Goal: Task Accomplishment & Management: Manage account settings

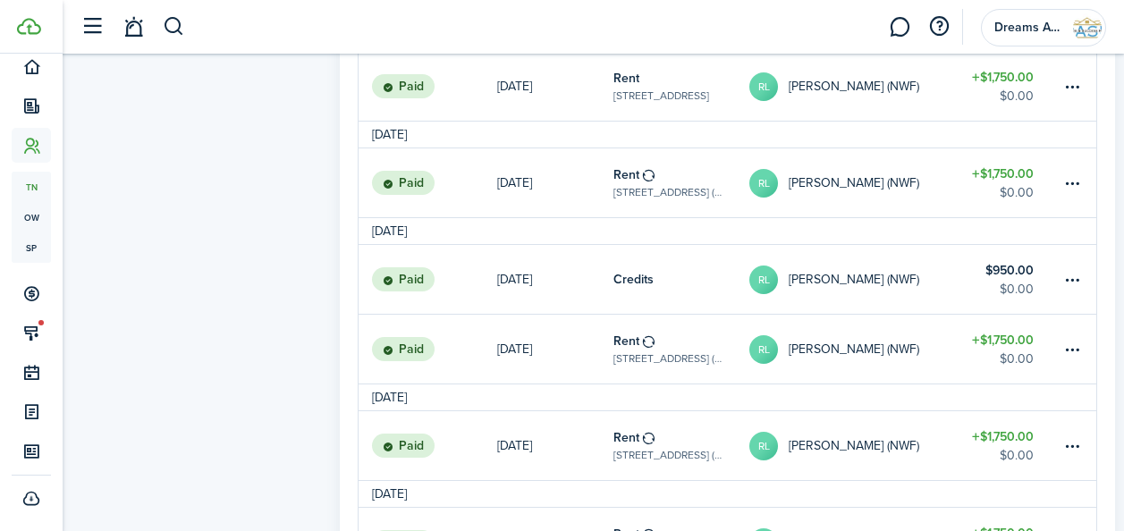
scroll to position [899, 0]
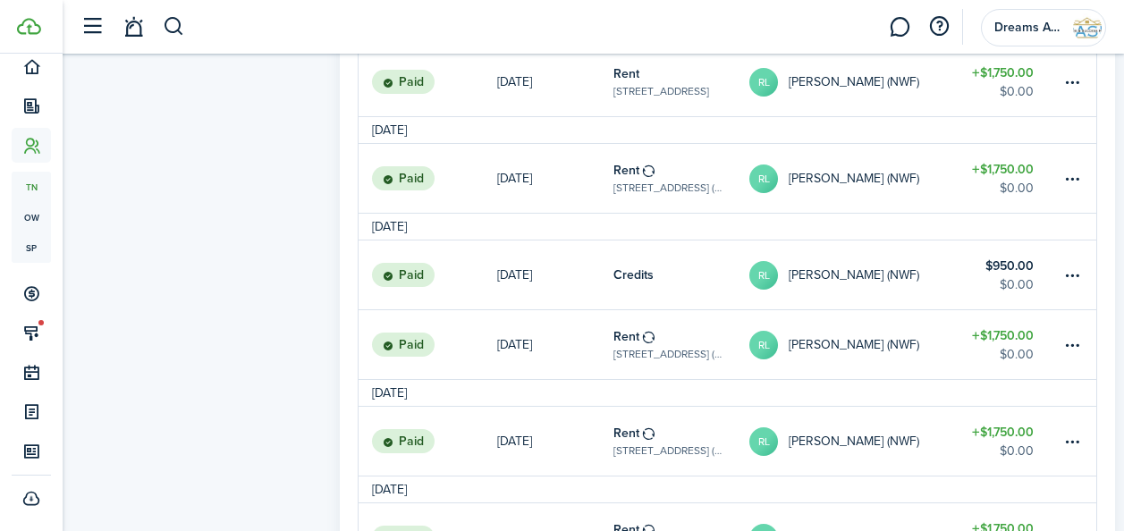
click at [650, 346] on table-subtitle "[STREET_ADDRESS] ([GEOGRAPHIC_DATA])" at bounding box center [667, 354] width 109 height 16
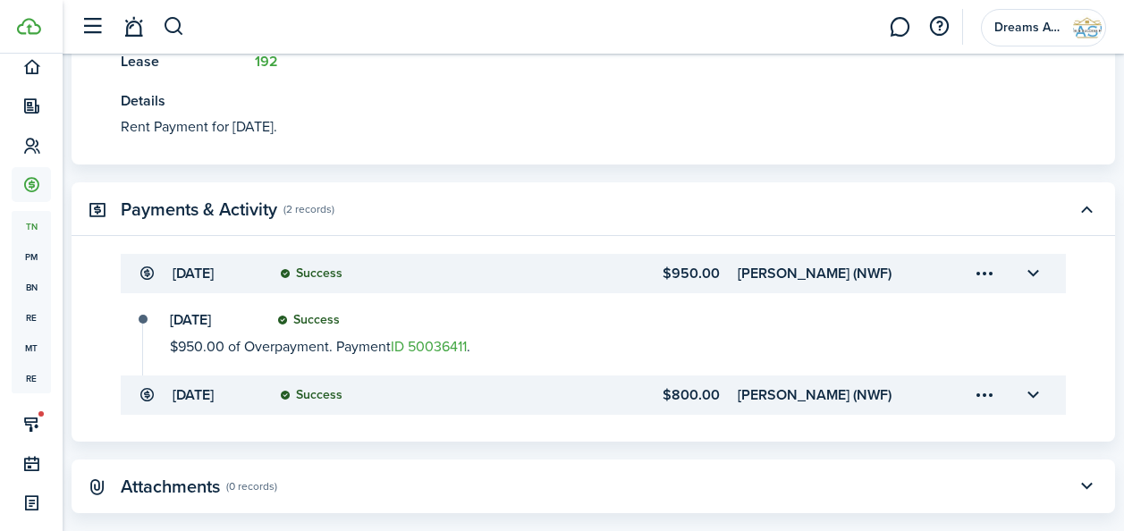
scroll to position [547, 0]
click at [422, 337] on link "ID 50036411" at bounding box center [429, 347] width 76 height 21
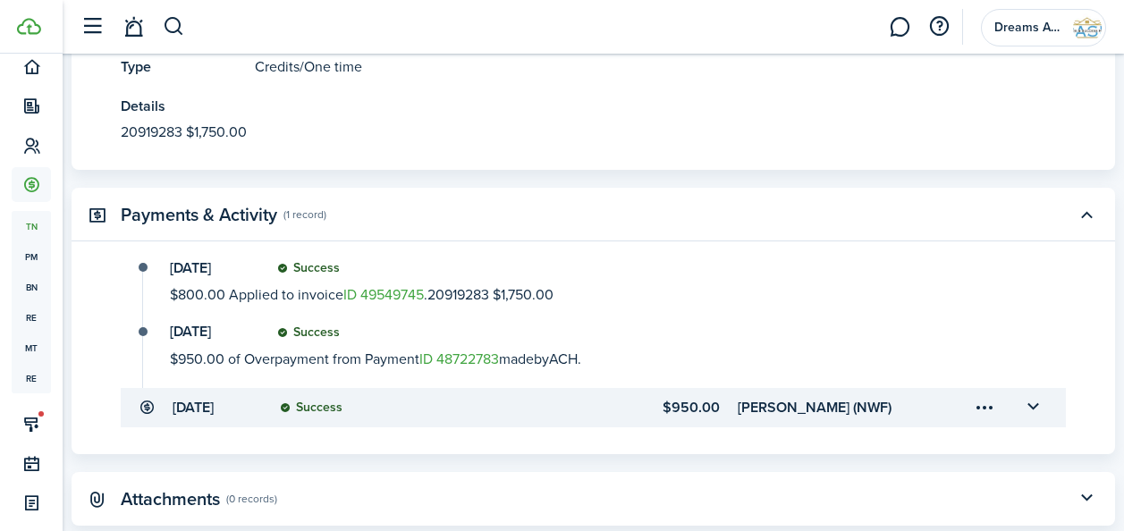
scroll to position [602, 0]
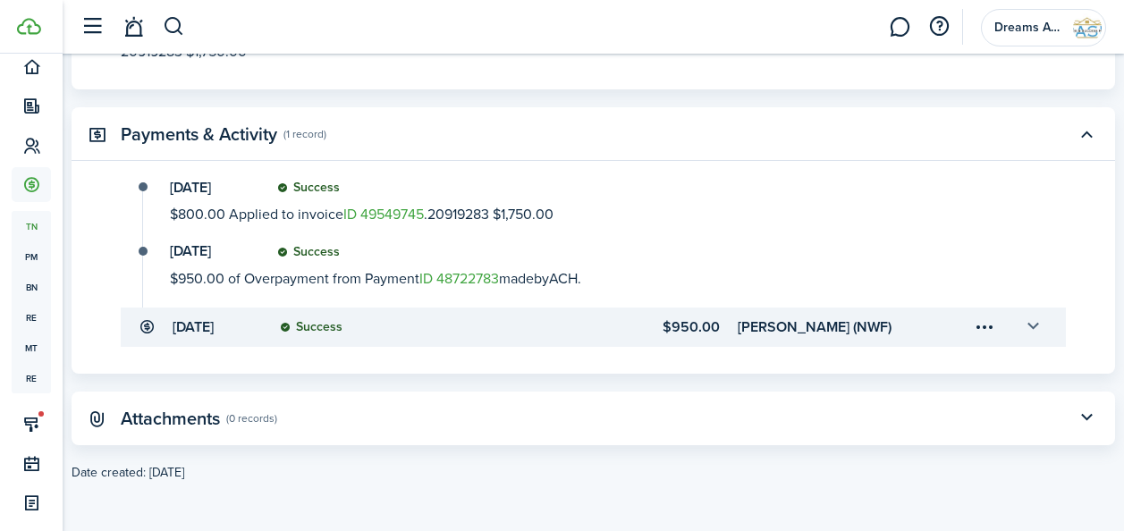
click at [1017, 323] on button "button" at bounding box center [1032, 327] width 30 height 30
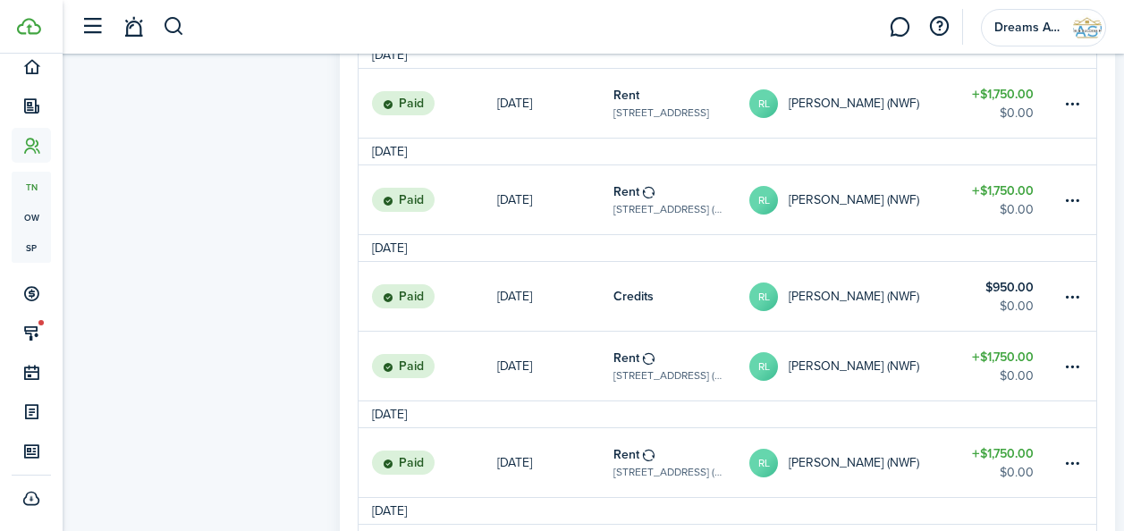
scroll to position [873, 0]
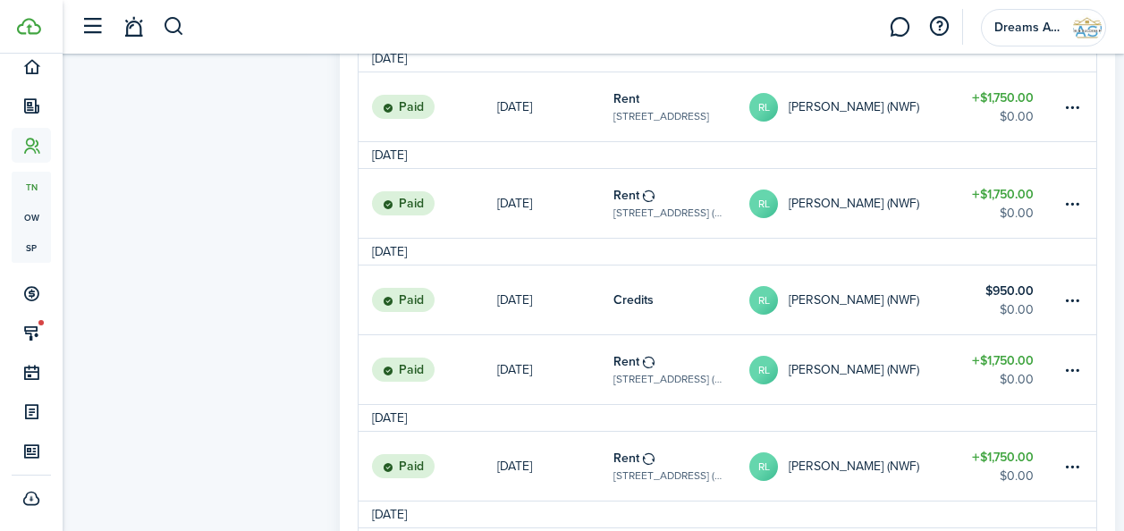
click at [502, 393] on link "[DATE]" at bounding box center [555, 369] width 116 height 69
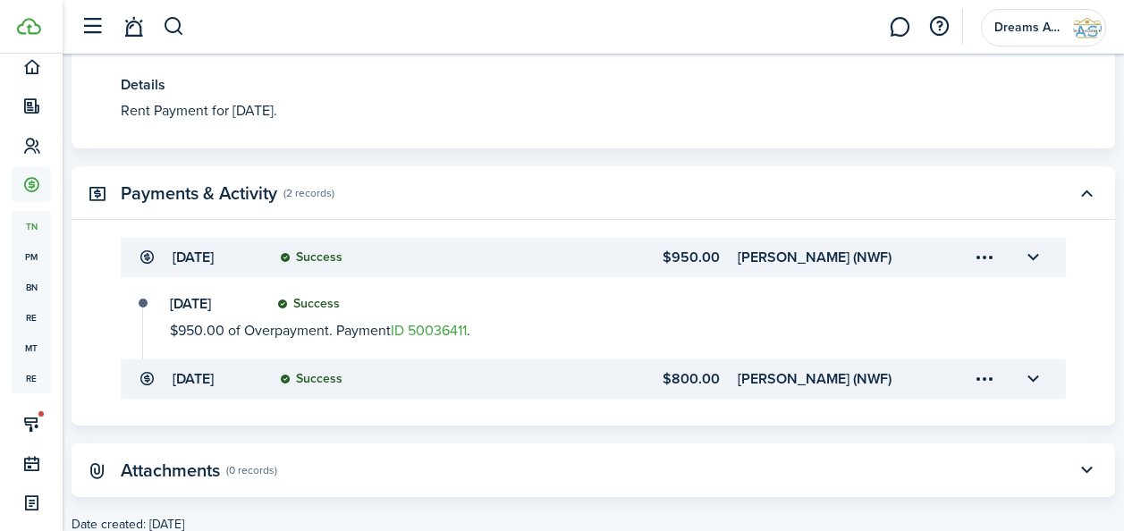
scroll to position [595, 0]
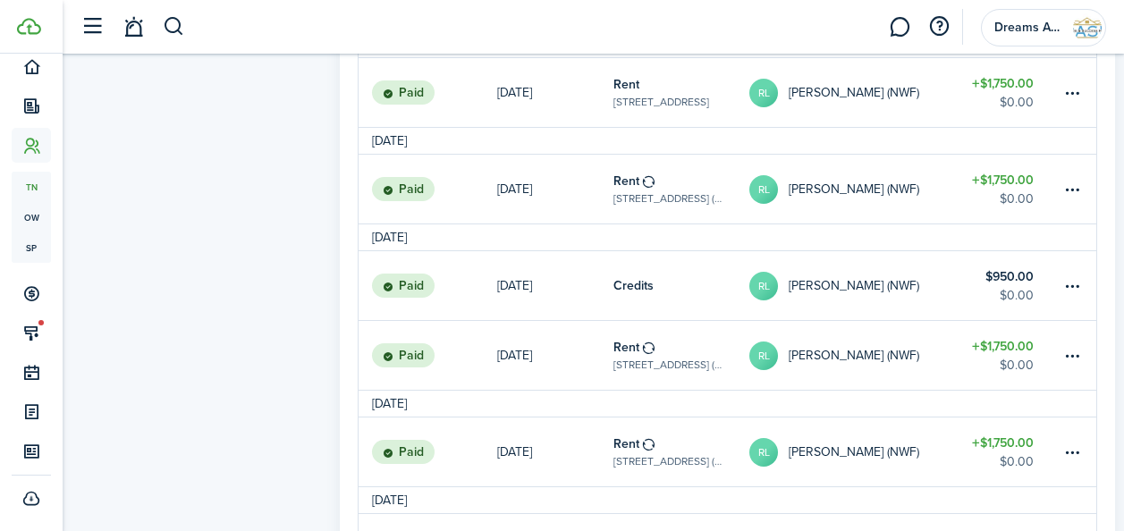
scroll to position [887, 0]
click at [603, 274] on link "[DATE]" at bounding box center [555, 286] width 116 height 69
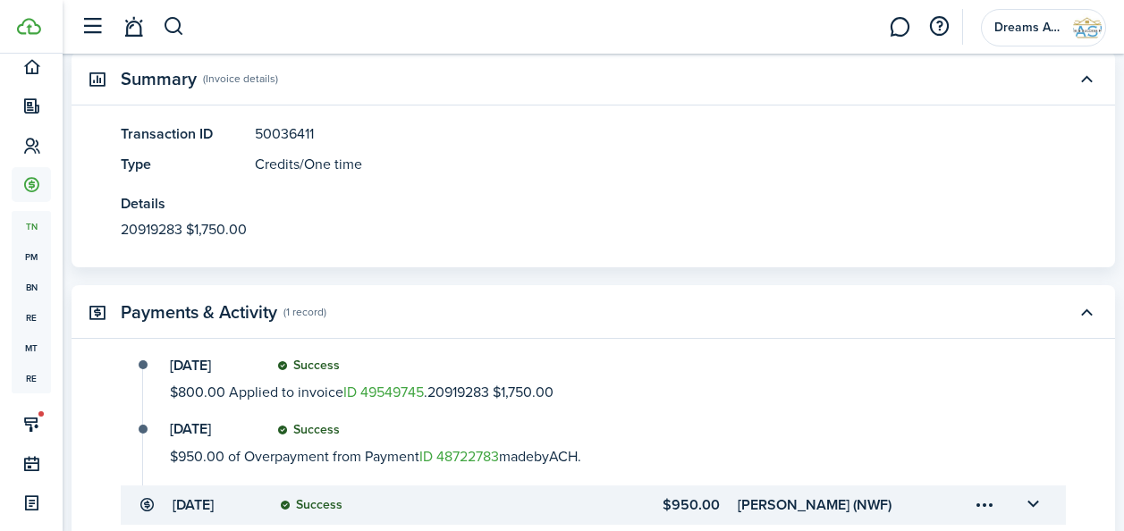
scroll to position [420, 0]
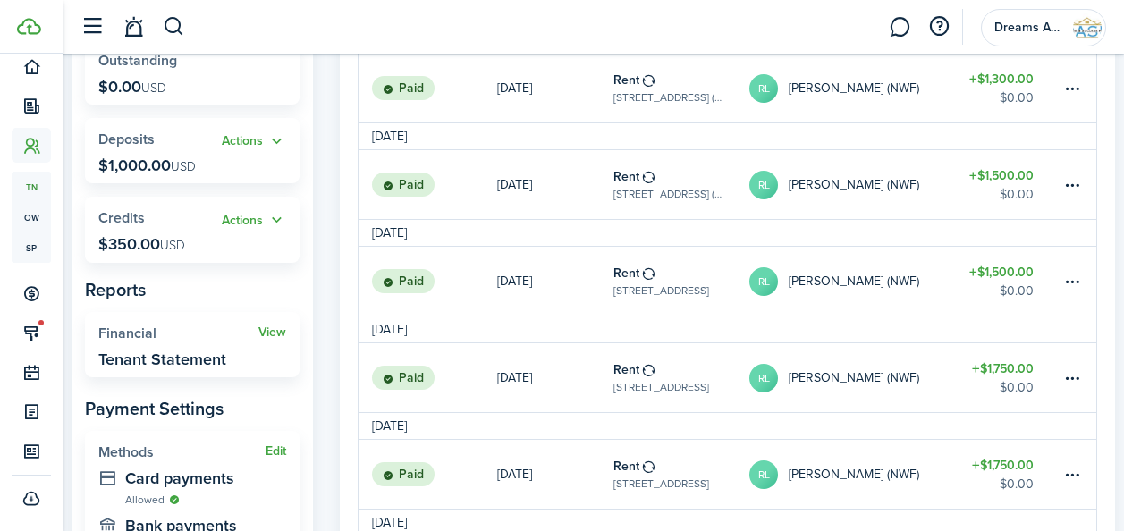
scroll to position [297, 0]
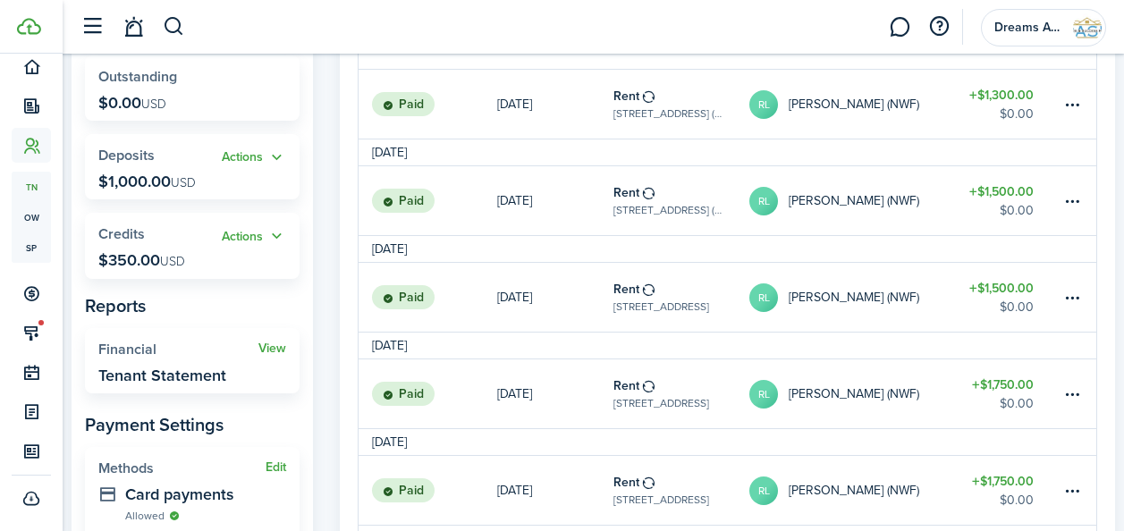
click at [140, 242] on widget-stats "Actions Credits $350.00 USD" at bounding box center [192, 245] width 215 height 65
click at [237, 238] on button "Actions" at bounding box center [254, 236] width 64 height 21
click at [162, 228] on widget-stats-title "Credits" at bounding box center [159, 234] width 123 height 16
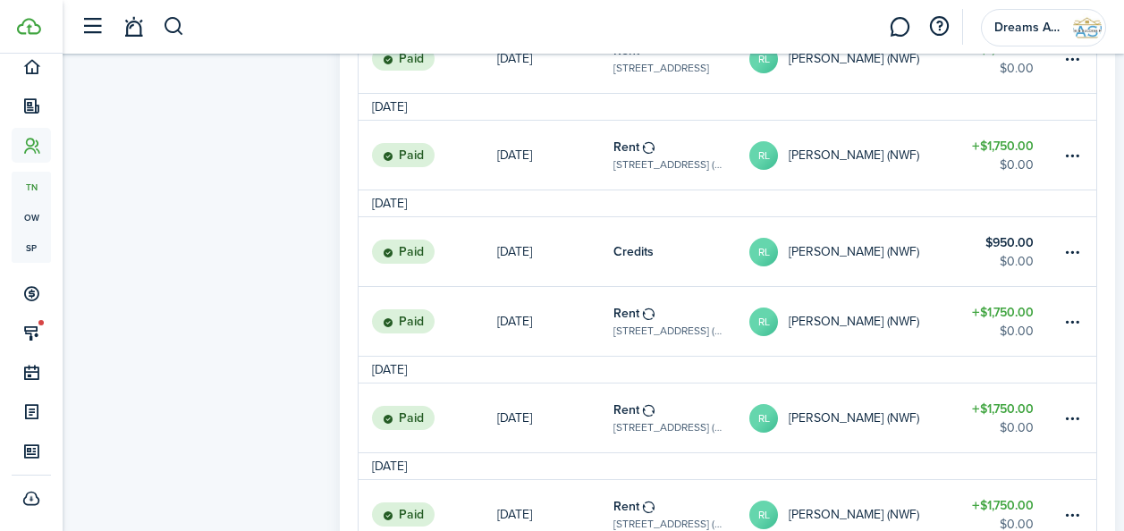
scroll to position [932, 0]
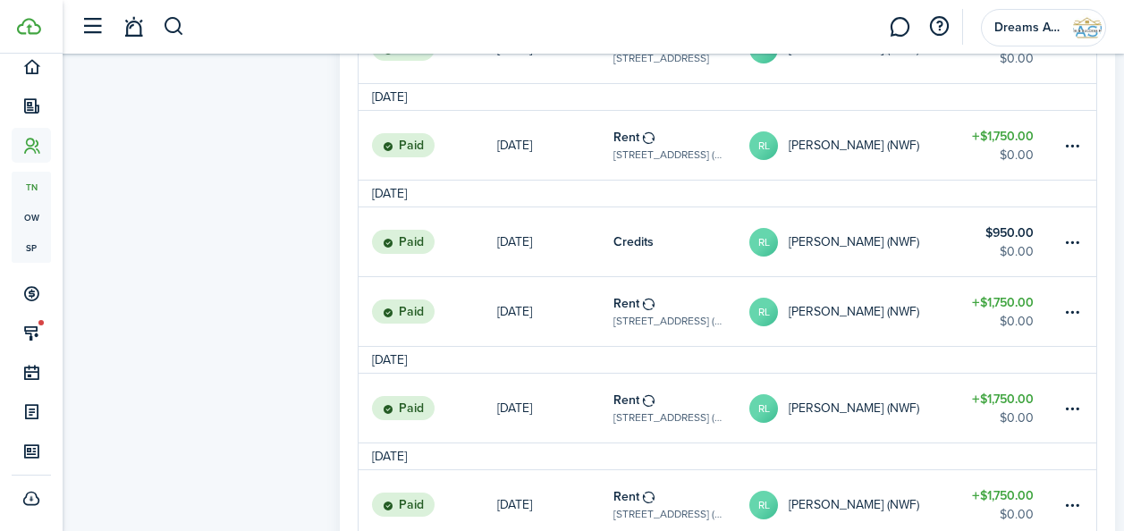
click at [693, 148] on table-subtitle "[STREET_ADDRESS] ([GEOGRAPHIC_DATA])" at bounding box center [667, 155] width 109 height 16
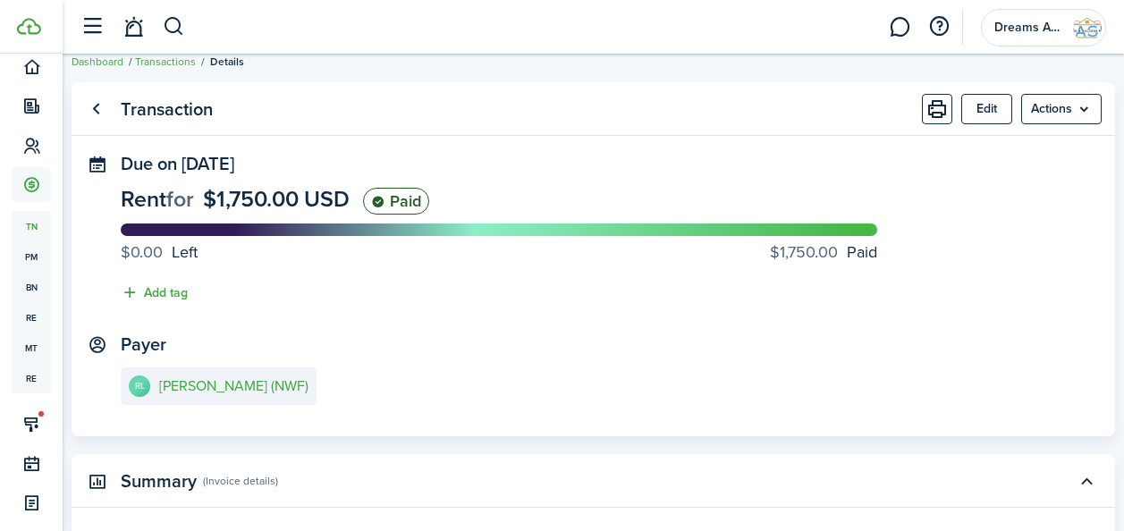
scroll to position [21, 0]
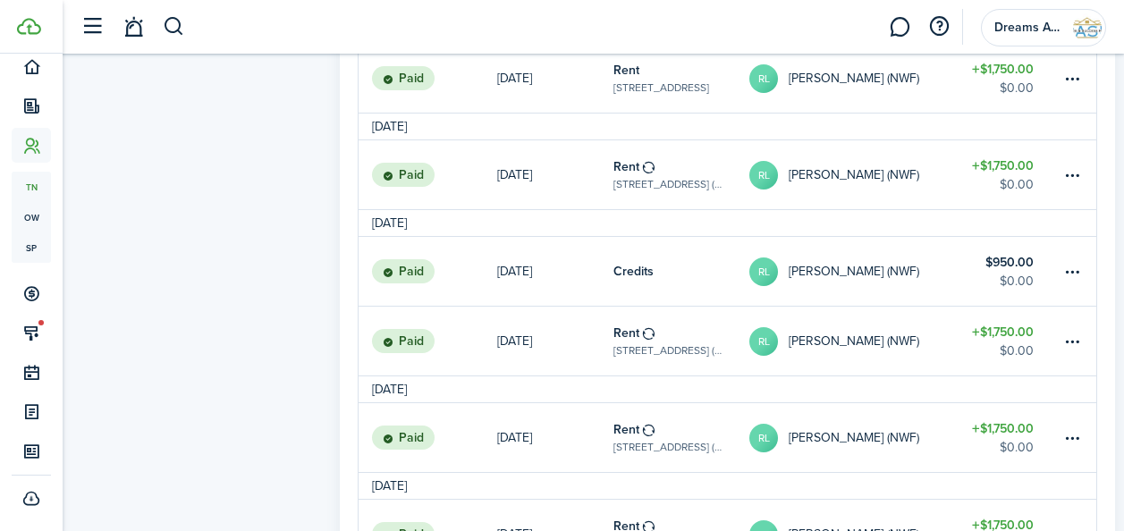
scroll to position [903, 0]
click at [148, 185] on tenant-view-sidebar "Tenant RL [PERSON_NAME] (NWF) [PHONE_NUMBER] [EMAIL_ADDRESS][DOMAIN_NAME] Outst…" at bounding box center [192, 250] width 241 height 2098
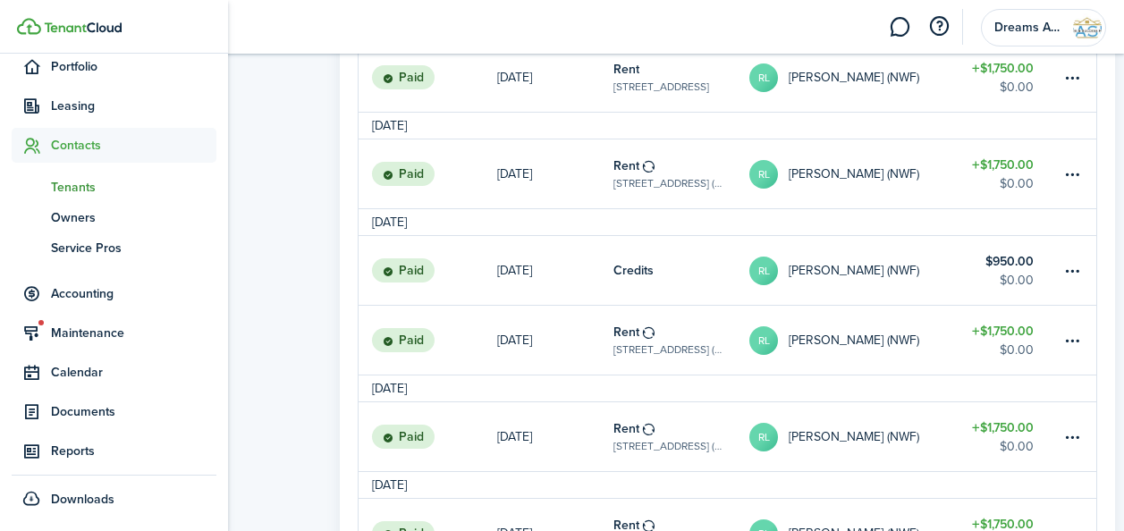
click at [71, 188] on span "Tenants" at bounding box center [133, 187] width 165 height 19
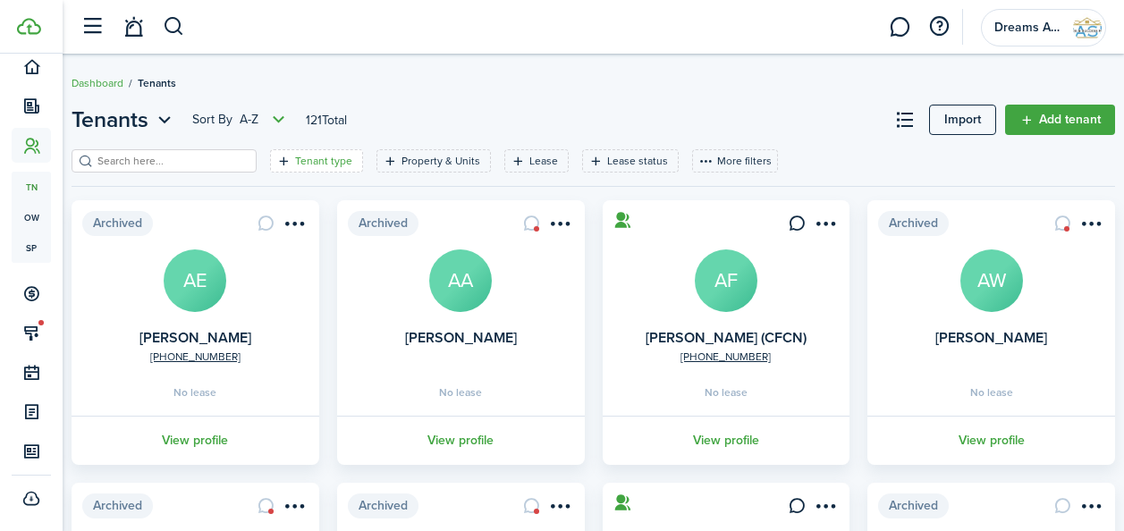
click at [319, 169] on filter-tag "Tenant type" at bounding box center [316, 160] width 93 height 23
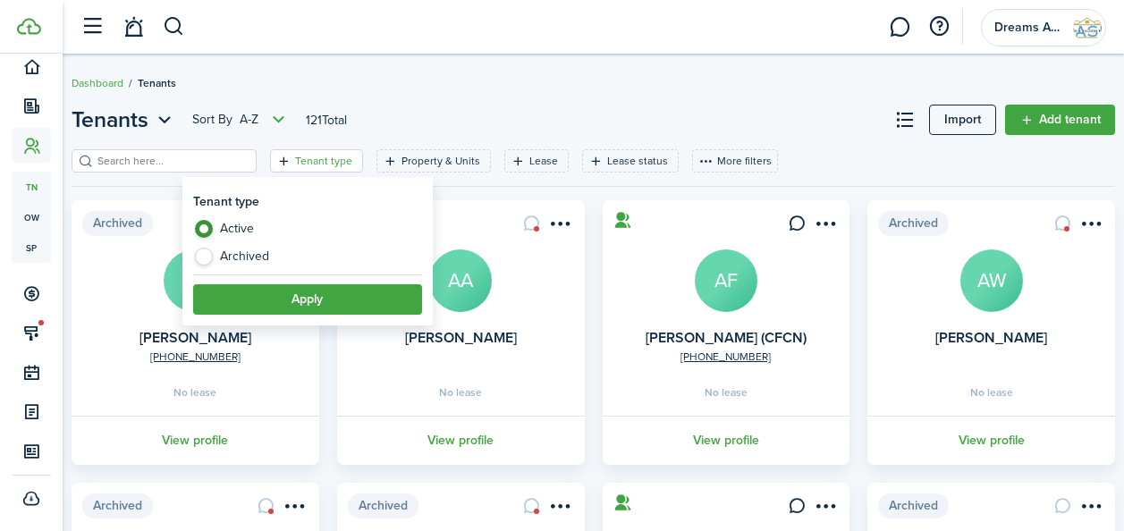
click at [319, 169] on filter-tag "Tenant type" at bounding box center [316, 160] width 93 height 23
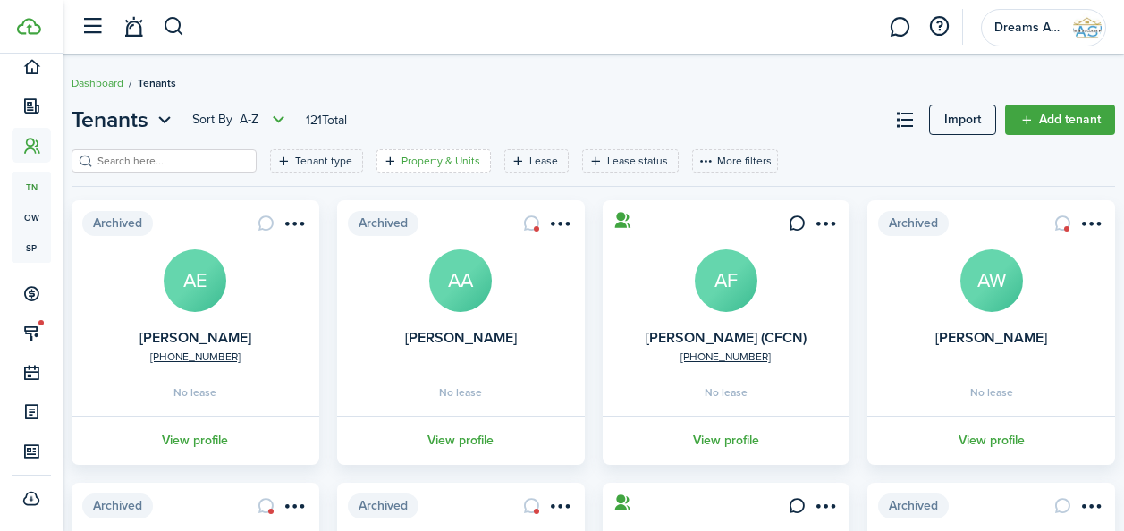
click at [410, 160] on filter-tag-label "Property & Units" at bounding box center [440, 161] width 79 height 16
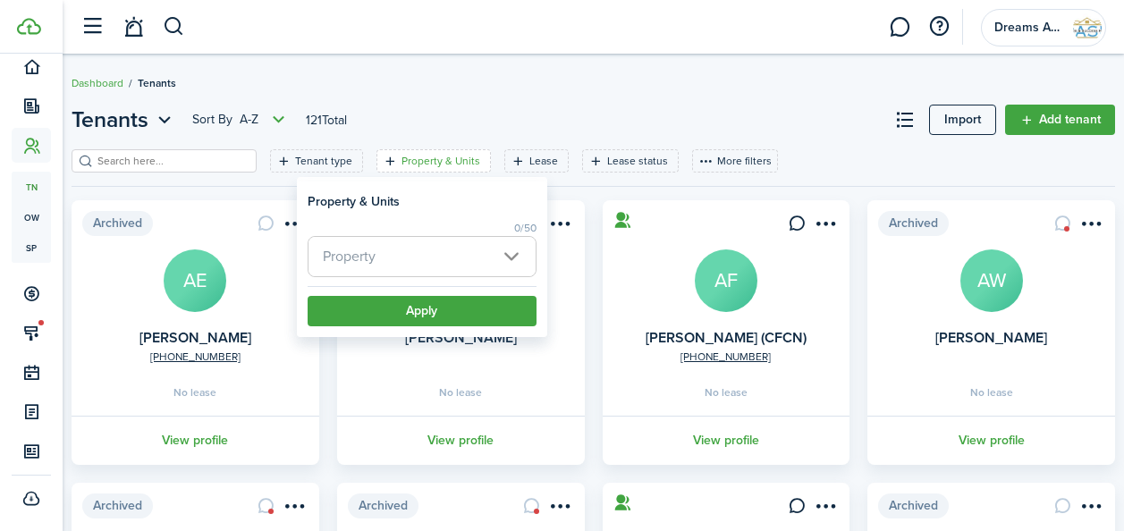
click at [404, 257] on span "Property" at bounding box center [421, 256] width 227 height 39
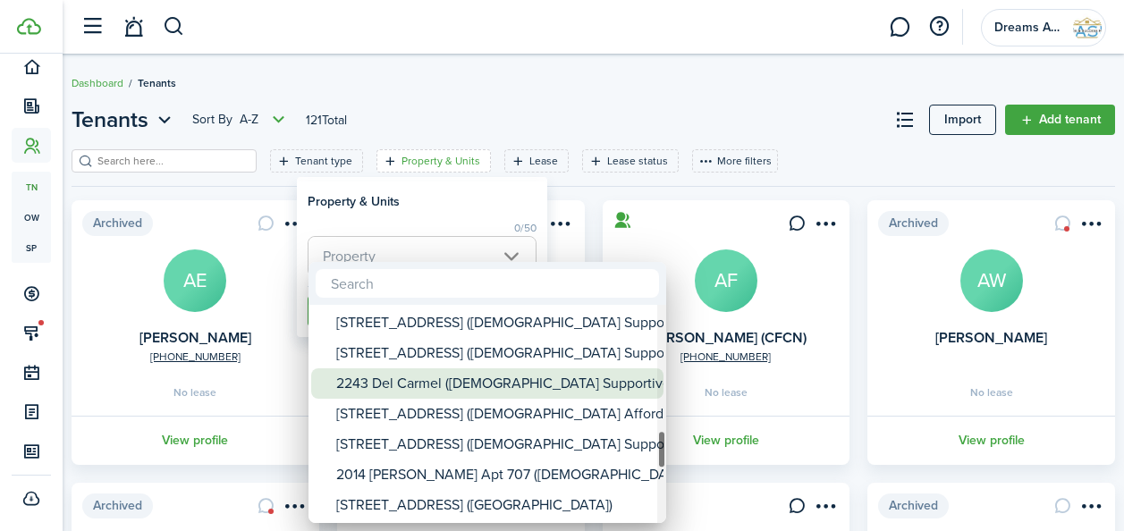
click at [405, 378] on div "2243 Del Carmel ([DEMOGRAPHIC_DATA] Supportive)" at bounding box center [494, 383] width 316 height 30
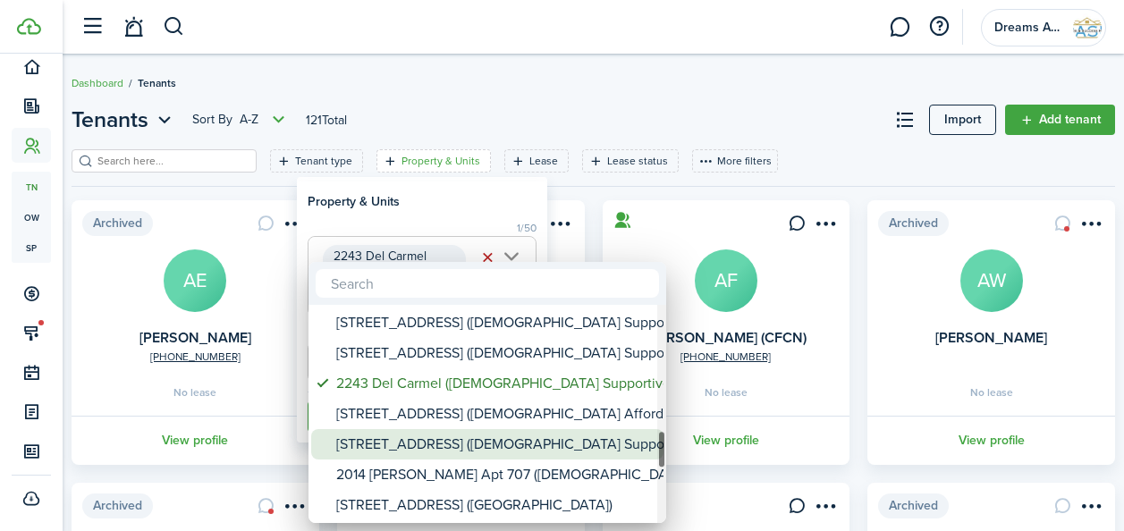
click at [405, 452] on div "[STREET_ADDRESS] ([DEMOGRAPHIC_DATA] Supportive)" at bounding box center [494, 444] width 316 height 30
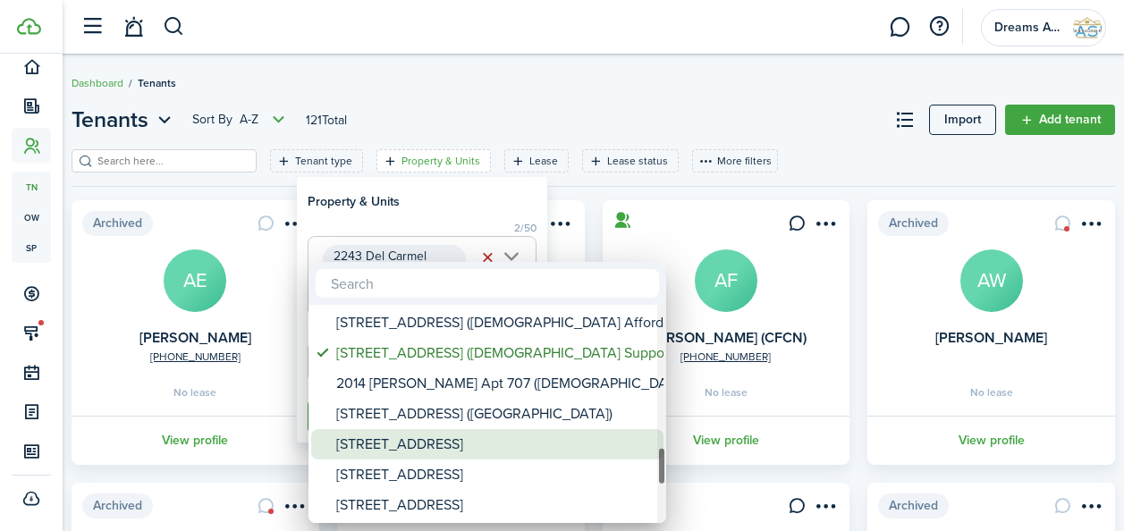
click at [405, 452] on div "[STREET_ADDRESS]" at bounding box center [494, 444] width 316 height 30
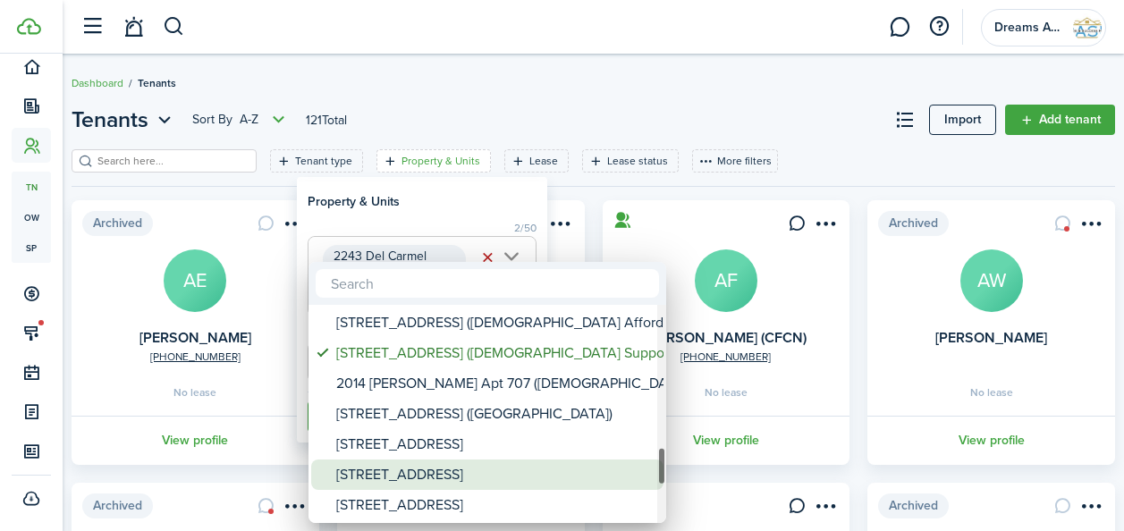
click at [405, 476] on div "[STREET_ADDRESS]" at bounding box center [494, 475] width 316 height 30
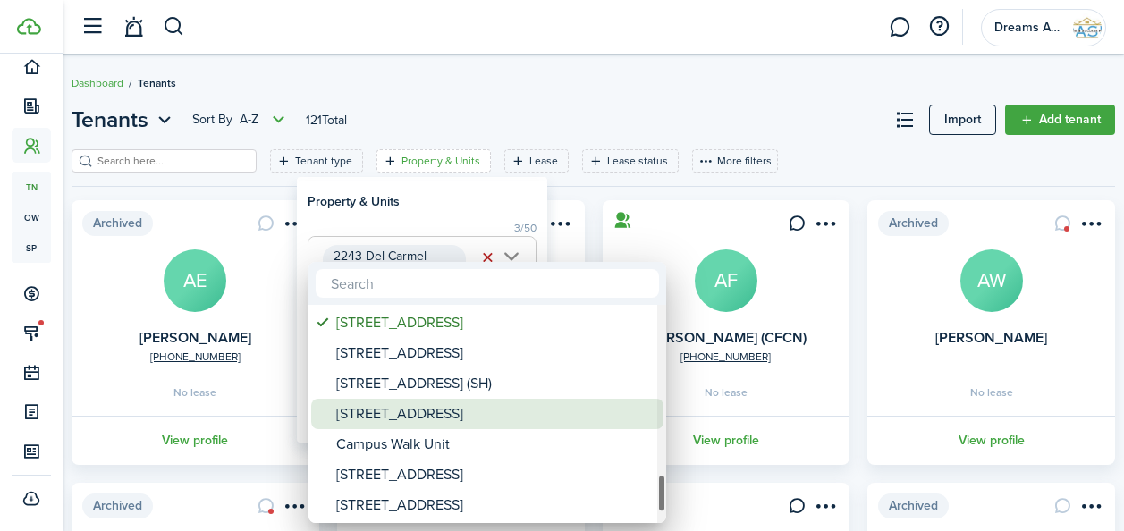
click at [413, 425] on div "[STREET_ADDRESS]" at bounding box center [494, 414] width 316 height 30
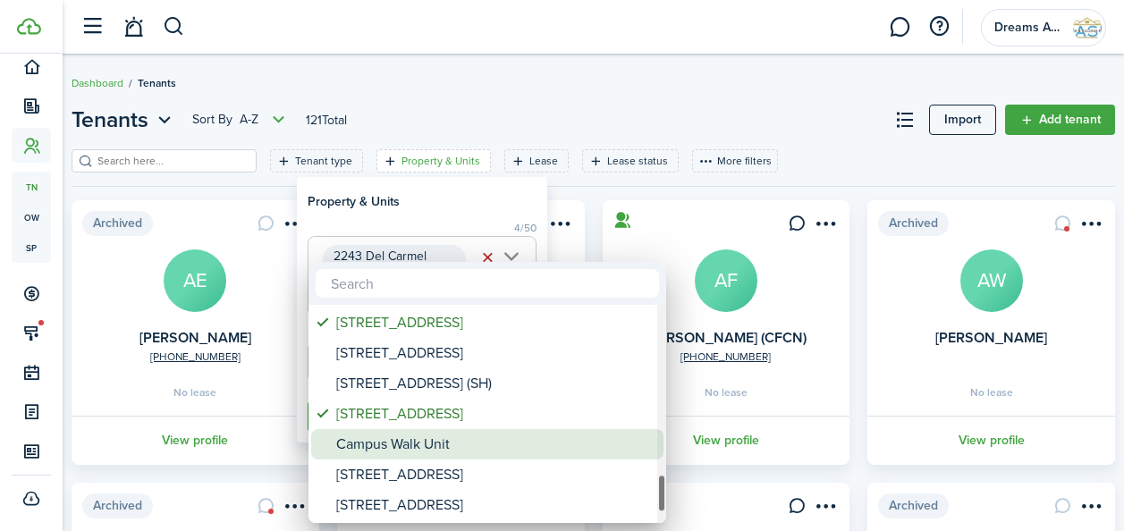
click at [409, 451] on div "Campus Walk Unit" at bounding box center [494, 444] width 316 height 30
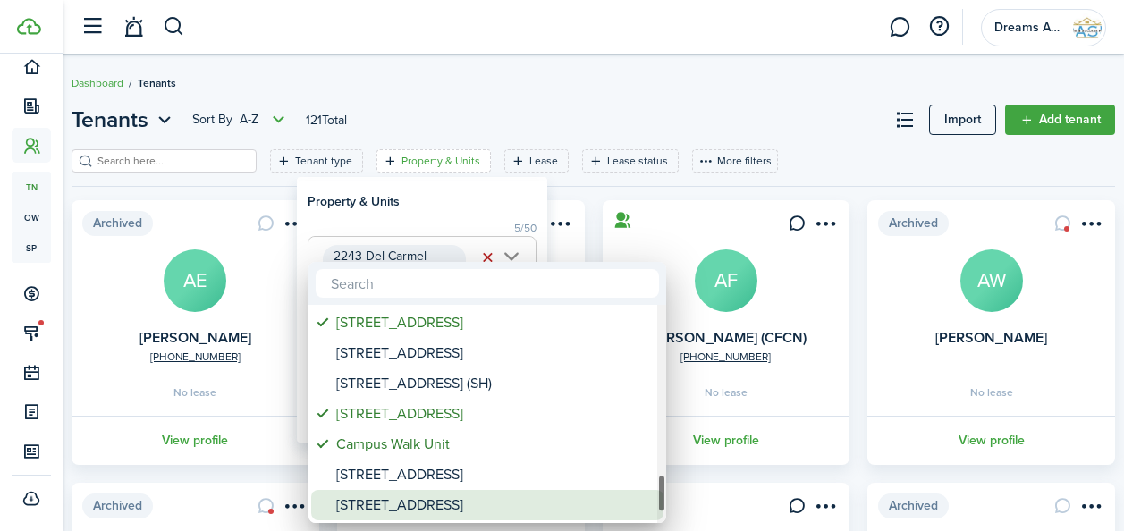
click at [396, 516] on div "[STREET_ADDRESS]" at bounding box center [494, 505] width 316 height 30
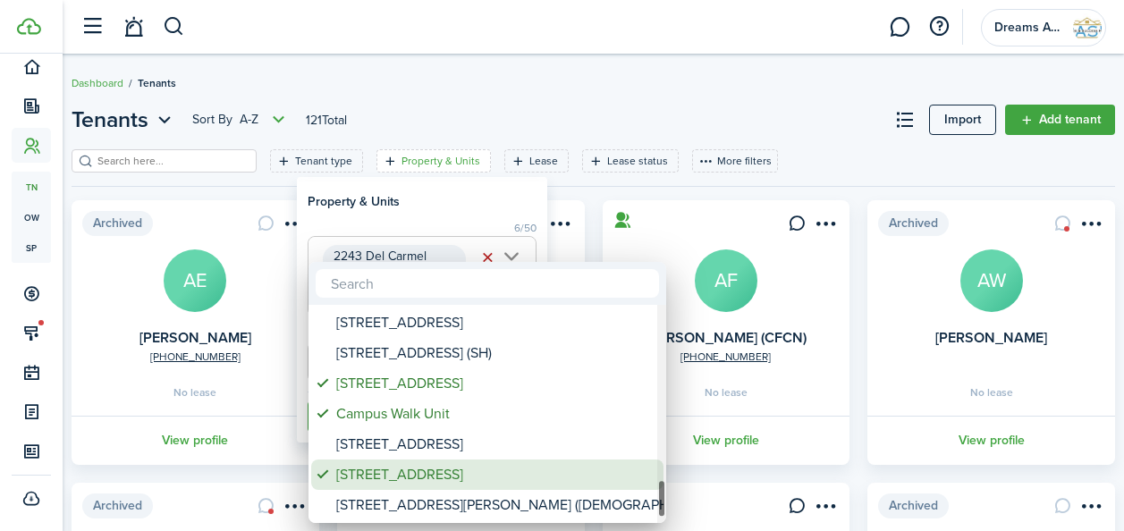
click at [402, 484] on div "[STREET_ADDRESS]" at bounding box center [494, 475] width 316 height 30
type input "2243 Del Carmel ([DEMOGRAPHIC_DATA] Supportive), [STREET_ADDRESS] ([DEMOGRAPHIC…"
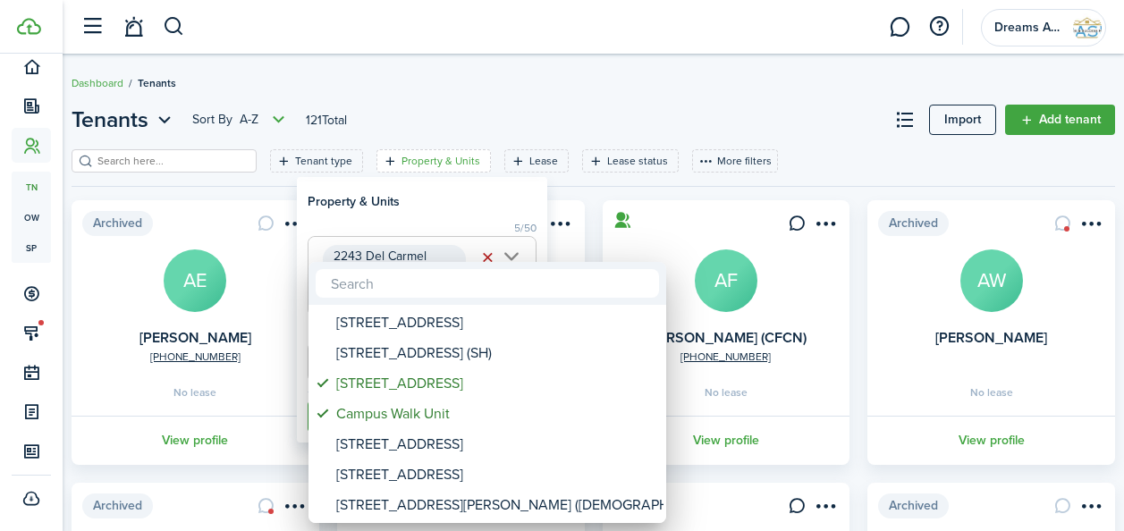
click at [570, 122] on div at bounding box center [562, 265] width 1410 height 817
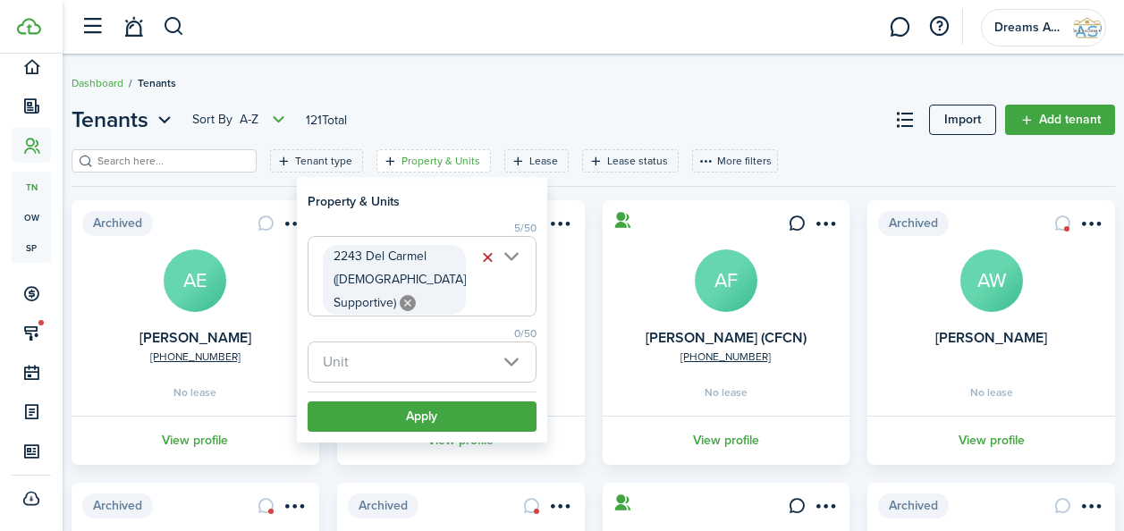
scroll to position [0, 633]
click at [438, 418] on button "Apply" at bounding box center [422, 416] width 229 height 30
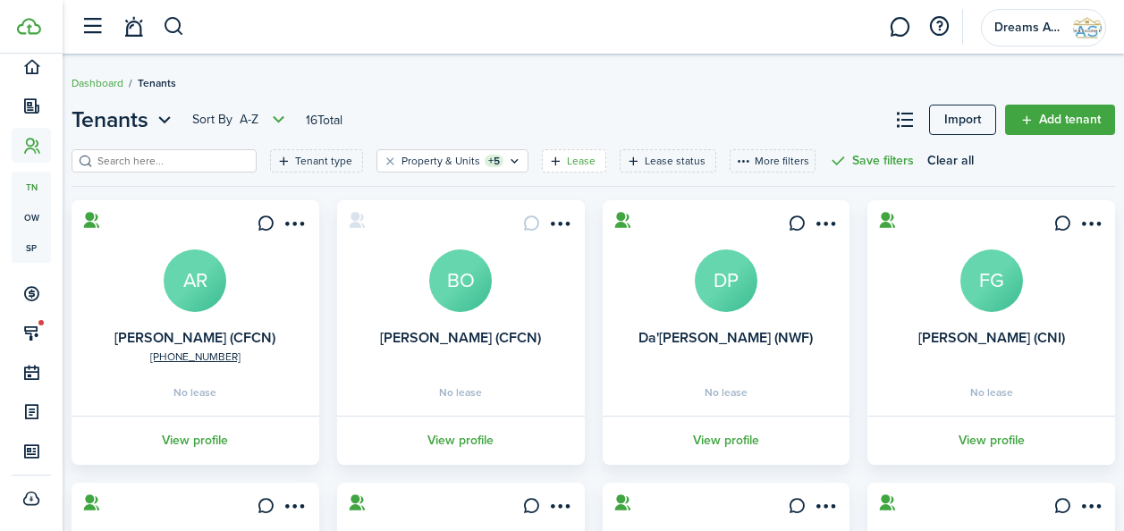
click at [574, 161] on filter-tag-label "Lease" at bounding box center [581, 161] width 29 height 16
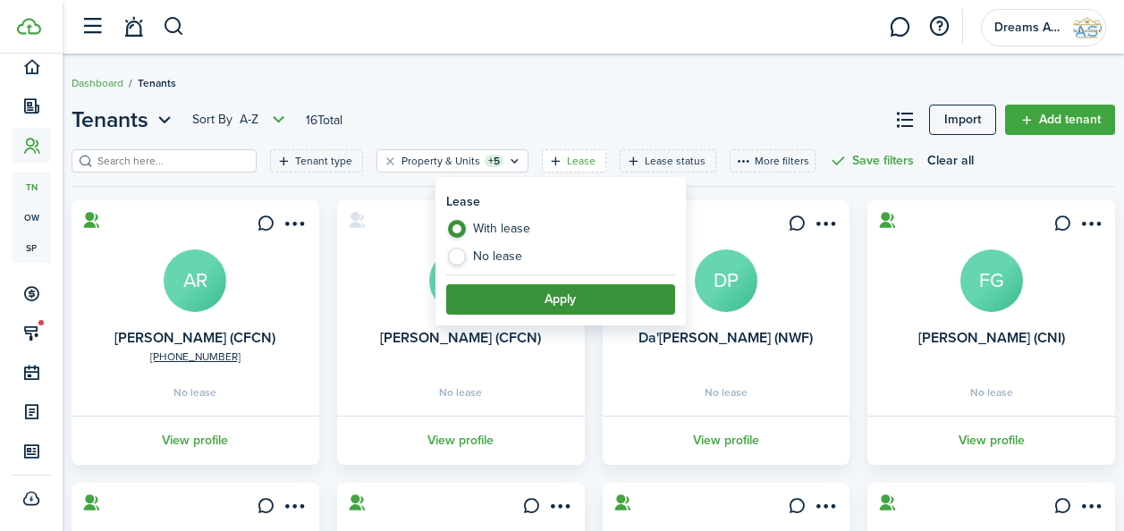
click at [510, 292] on button "Apply" at bounding box center [560, 299] width 229 height 30
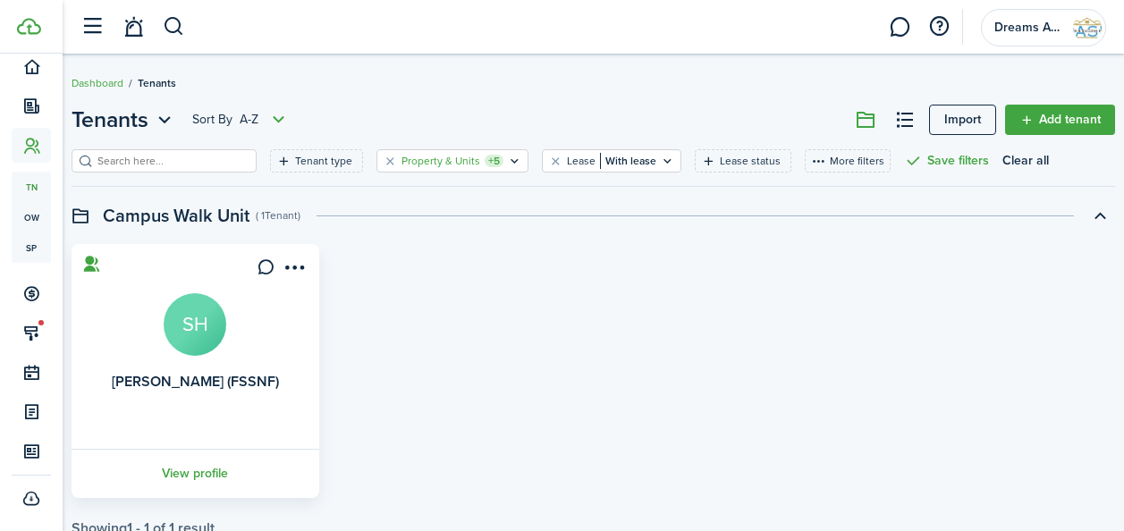
click at [431, 165] on filter-tag-label "Property & Units" at bounding box center [440, 161] width 79 height 16
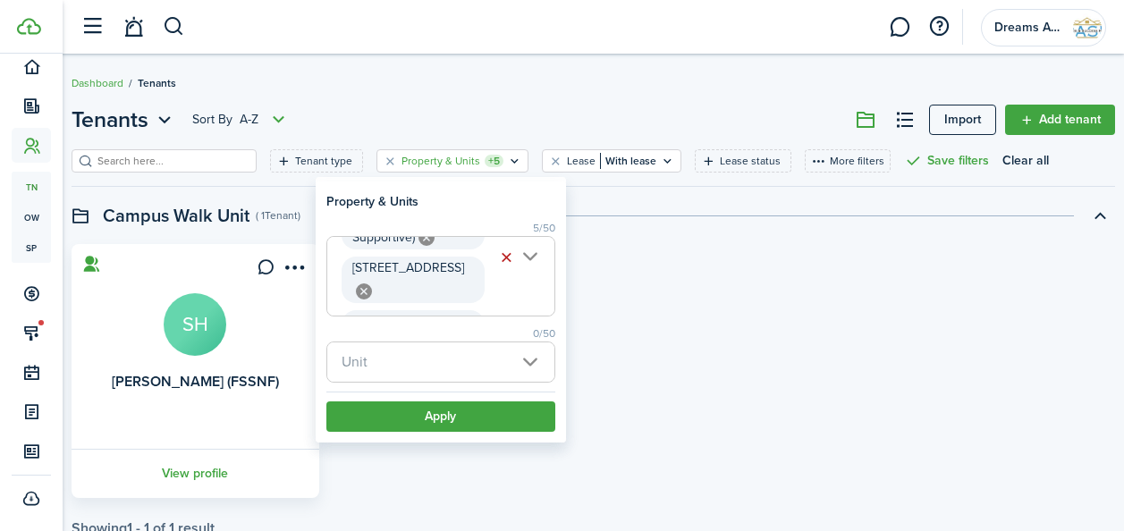
scroll to position [152, 0]
click at [401, 367] on span "Unit" at bounding box center [440, 361] width 227 height 39
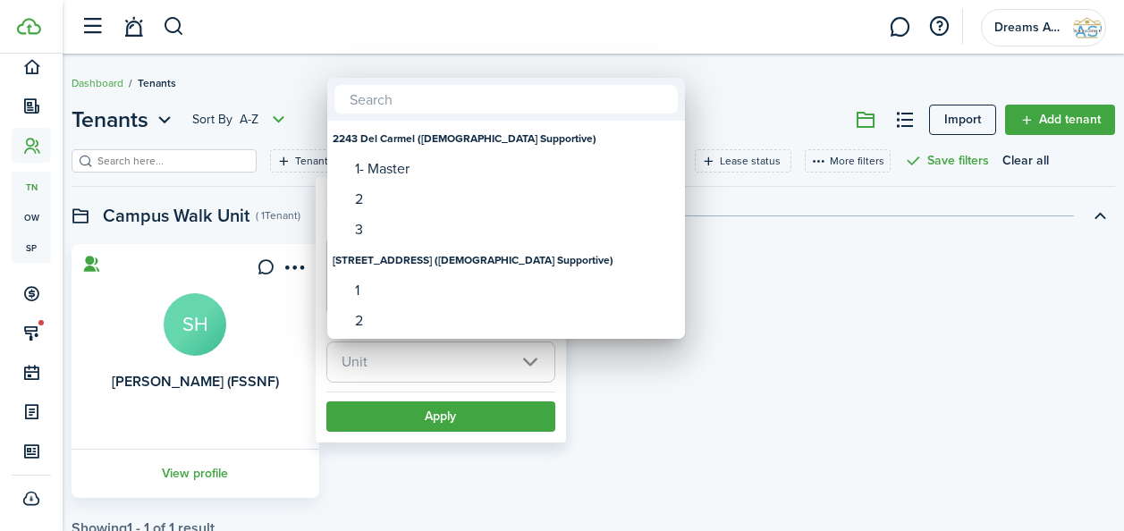
click at [401, 367] on div at bounding box center [562, 265] width 1410 height 817
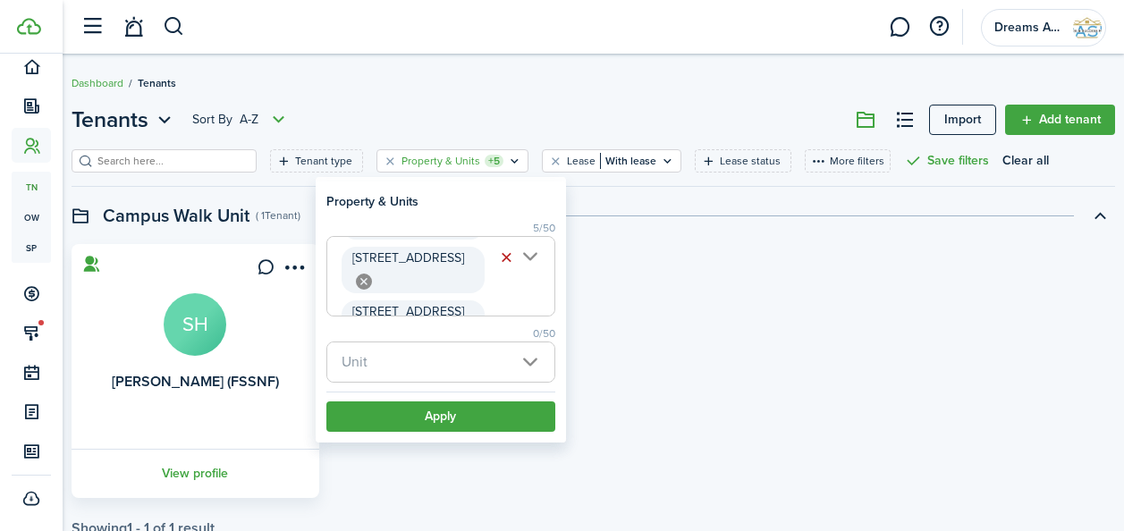
click at [508, 301] on span "[GEOGRAPHIC_DATA] ([DEMOGRAPHIC_DATA] Supportive) [STREET_ADDRESS] ([DEMOGRAPHI…" at bounding box center [440, 276] width 227 height 79
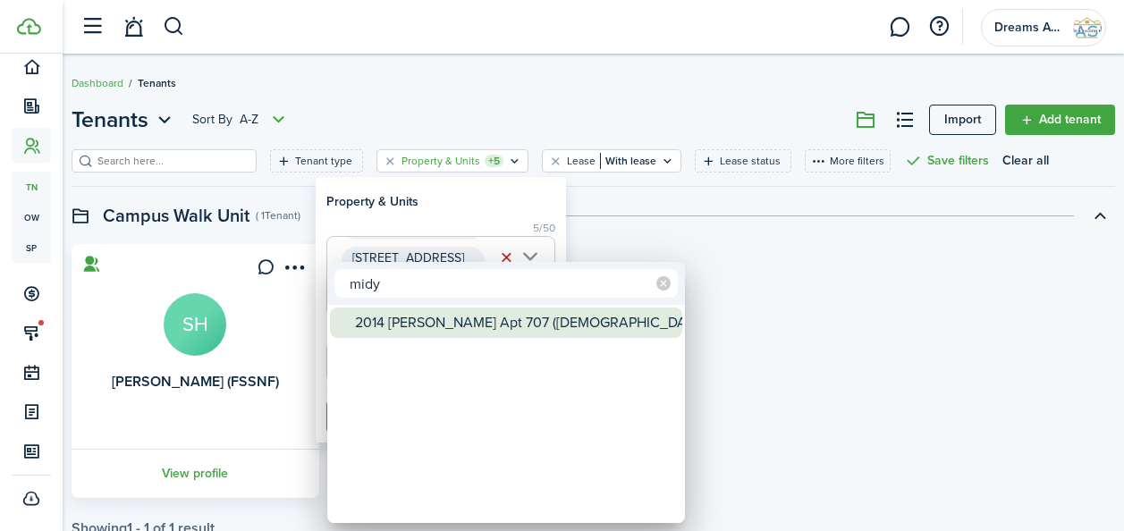
type input "midy"
click at [501, 332] on div "2014 [PERSON_NAME] Apt 707 ([DEMOGRAPHIC_DATA] Supportive)" at bounding box center [513, 323] width 316 height 30
type input "[GEOGRAPHIC_DATA] ([DEMOGRAPHIC_DATA] Supportive), [STREET_ADDRESS] ([DEMOGRAPH…"
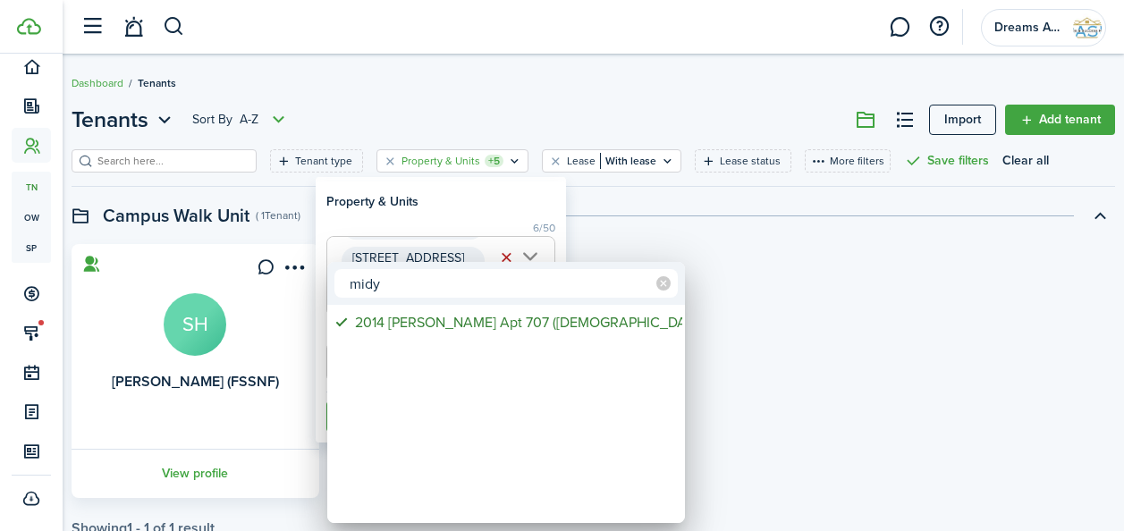
click at [637, 244] on div at bounding box center [562, 265] width 1410 height 817
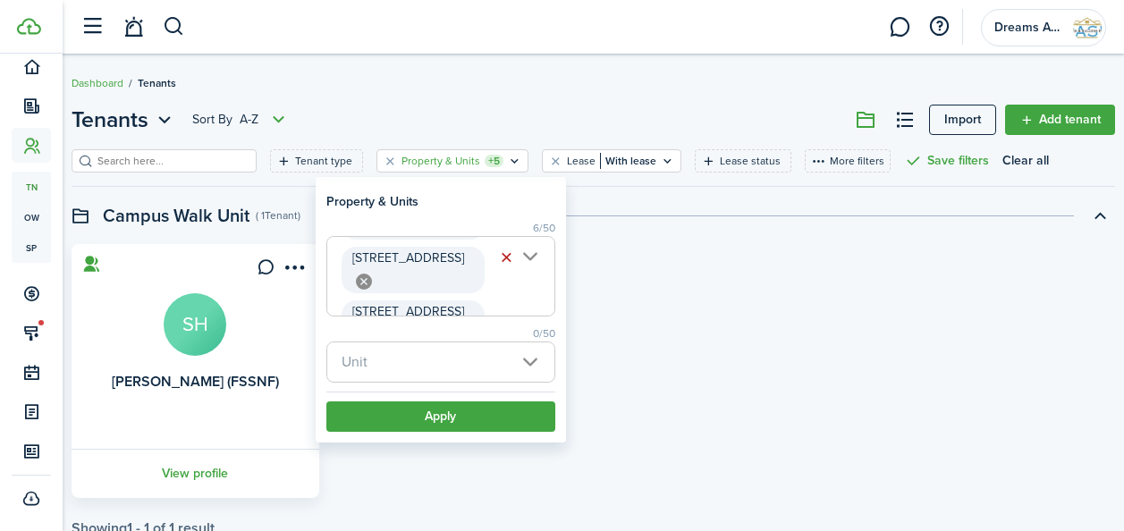
scroll to position [0, 930]
click at [430, 412] on button "Apply" at bounding box center [440, 416] width 229 height 30
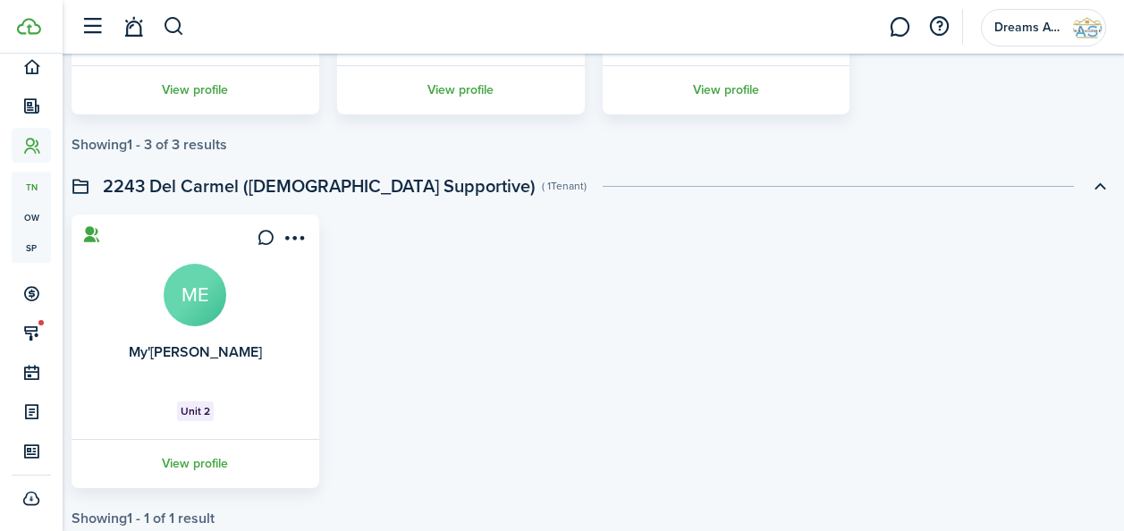
scroll to position [758, 0]
click at [406, 289] on div "My'[PERSON_NAME] ME Unit 2 View profile" at bounding box center [593, 351] width 1061 height 274
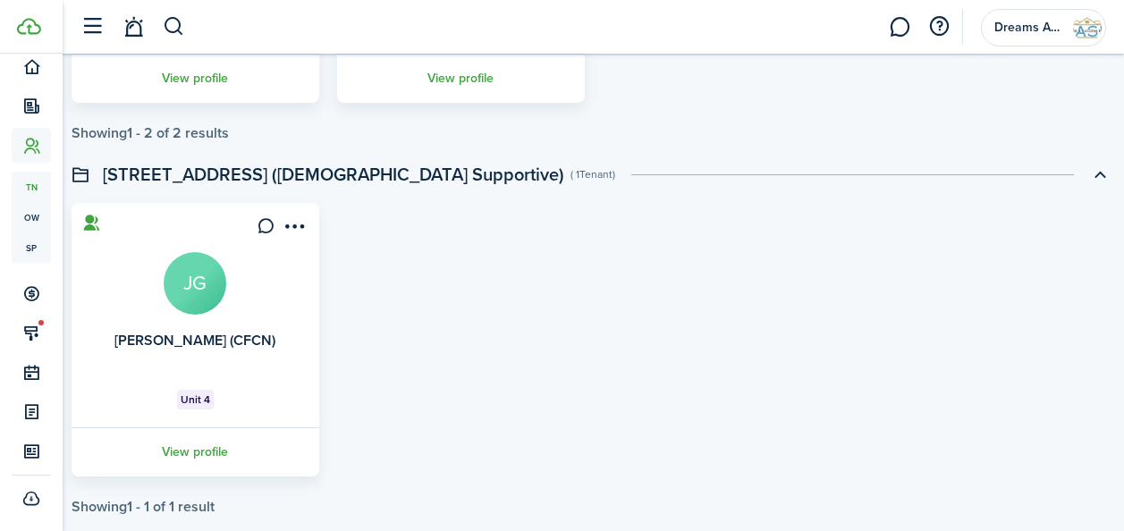
scroll to position [1923, 0]
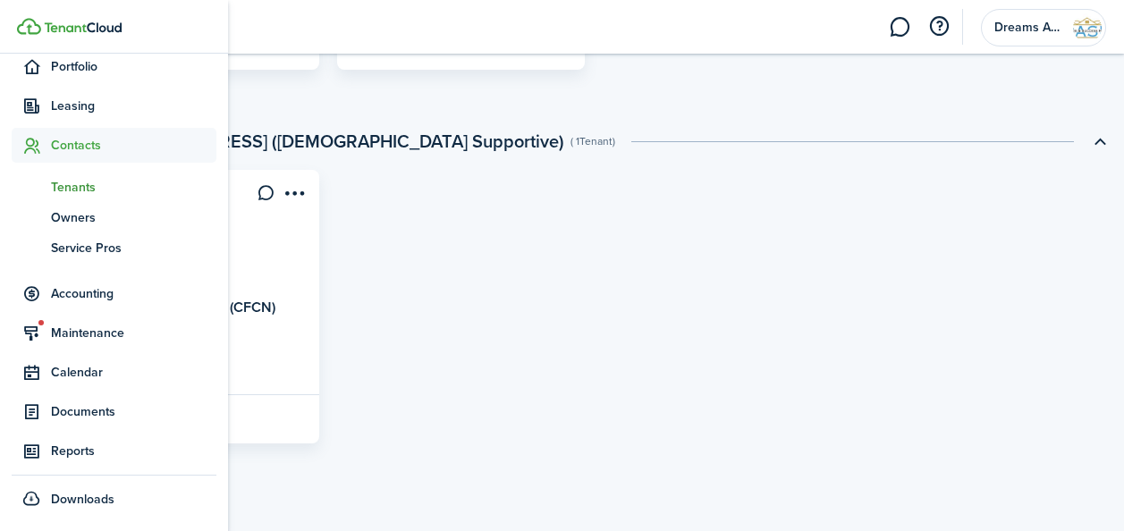
click at [63, 190] on span "Tenants" at bounding box center [133, 187] width 165 height 19
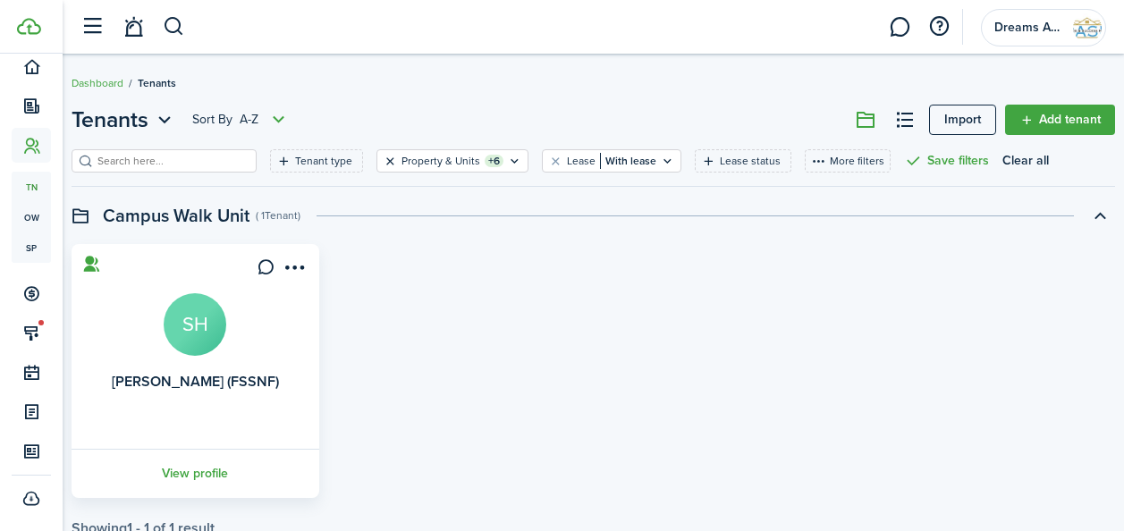
click at [383, 164] on button "Clear filter" at bounding box center [390, 161] width 15 height 14
click at [688, 164] on filter-tag-label "Lease status" at bounding box center [712, 161] width 61 height 16
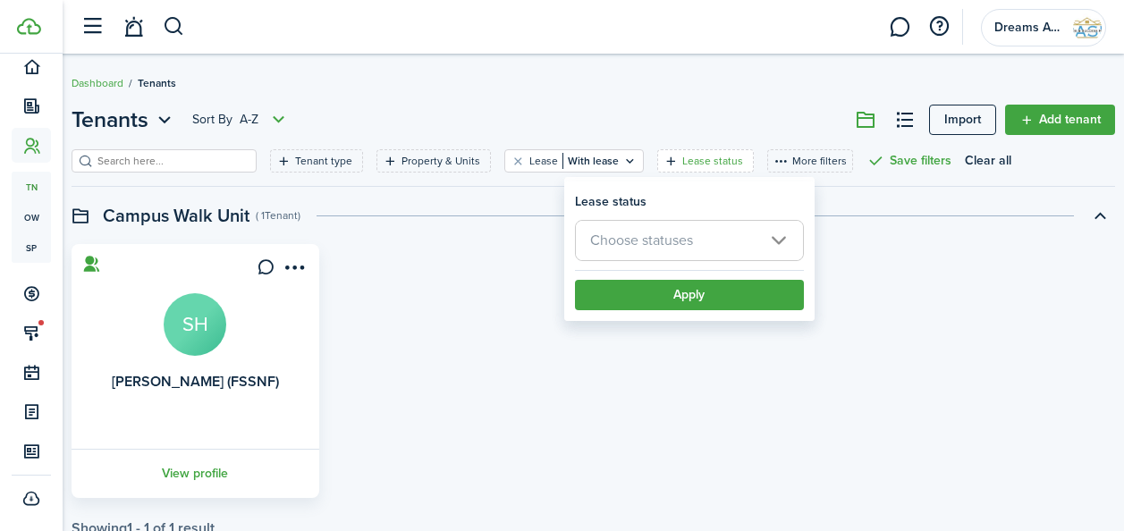
click at [658, 240] on span "Choose statuses" at bounding box center [641, 240] width 103 height 21
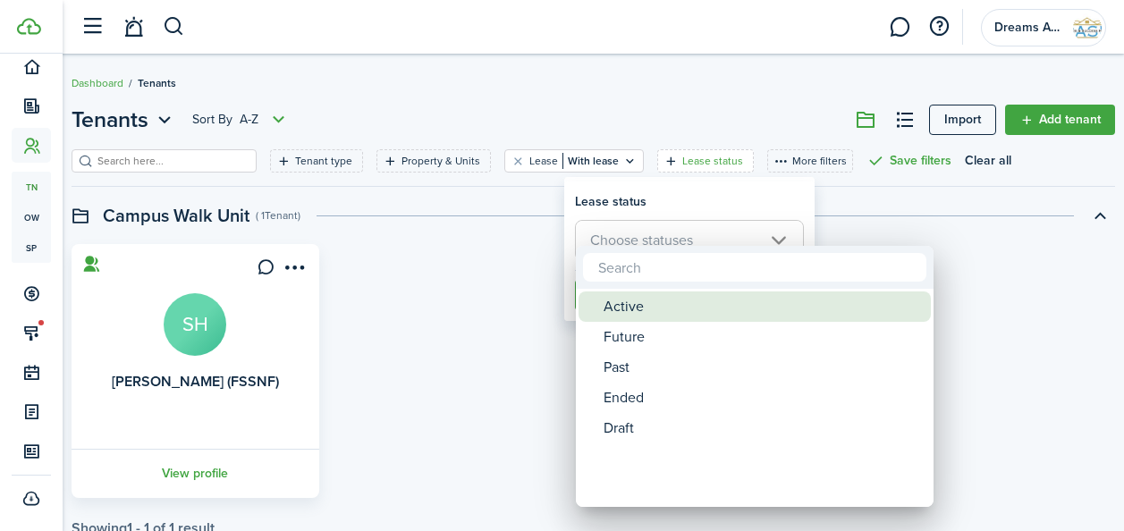
click at [633, 299] on div "Active" at bounding box center [761, 306] width 316 height 30
type input "Active"
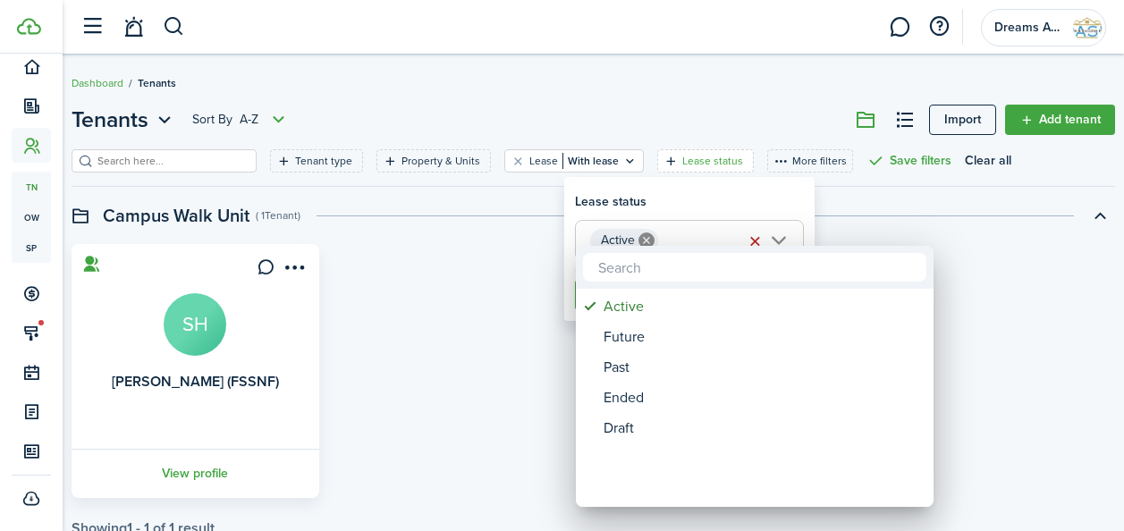
click at [839, 235] on div at bounding box center [562, 265] width 1410 height 817
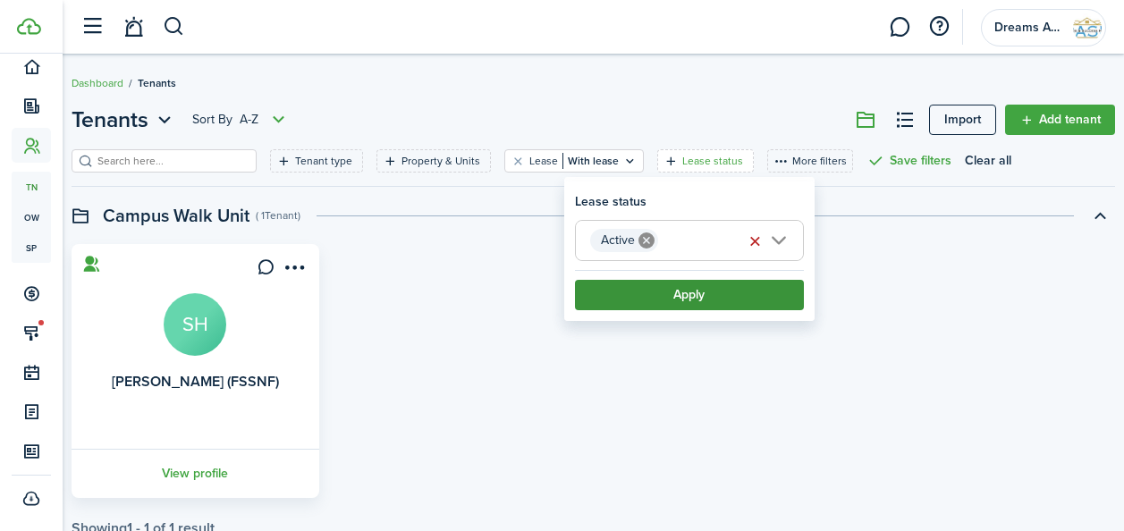
click at [721, 291] on button "Apply" at bounding box center [689, 295] width 229 height 30
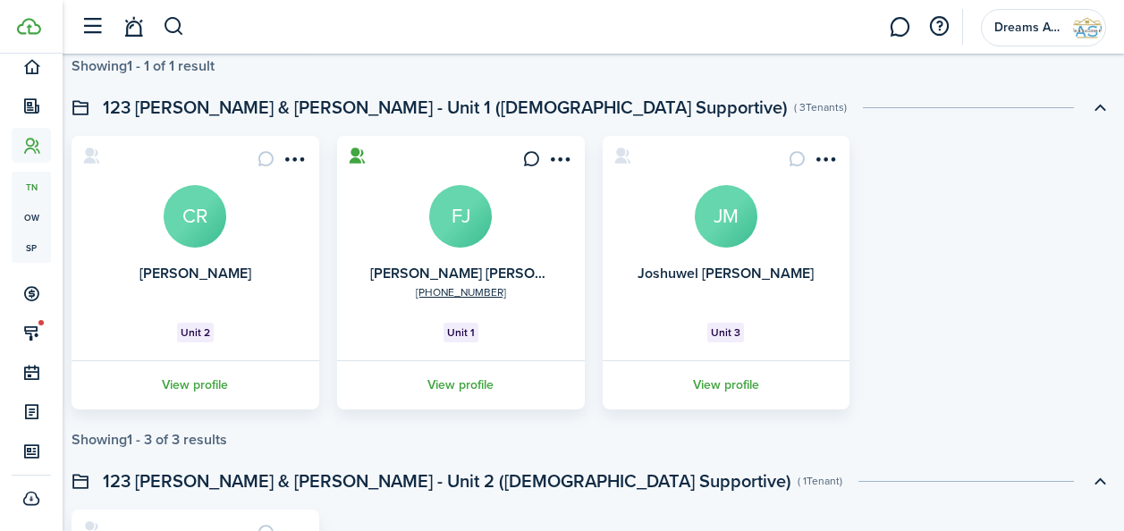
scroll to position [457, 0]
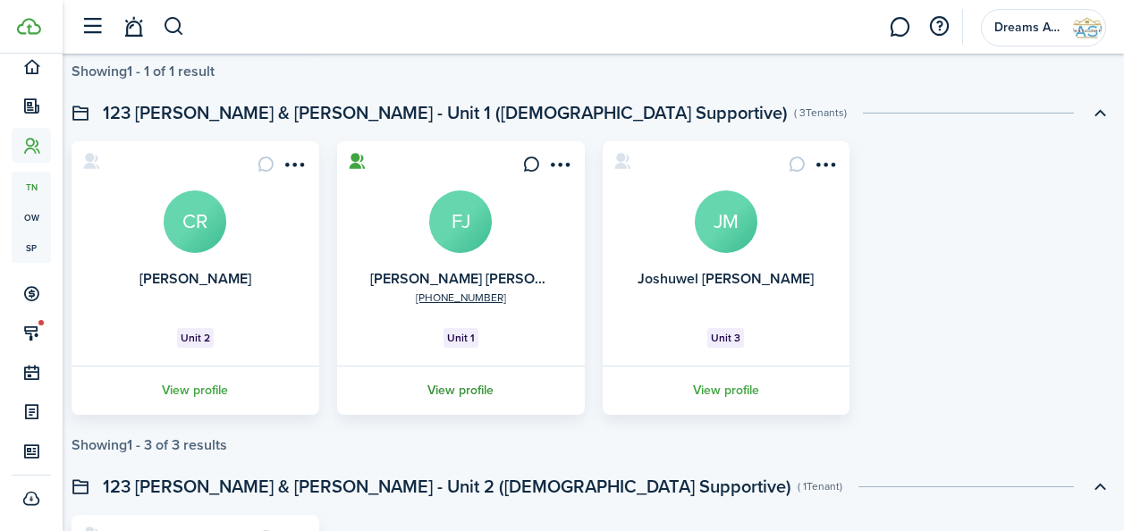
click at [460, 380] on link "View profile" at bounding box center [460, 390] width 253 height 49
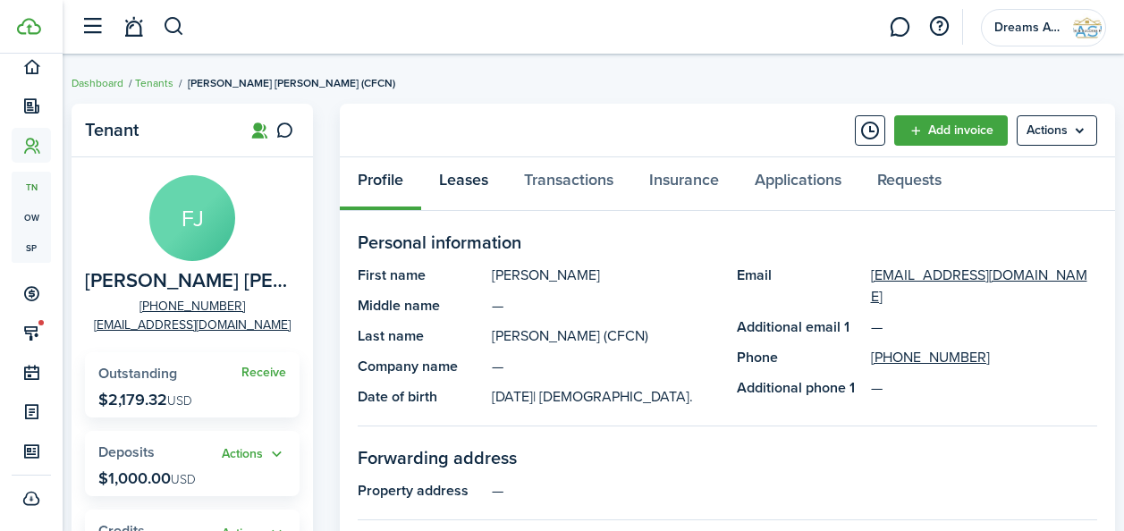
click at [469, 185] on link "Leases" at bounding box center [463, 184] width 85 height 54
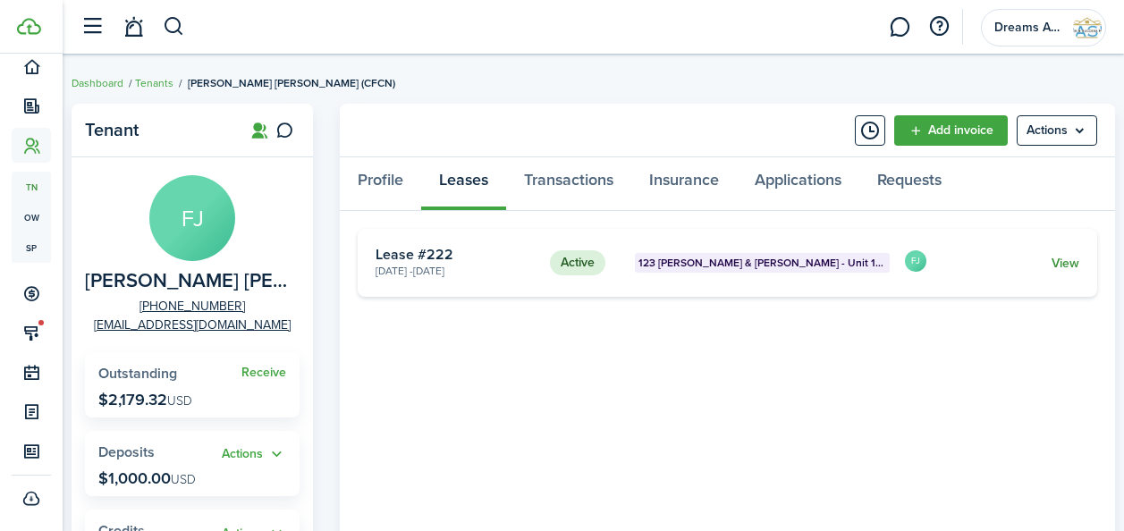
click at [1057, 262] on link "View" at bounding box center [1065, 263] width 28 height 19
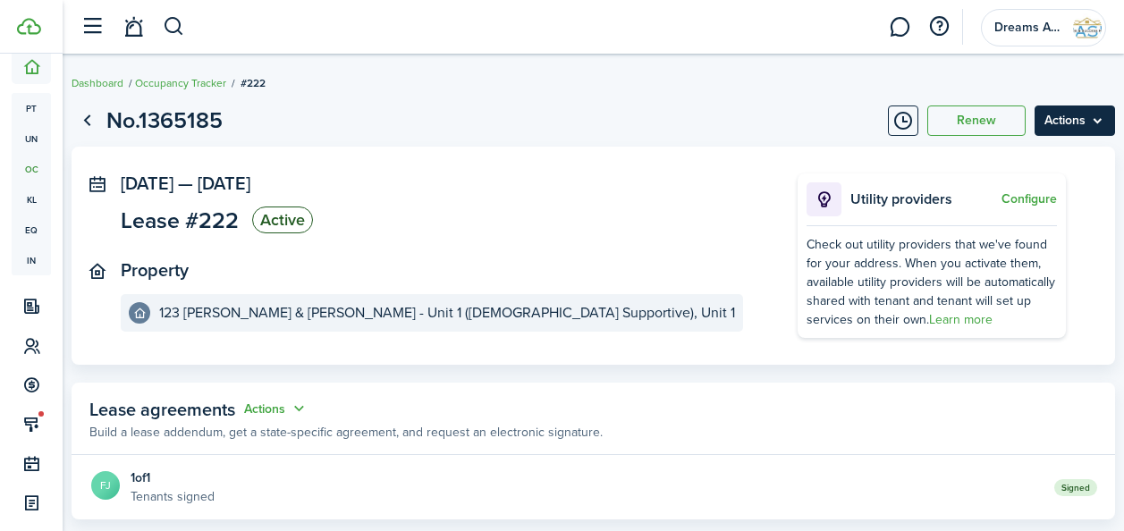
click at [1082, 125] on menu-btn "Actions" at bounding box center [1074, 120] width 80 height 30
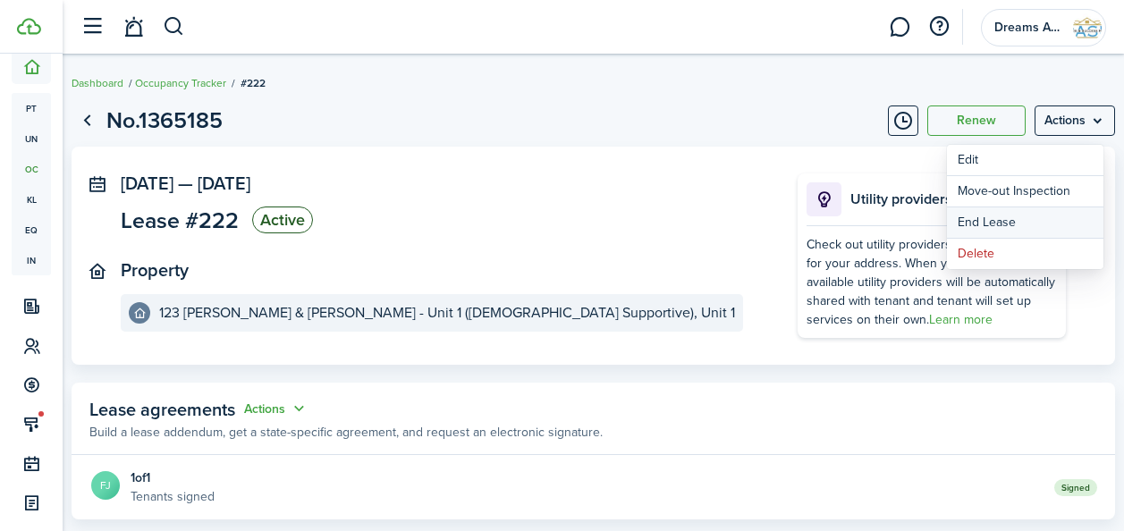
click at [1007, 224] on link "End Lease" at bounding box center [1025, 222] width 156 height 30
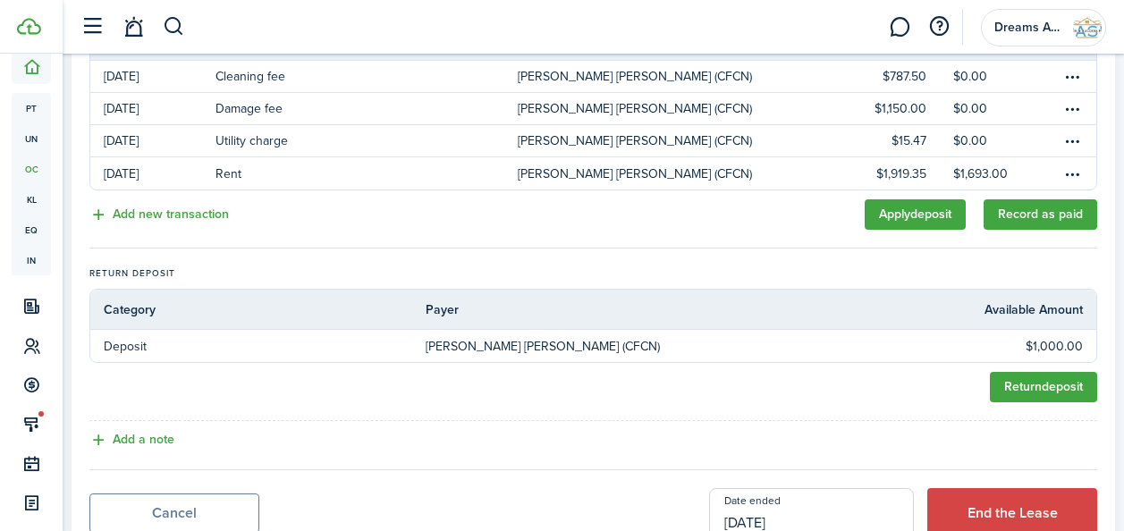
scroll to position [525, 0]
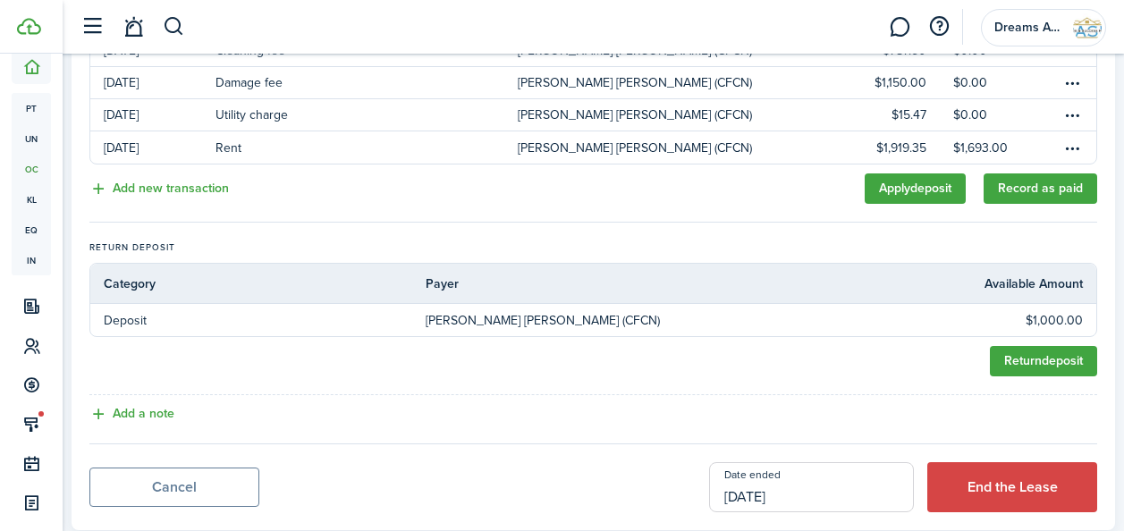
click at [761, 462] on input "[DATE]" at bounding box center [811, 487] width 205 height 50
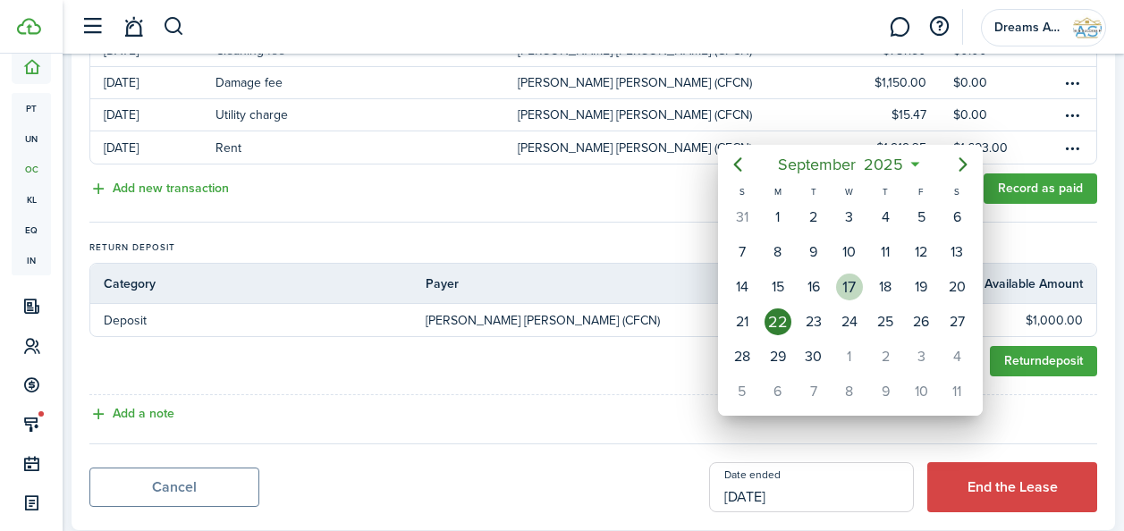
click at [846, 287] on div "17" at bounding box center [849, 287] width 27 height 27
type input "[DATE]"
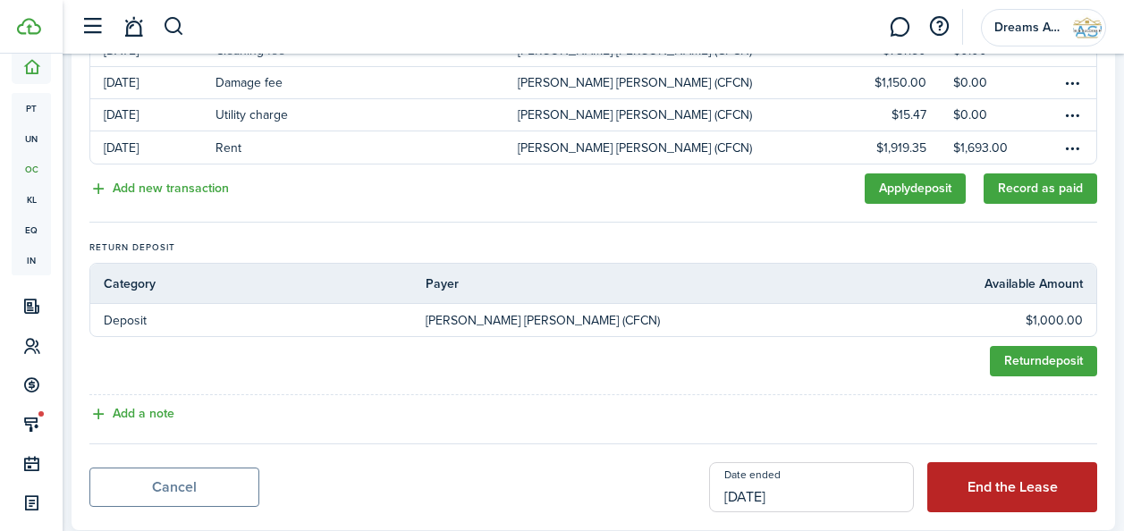
click at [958, 462] on button "End the Lease" at bounding box center [1012, 487] width 170 height 50
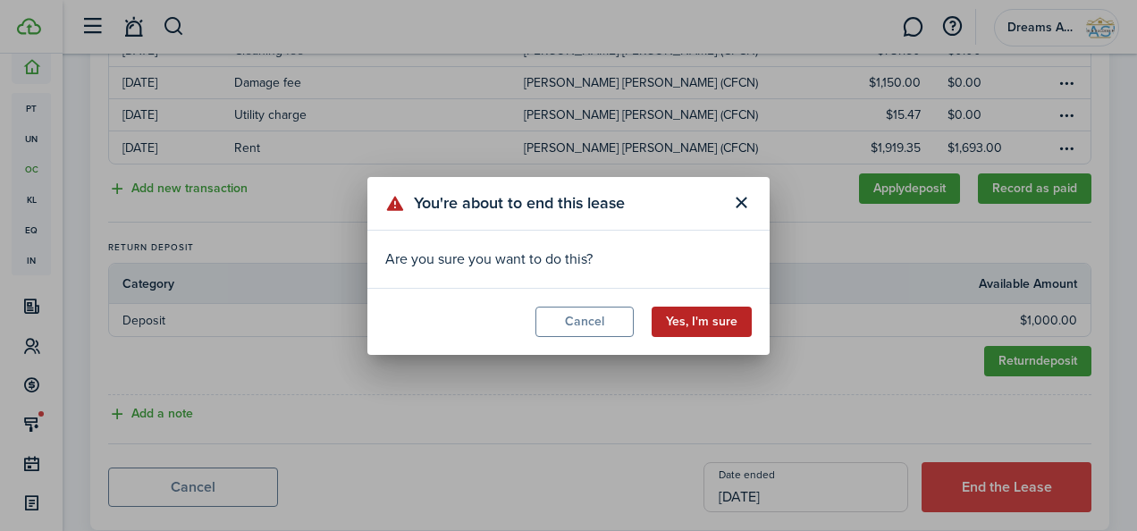
click at [680, 315] on button "Yes, I'm sure" at bounding box center [702, 322] width 100 height 30
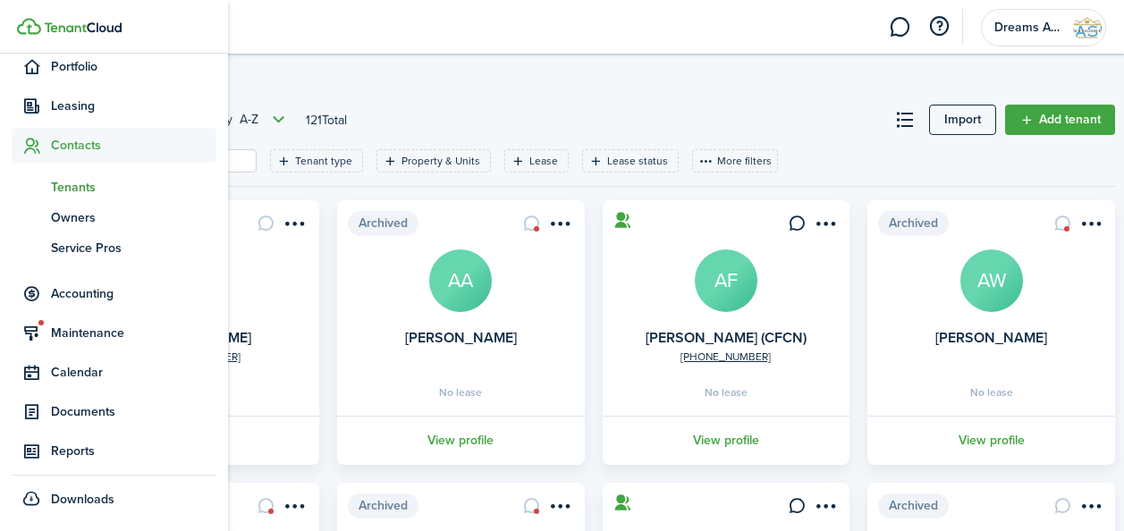
click at [77, 189] on span "Tenants" at bounding box center [133, 187] width 165 height 19
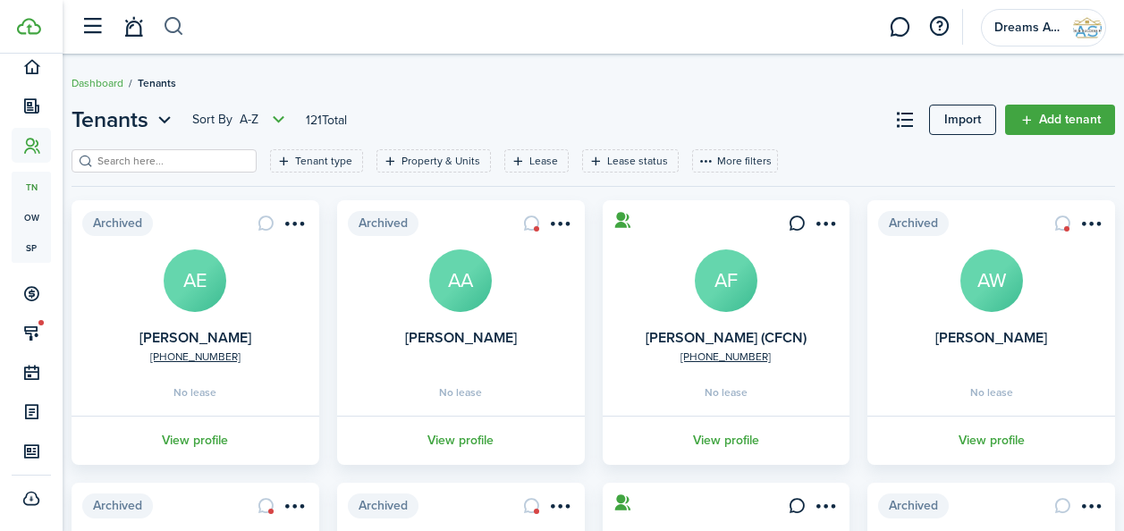
click at [168, 31] on button "button" at bounding box center [174, 27] width 22 height 30
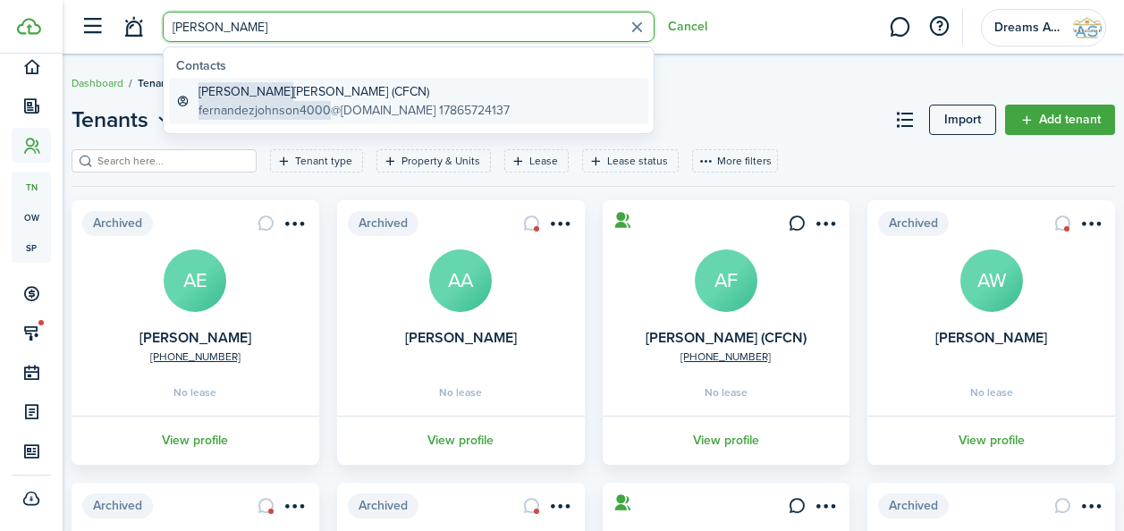
type input "[PERSON_NAME]"
click at [221, 103] on span "fernandezjohnson4000" at bounding box center [264, 110] width 132 height 19
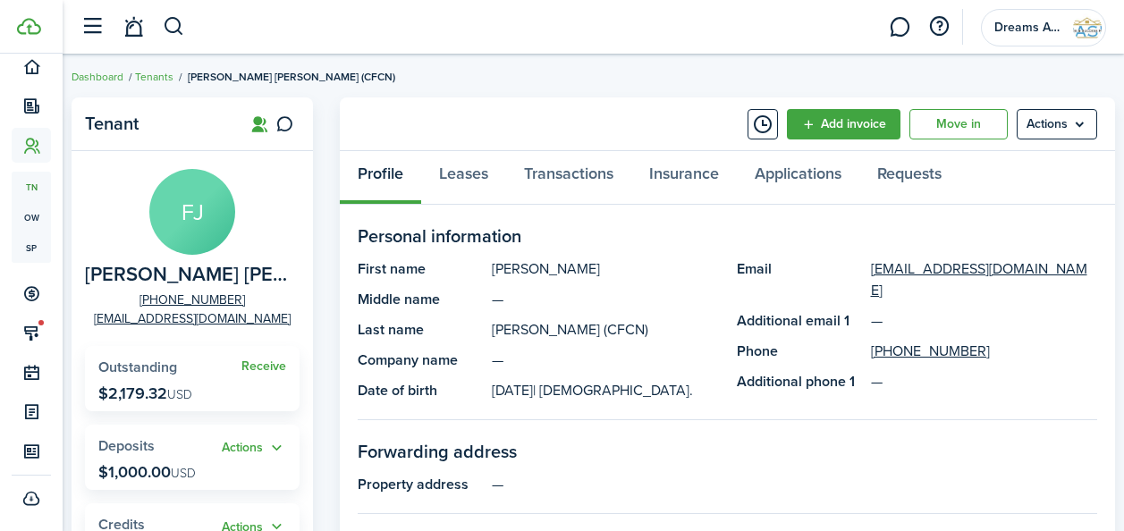
scroll to position [4, 0]
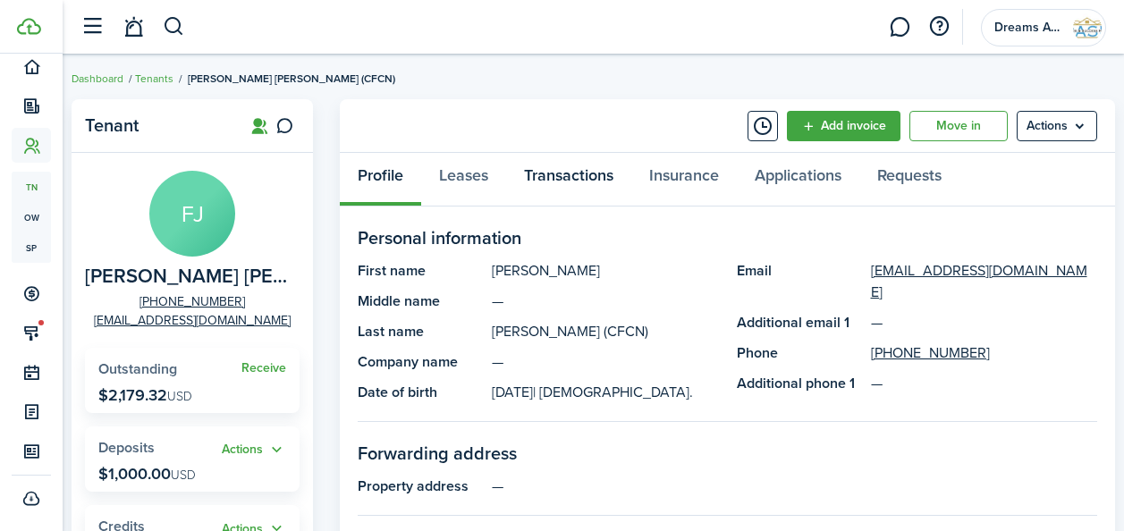
click at [557, 173] on link "Transactions" at bounding box center [568, 180] width 125 height 54
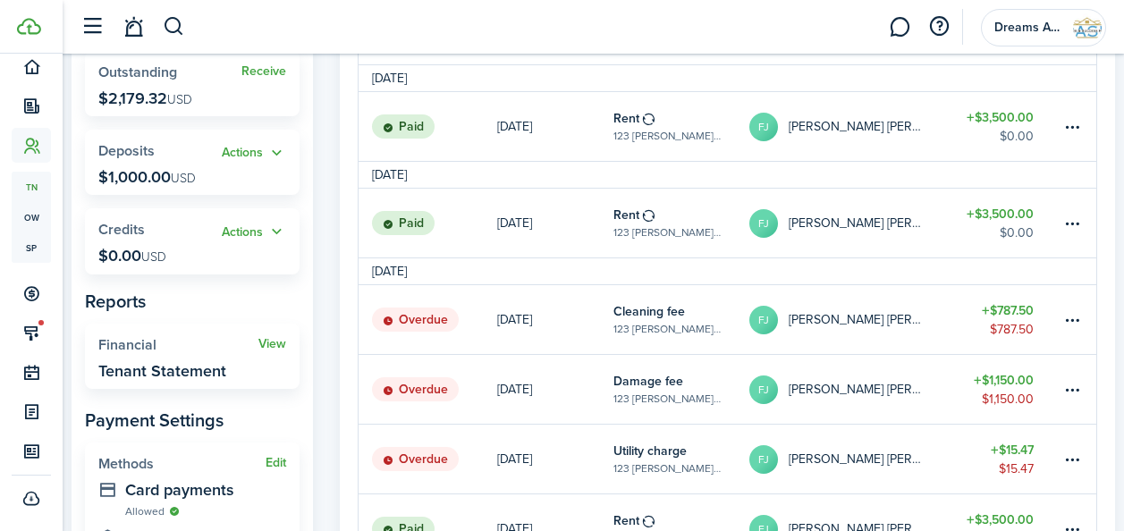
scroll to position [300, 0]
click at [241, 230] on button "Actions" at bounding box center [254, 233] width 64 height 21
click at [229, 265] on link "Add" at bounding box center [208, 267] width 156 height 30
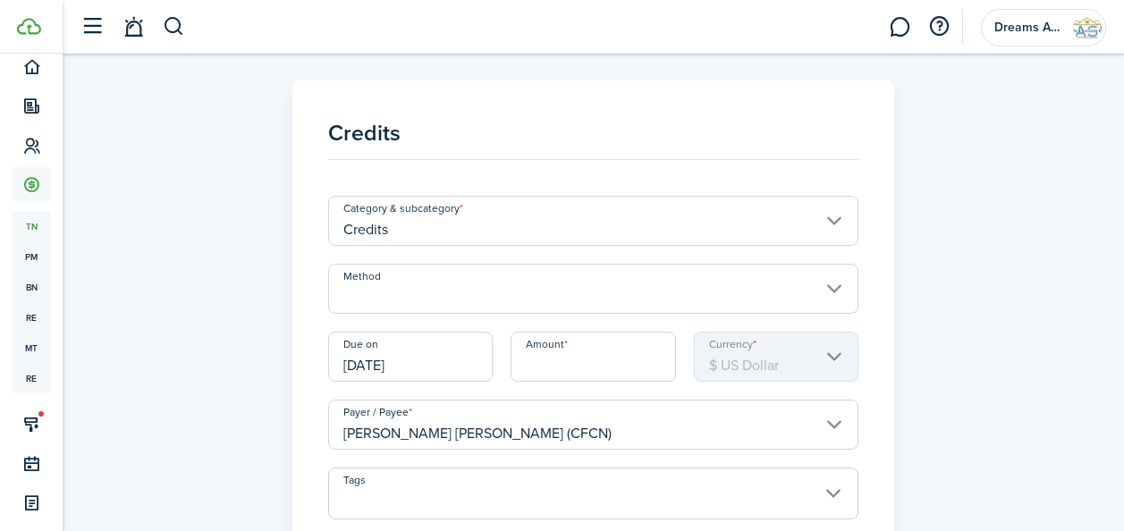
click at [426, 288] on input "Method" at bounding box center [592, 289] width 529 height 50
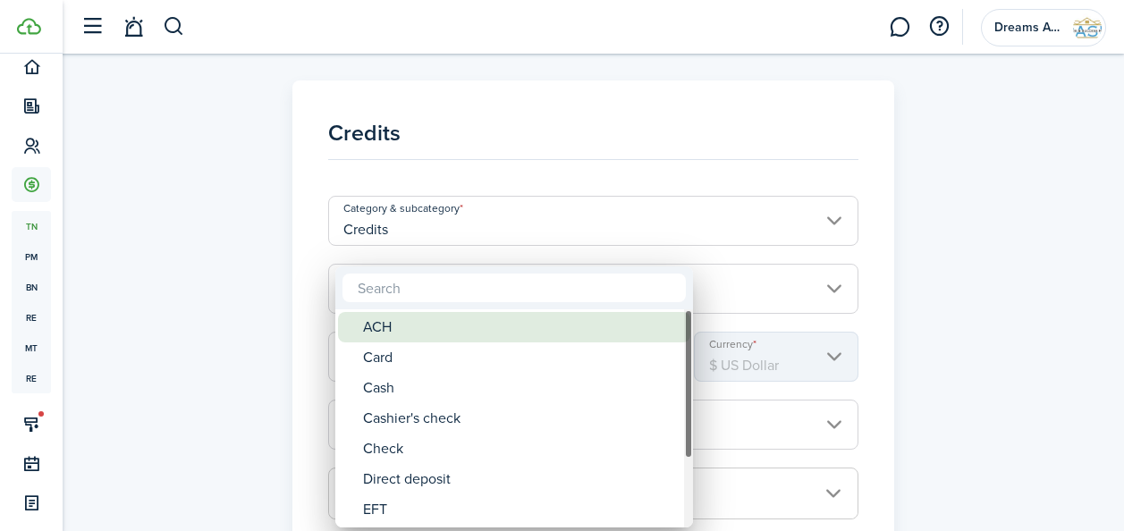
click at [426, 325] on div "ACH" at bounding box center [521, 327] width 316 height 30
type input "ACH"
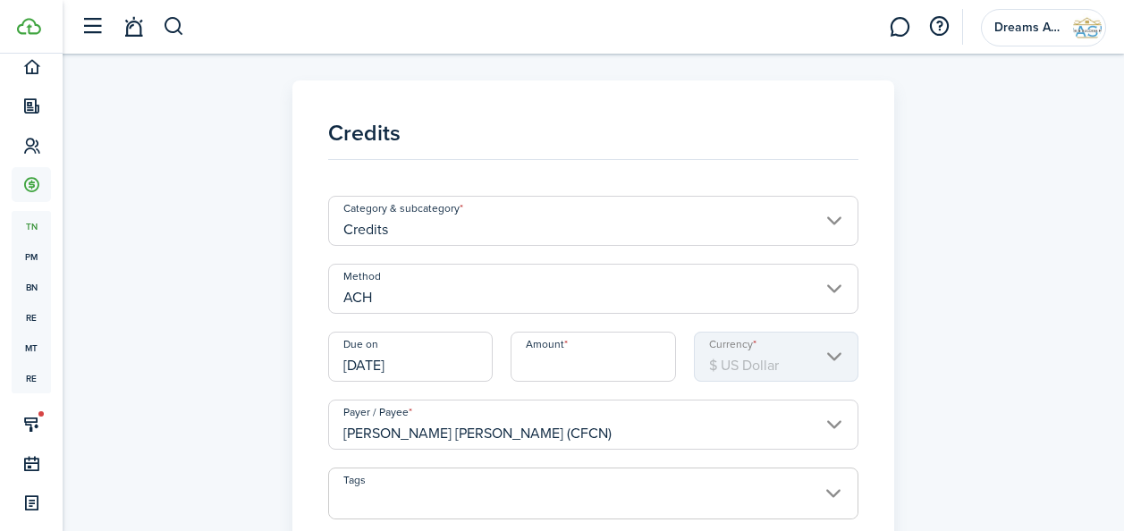
scroll to position [41, 0]
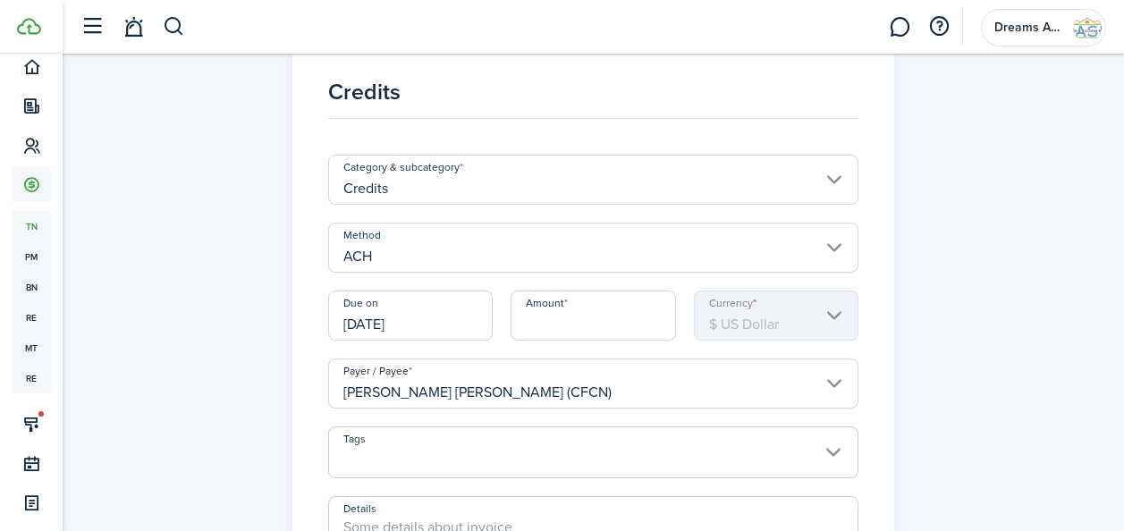
click at [524, 324] on input "Amount" at bounding box center [592, 316] width 165 height 50
type input "$1,500.00"
click at [511, 464] on span at bounding box center [592, 462] width 527 height 30
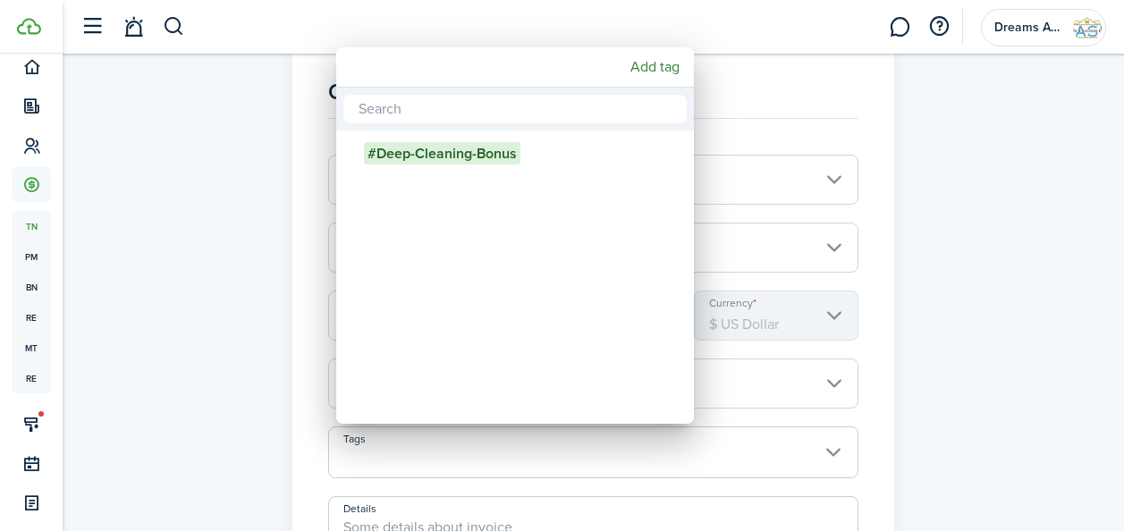
click at [313, 432] on div at bounding box center [562, 265] width 1410 height 817
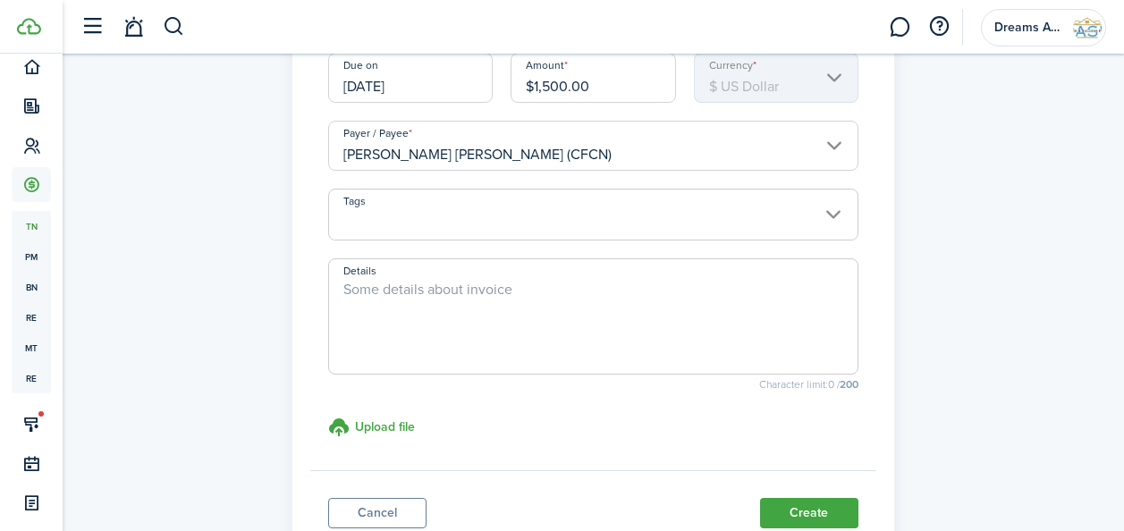
scroll to position [280, 0]
click at [359, 294] on textarea "Details" at bounding box center [592, 321] width 527 height 86
click at [481, 308] on textarea "Restitution Claim" at bounding box center [592, 321] width 527 height 86
type textarea "Restitution Claim"
click at [392, 433] on h3 "Upload file" at bounding box center [385, 426] width 60 height 19
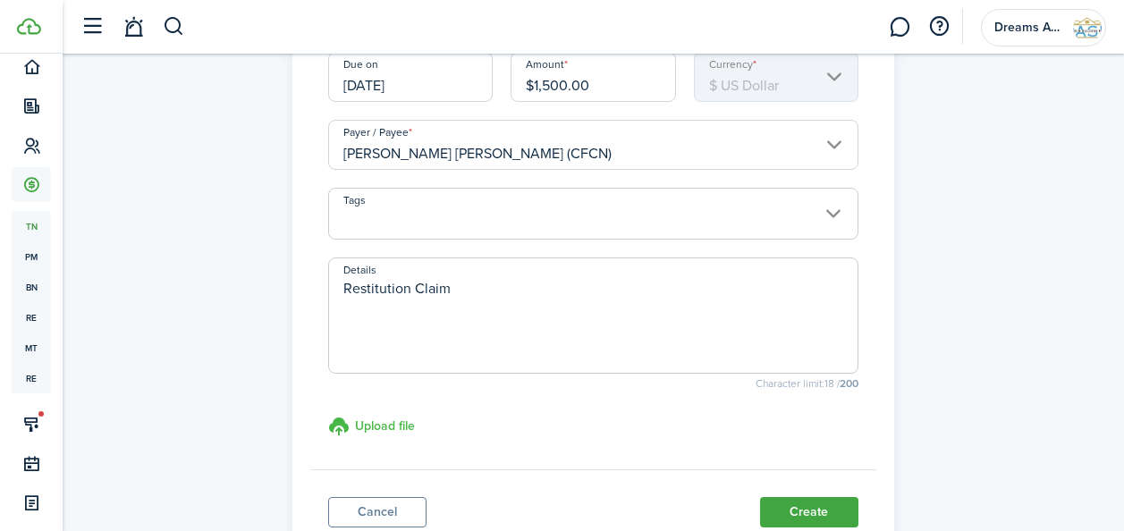
click at [328, 416] on input "Upload file store documents and templates Choose file" at bounding box center [328, 416] width 0 height 0
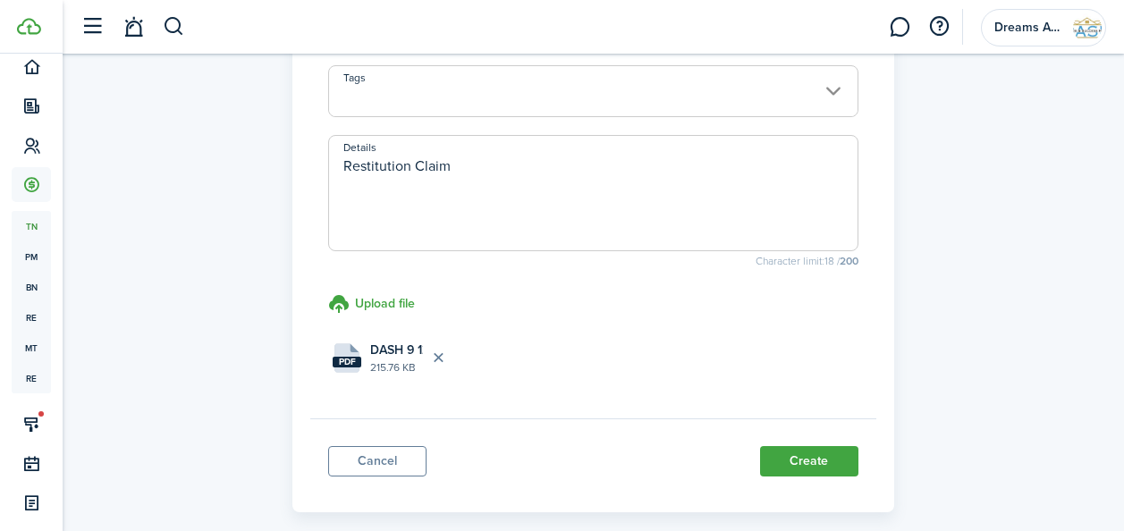
scroll to position [405, 0]
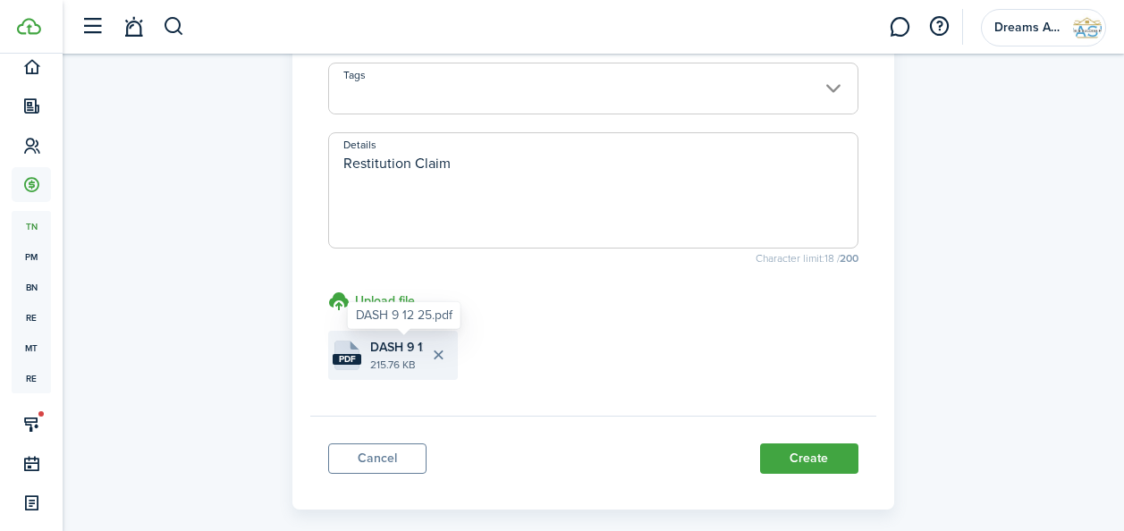
click at [389, 351] on span "DASH 9 12 25.pdf" at bounding box center [396, 347] width 53 height 19
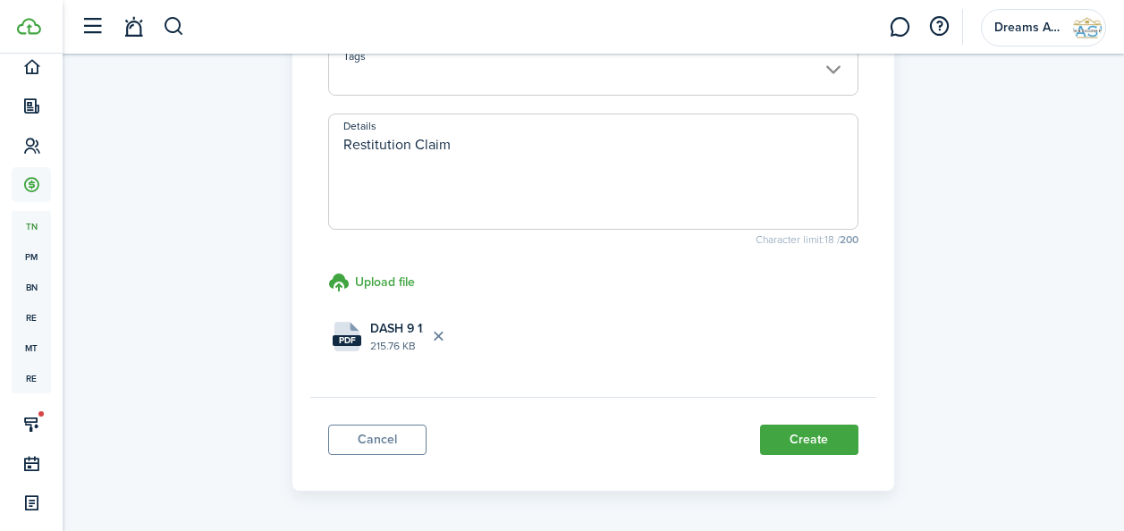
scroll to position [485, 0]
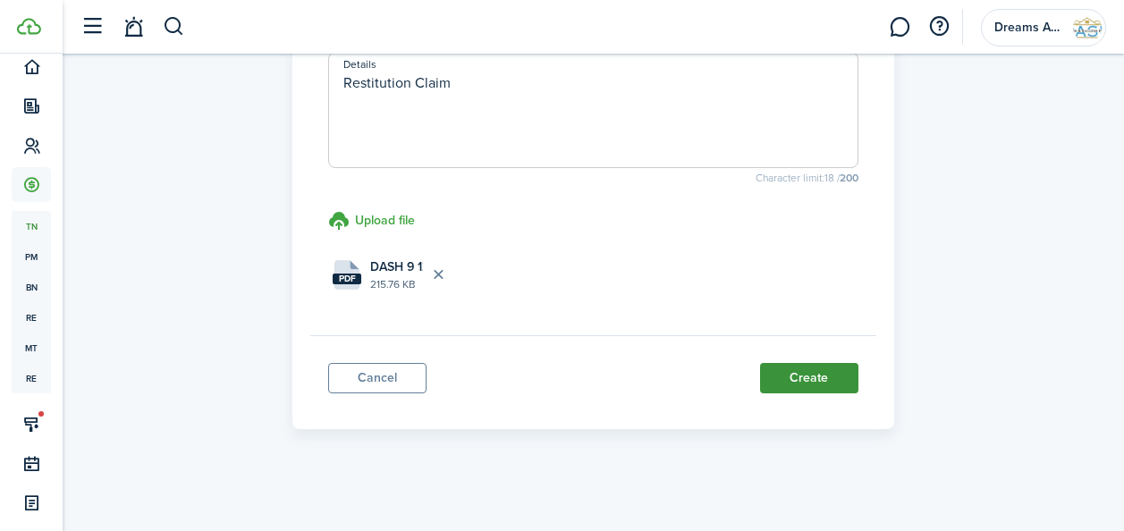
click at [797, 379] on button "Create" at bounding box center [809, 378] width 98 height 30
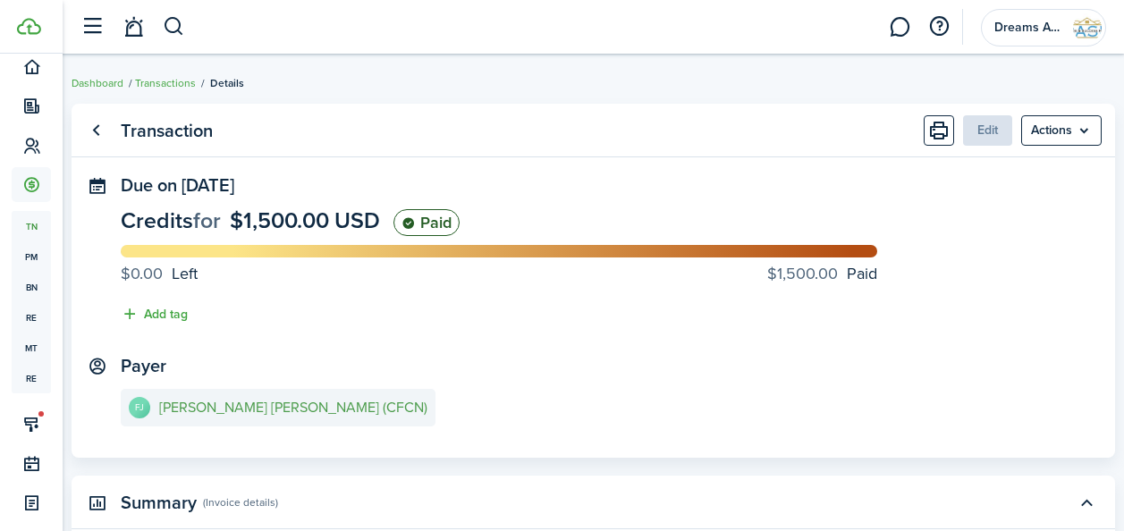
click at [242, 409] on e-details-info-title "[PERSON_NAME] [PERSON_NAME] (CFCN)" at bounding box center [293, 408] width 268 height 16
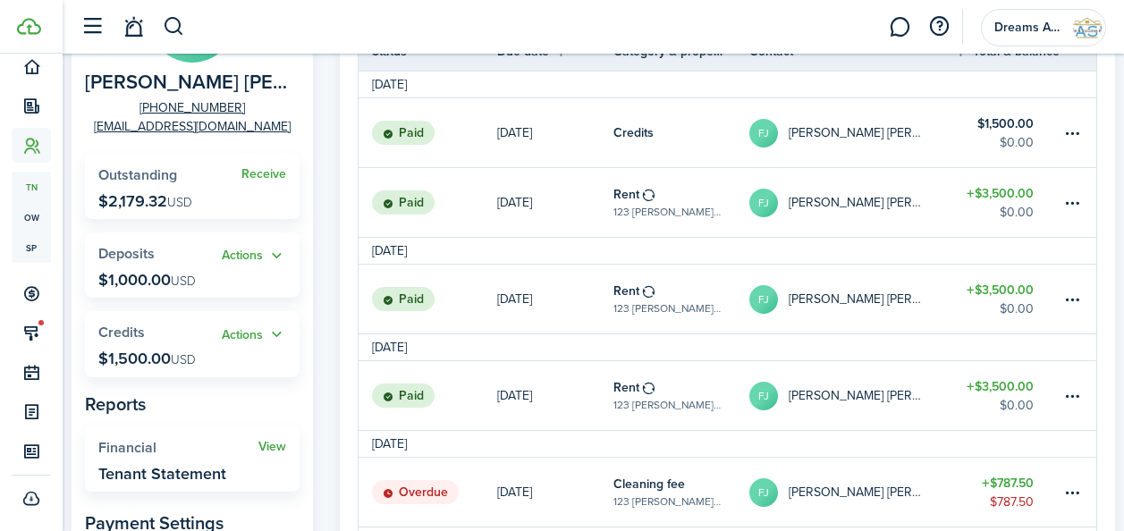
scroll to position [201, 0]
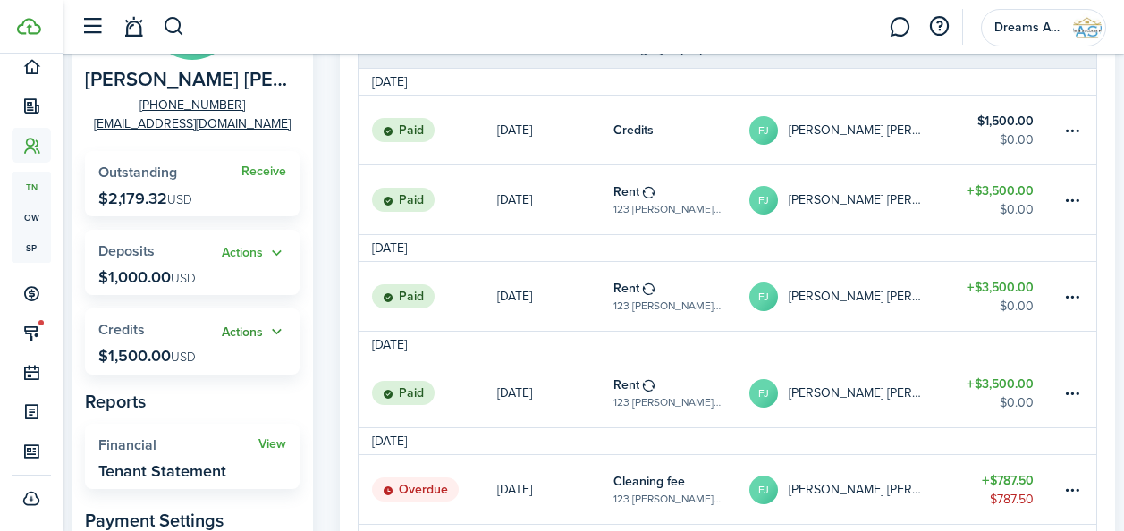
click at [255, 325] on button "Actions" at bounding box center [254, 332] width 64 height 21
click at [221, 395] on link "Apply" at bounding box center [208, 398] width 156 height 30
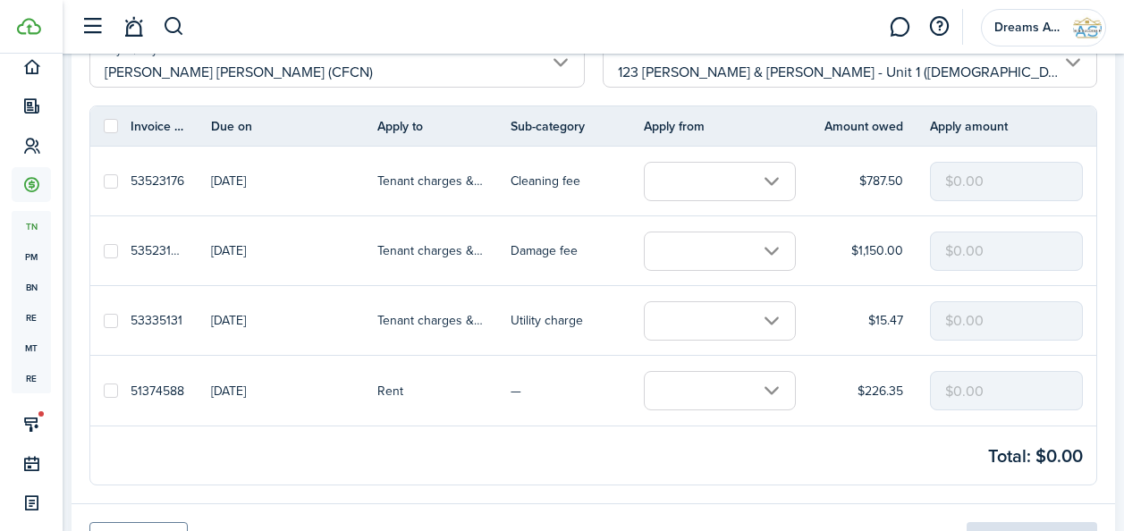
scroll to position [148, 0]
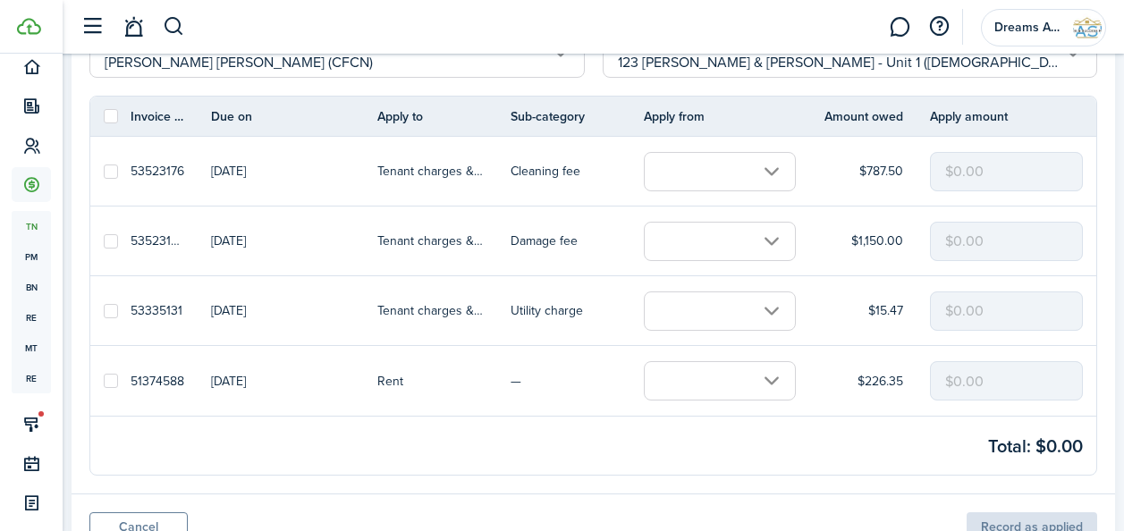
click at [114, 241] on label at bounding box center [111, 241] width 14 height 14
click at [104, 241] on input "checkbox" at bounding box center [103, 240] width 1 height 1
checkbox input "true"
click at [110, 165] on label at bounding box center [111, 172] width 14 height 14
click at [104, 171] on input "checkbox" at bounding box center [103, 171] width 1 height 1
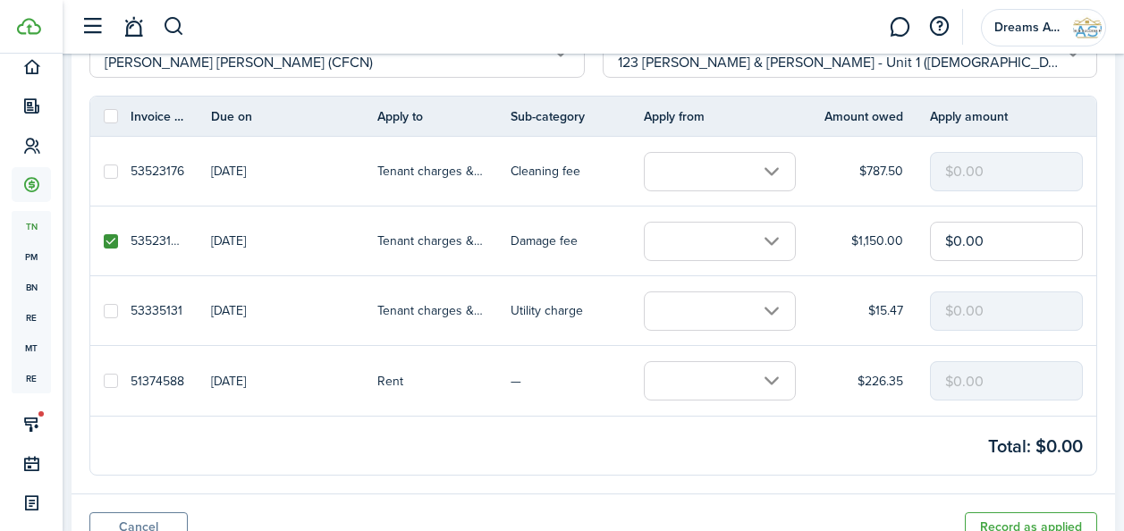
checkbox input "true"
click at [109, 312] on label at bounding box center [111, 311] width 14 height 14
click at [104, 311] on input "checkbox" at bounding box center [103, 310] width 1 height 1
checkbox input "true"
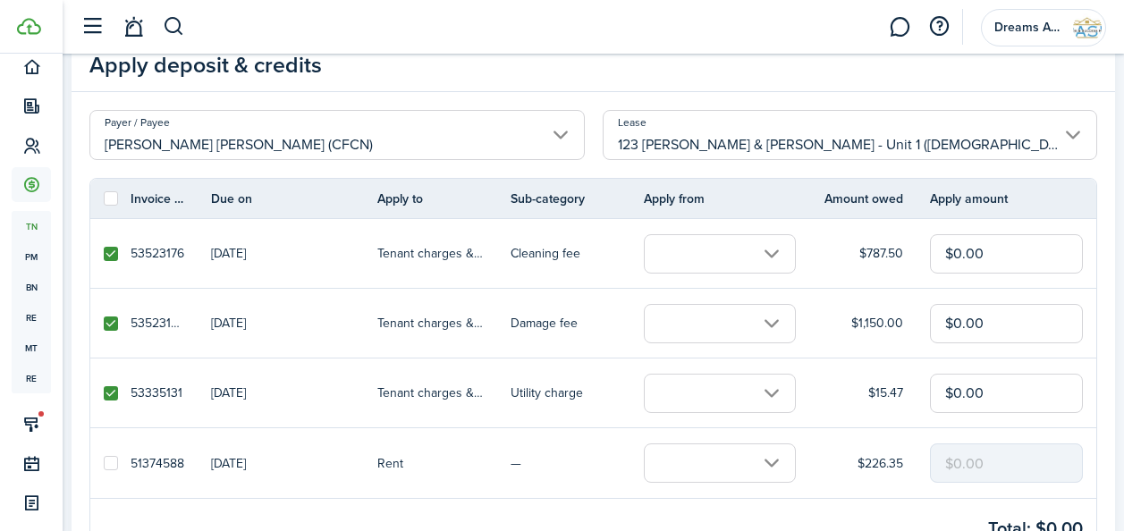
scroll to position [56, 0]
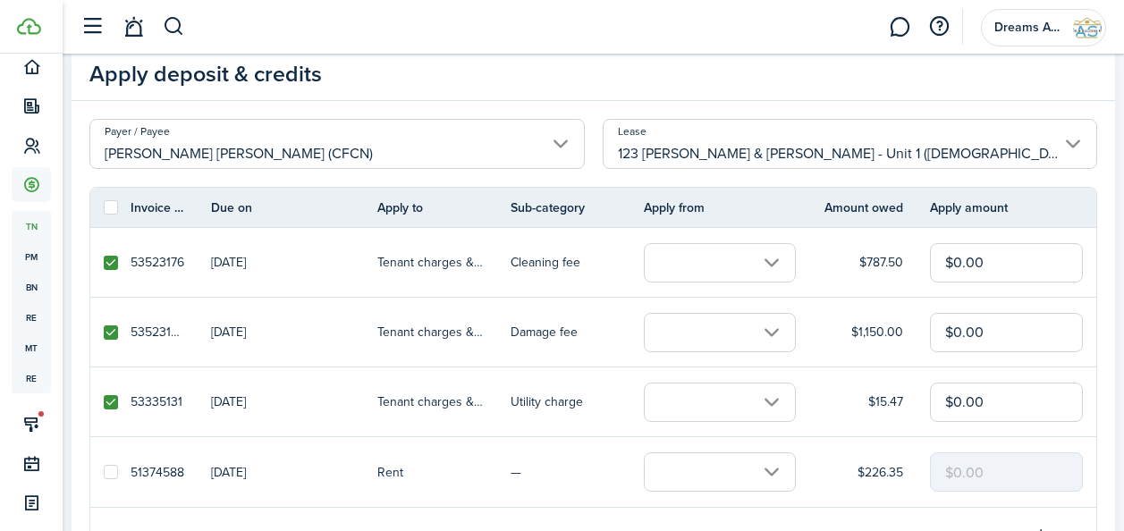
click at [671, 259] on input "text" at bounding box center [720, 262] width 152 height 39
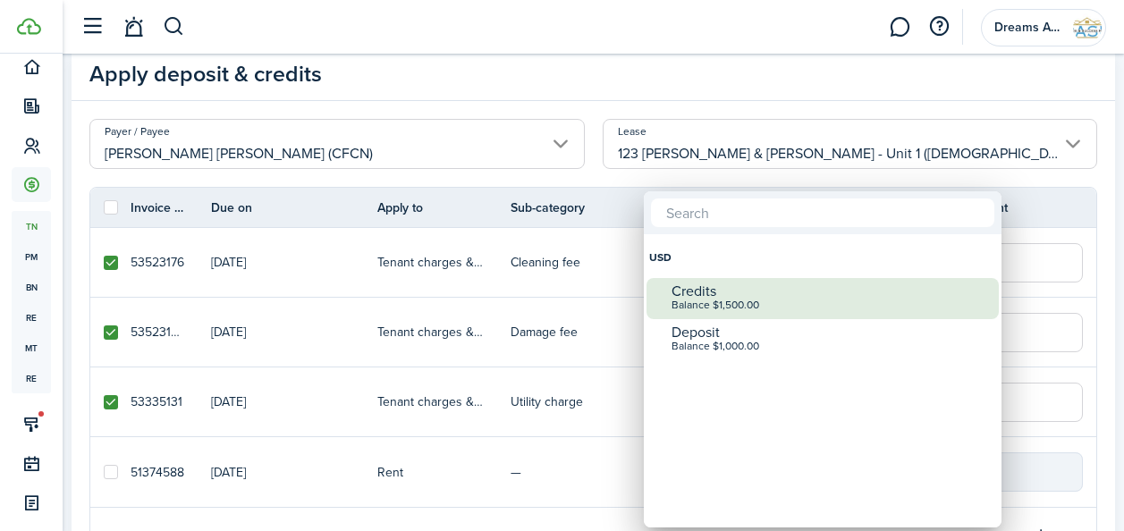
click at [679, 292] on div "Credits" at bounding box center [829, 291] width 316 height 16
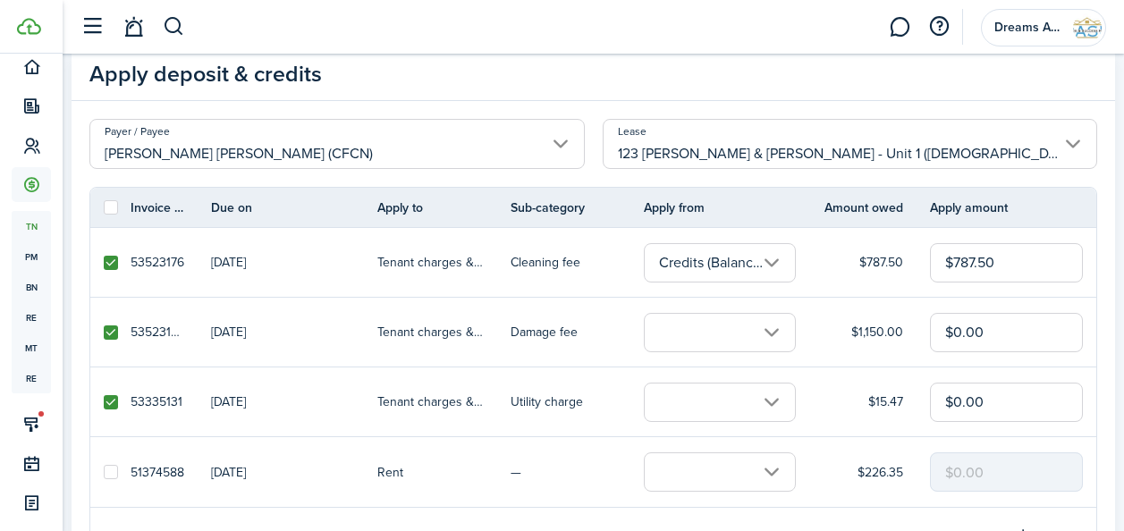
click at [679, 323] on input "text" at bounding box center [720, 332] width 152 height 39
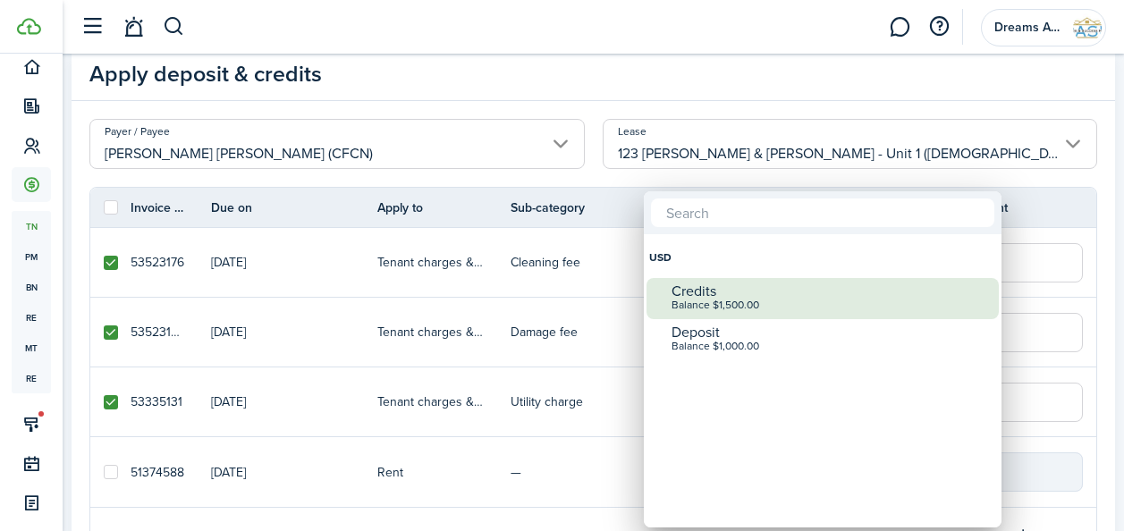
click at [682, 302] on div "Balance $1,500.00" at bounding box center [829, 306] width 316 height 13
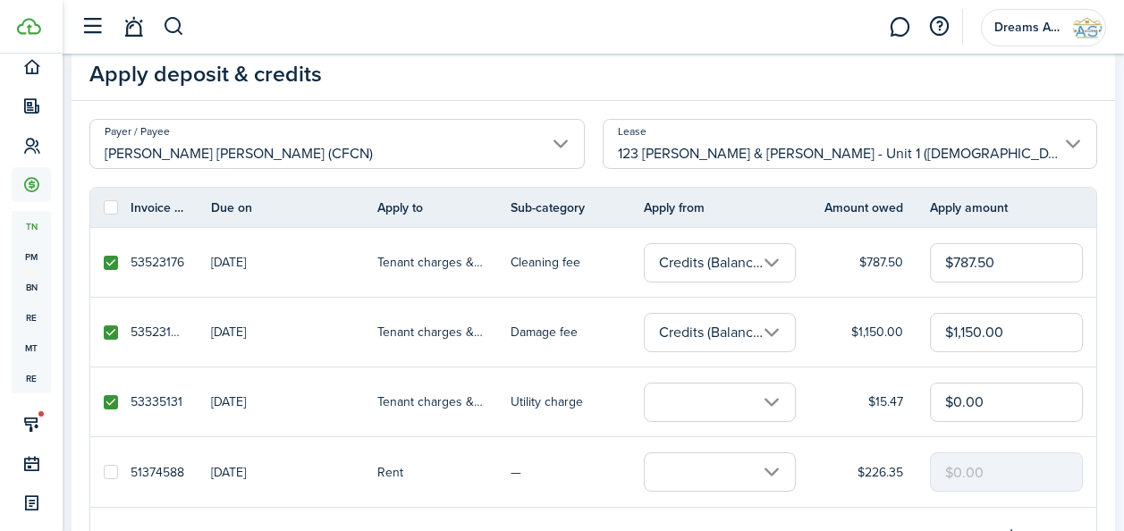
click at [676, 401] on input "text" at bounding box center [720, 402] width 152 height 39
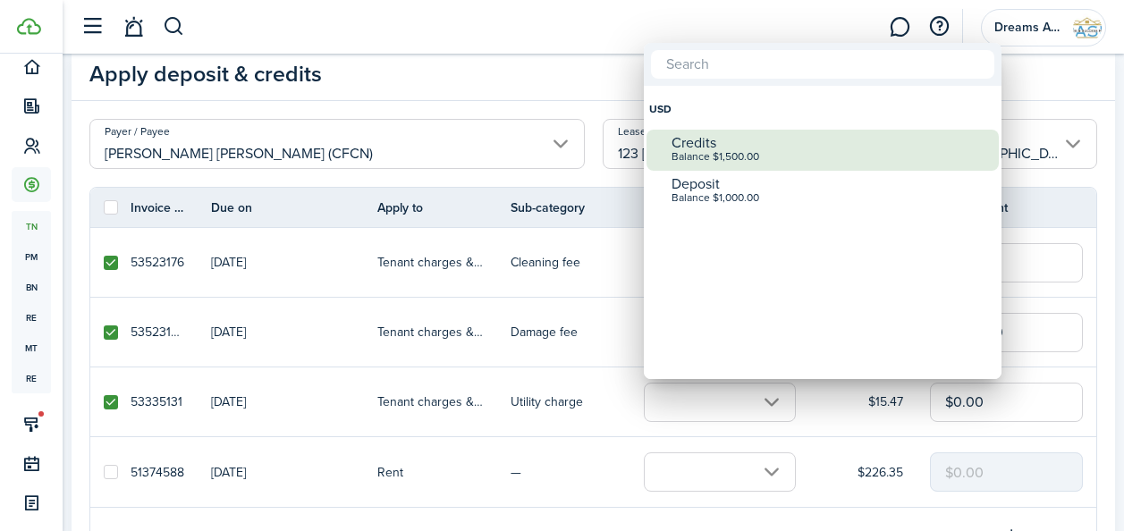
click at [686, 160] on div "Balance $1,500.00" at bounding box center [829, 157] width 316 height 13
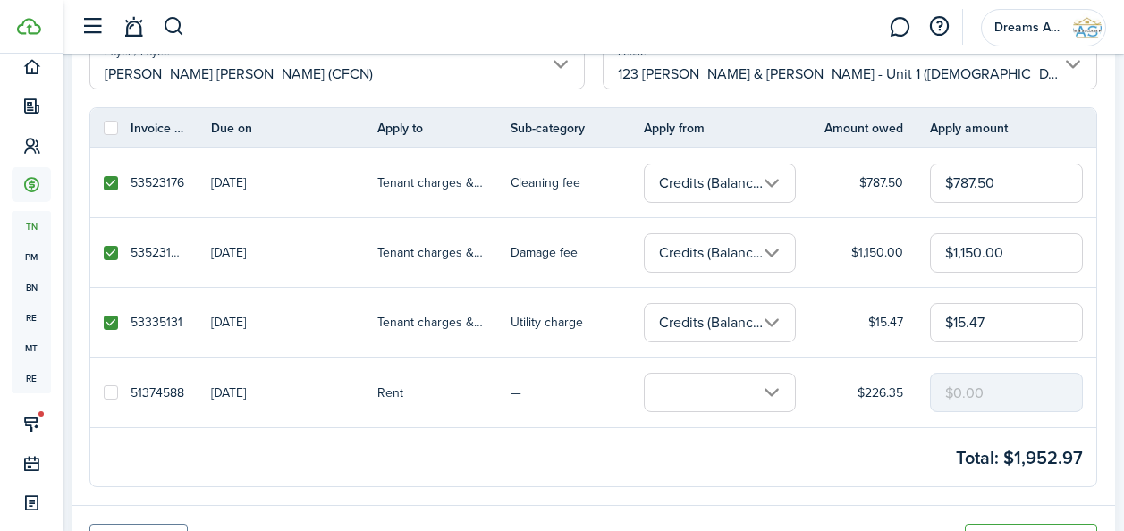
scroll to position [132, 0]
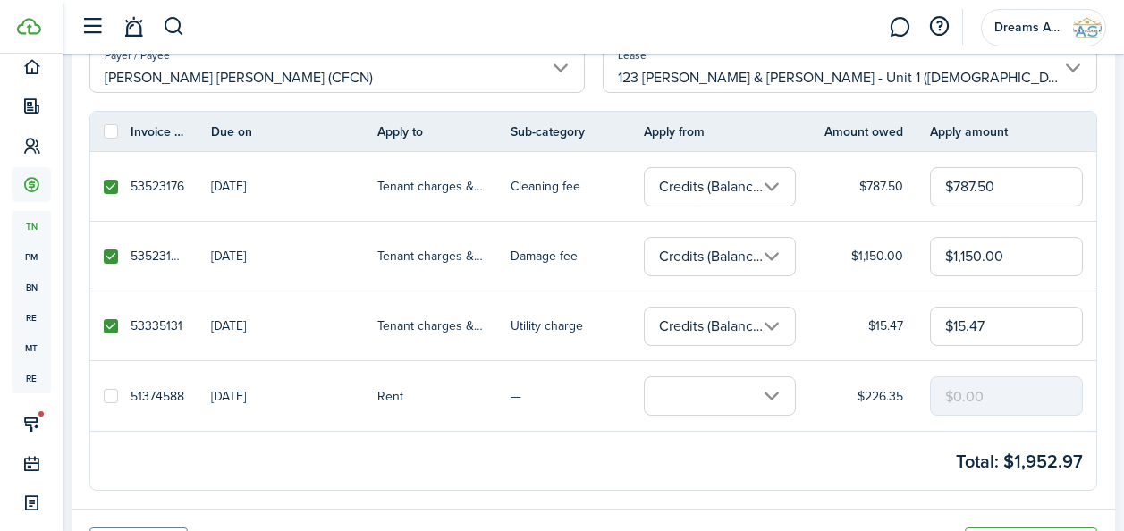
drag, startPoint x: 1000, startPoint y: 190, endPoint x: 934, endPoint y: 189, distance: 65.3
click at [934, 189] on input "$787.50" at bounding box center [1006, 186] width 153 height 39
click at [918, 239] on link "$1,150.00" at bounding box center [876, 256] width 107 height 69
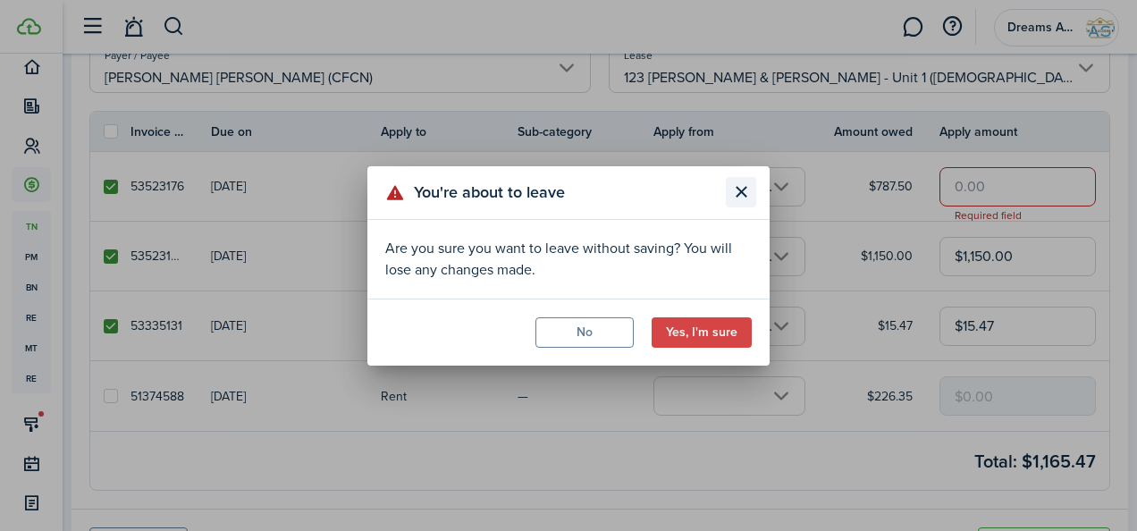
click at [740, 195] on button "Close modal" at bounding box center [741, 192] width 30 height 30
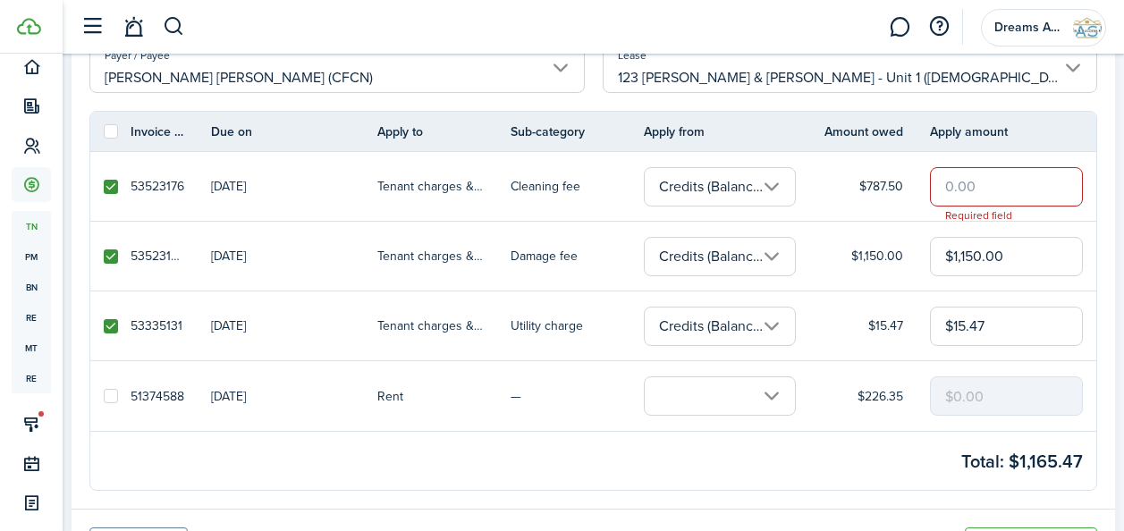
click at [973, 182] on input "text" at bounding box center [1006, 186] width 153 height 39
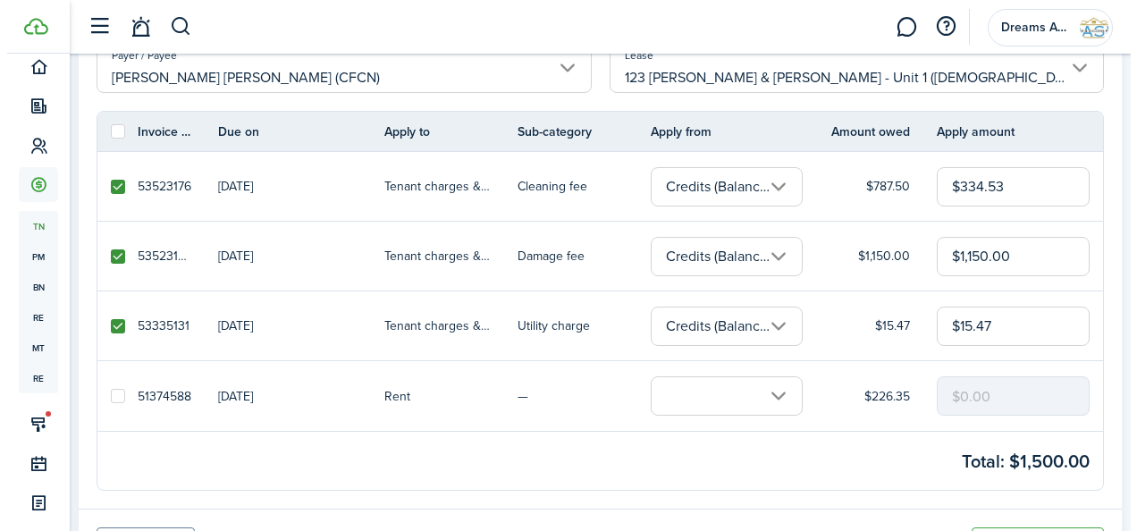
scroll to position [226, 0]
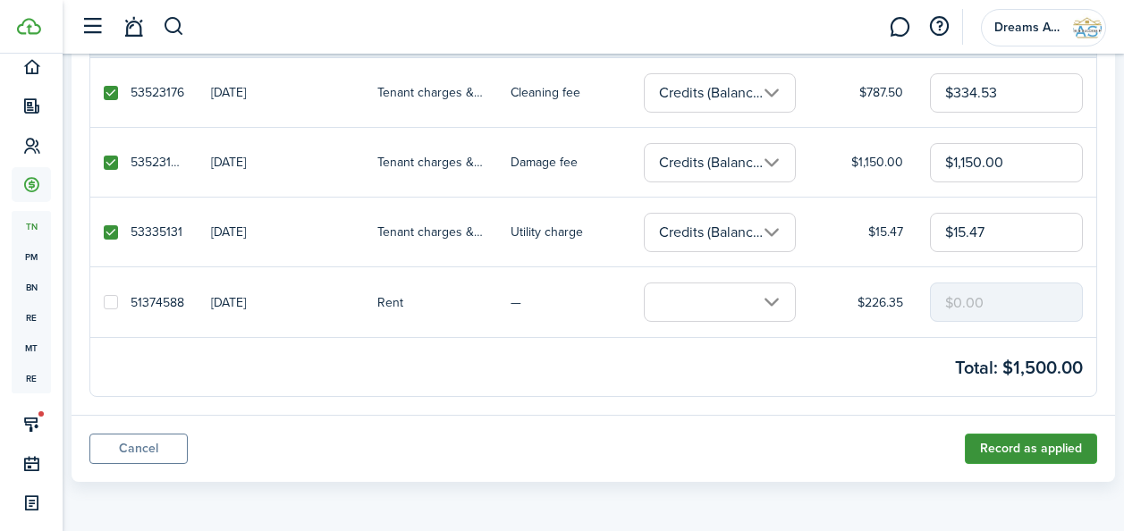
type input "$334.53"
click at [988, 446] on button "Record as applied" at bounding box center [1031, 449] width 132 height 30
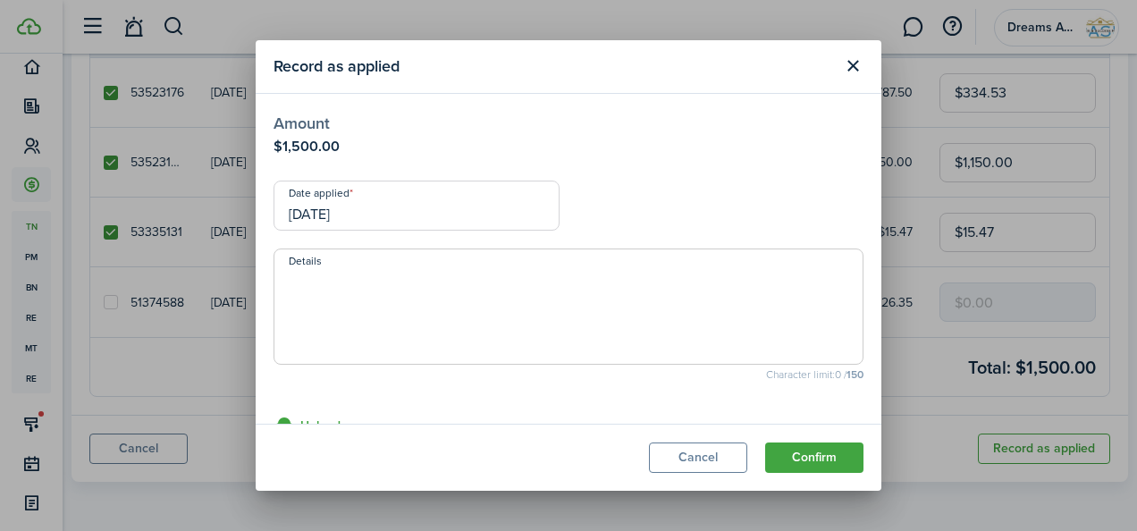
click at [426, 291] on textarea "Details" at bounding box center [568, 312] width 588 height 86
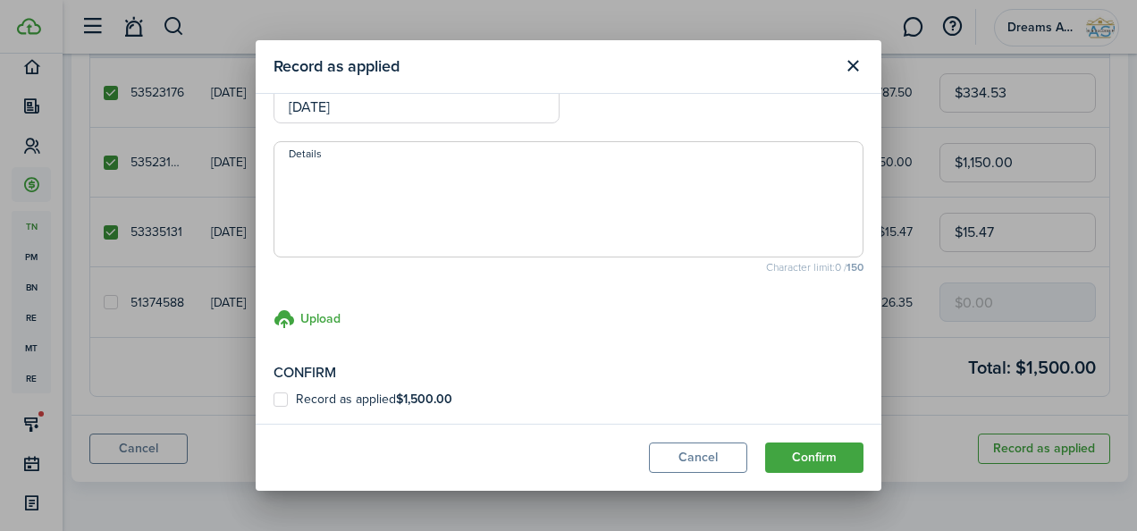
click at [282, 396] on label "Record as applied $1,500.00" at bounding box center [363, 399] width 179 height 14
click at [274, 506] on input "Record as applied $1,500.00" at bounding box center [273, 506] width 1 height 1
checkbox input "true"
click at [320, 316] on h3 "Upload" at bounding box center [320, 318] width 40 height 19
click at [274, 308] on input "Upload store documents and templates Choose file" at bounding box center [274, 308] width 0 height 0
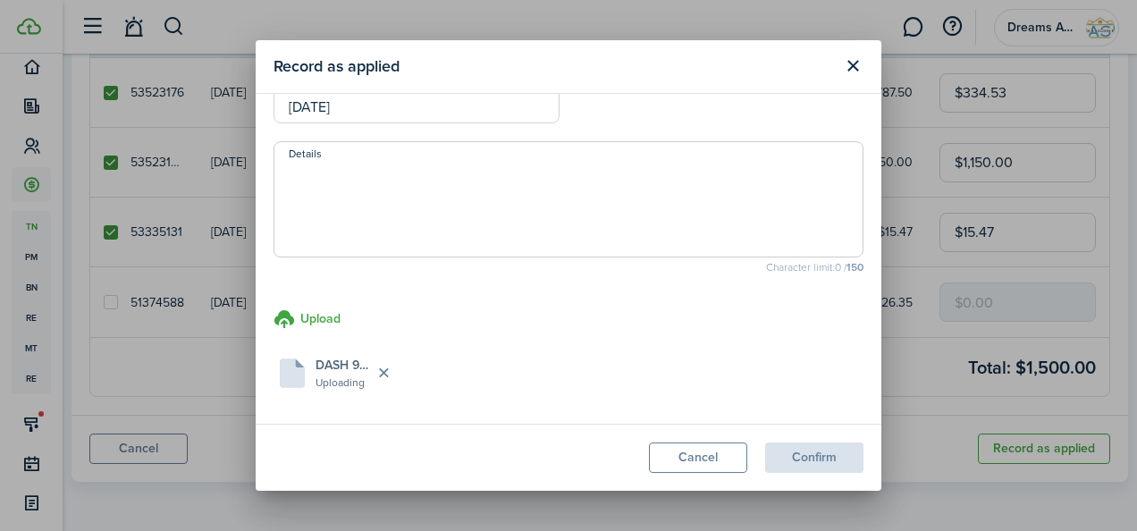
click at [332, 204] on textarea "Details" at bounding box center [568, 205] width 588 height 86
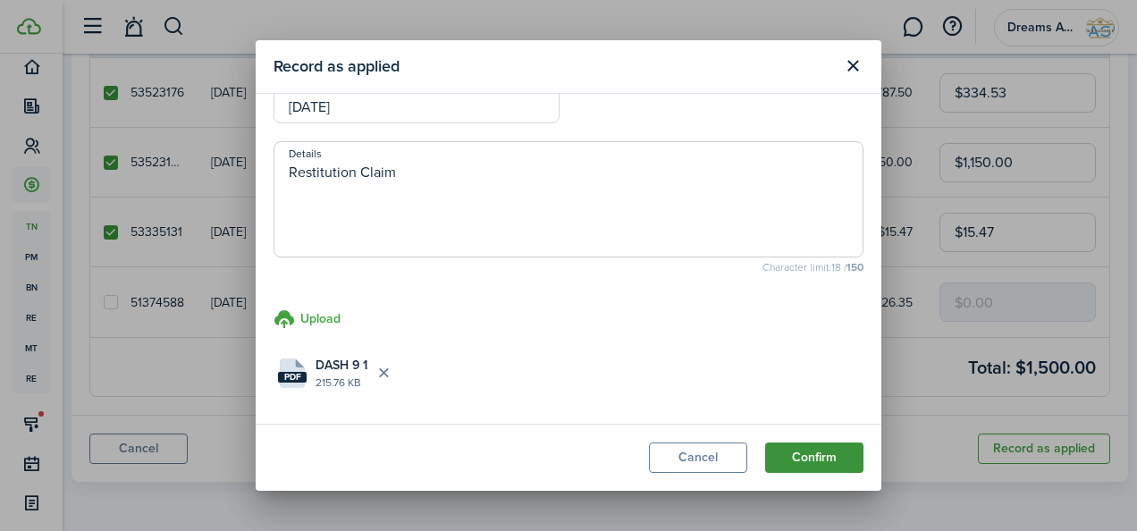
type textarea "Restitution Claim"
click at [788, 454] on button "Confirm" at bounding box center [814, 458] width 98 height 30
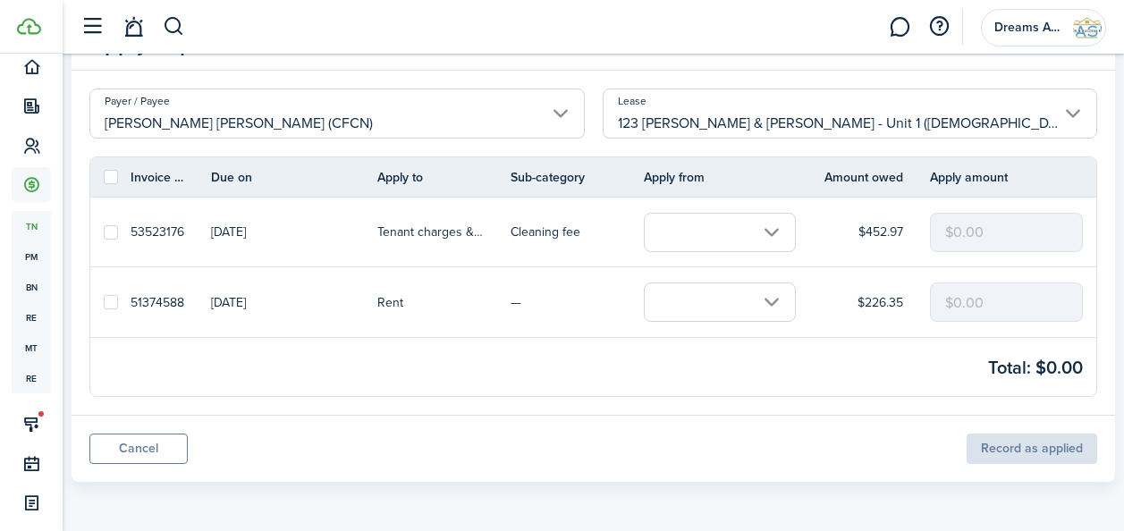
scroll to position [0, 0]
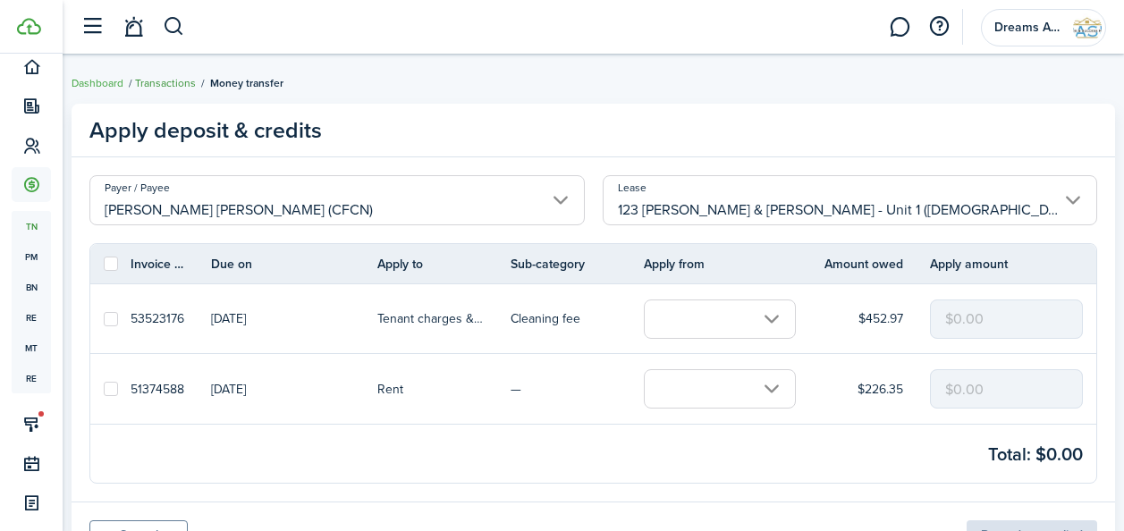
click at [181, 86] on link "Transactions" at bounding box center [165, 83] width 61 height 16
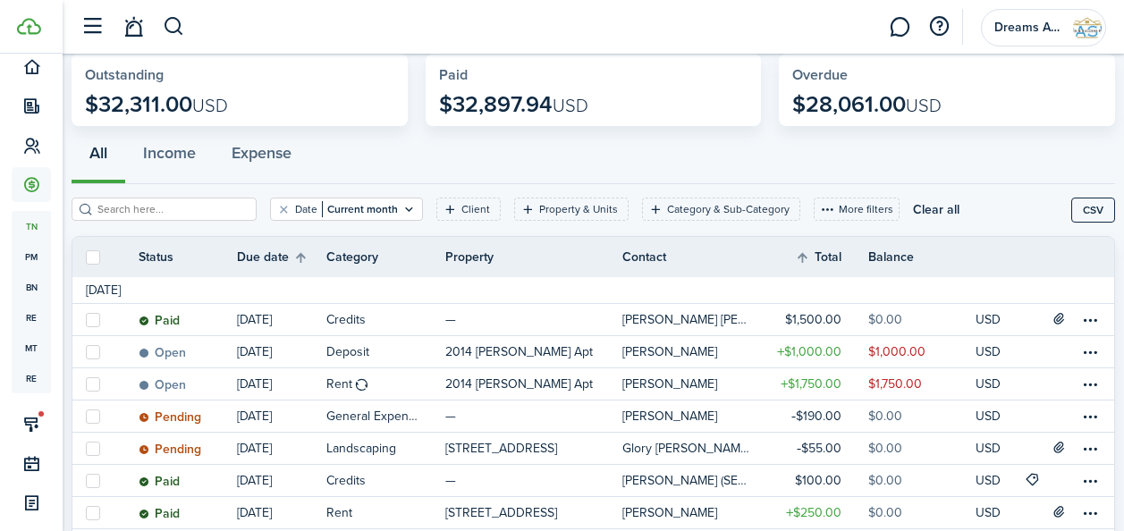
scroll to position [153, 0]
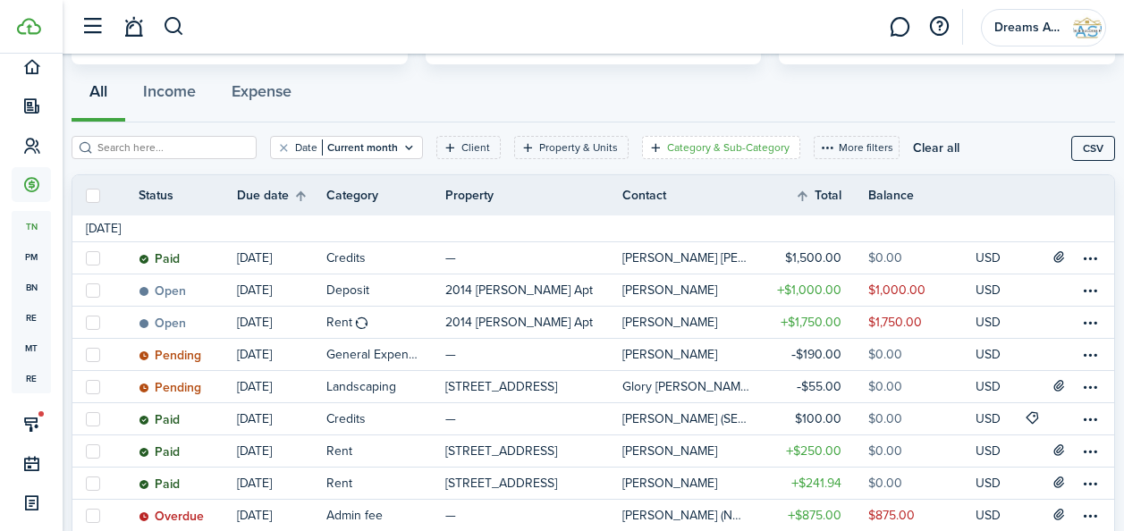
click at [648, 149] on icon "Open filter" at bounding box center [655, 147] width 15 height 14
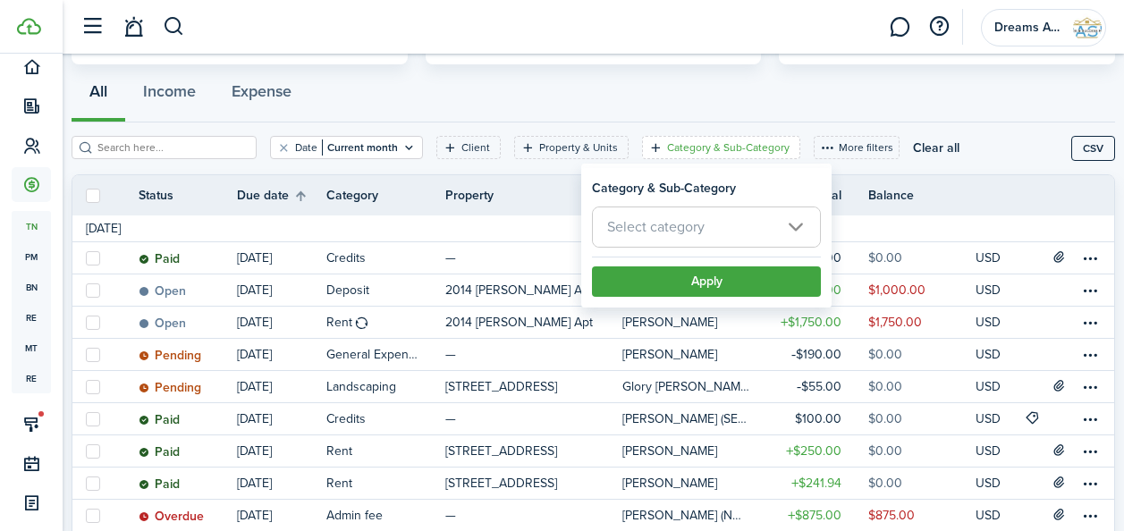
click at [641, 223] on span "Select category" at bounding box center [655, 226] width 97 height 21
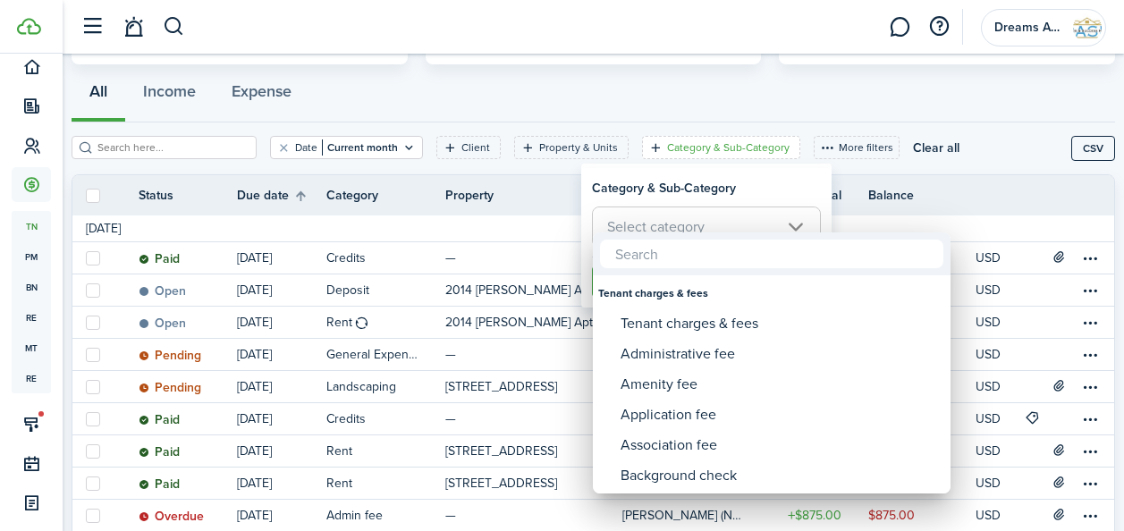
click at [819, 144] on div at bounding box center [562, 265] width 1410 height 817
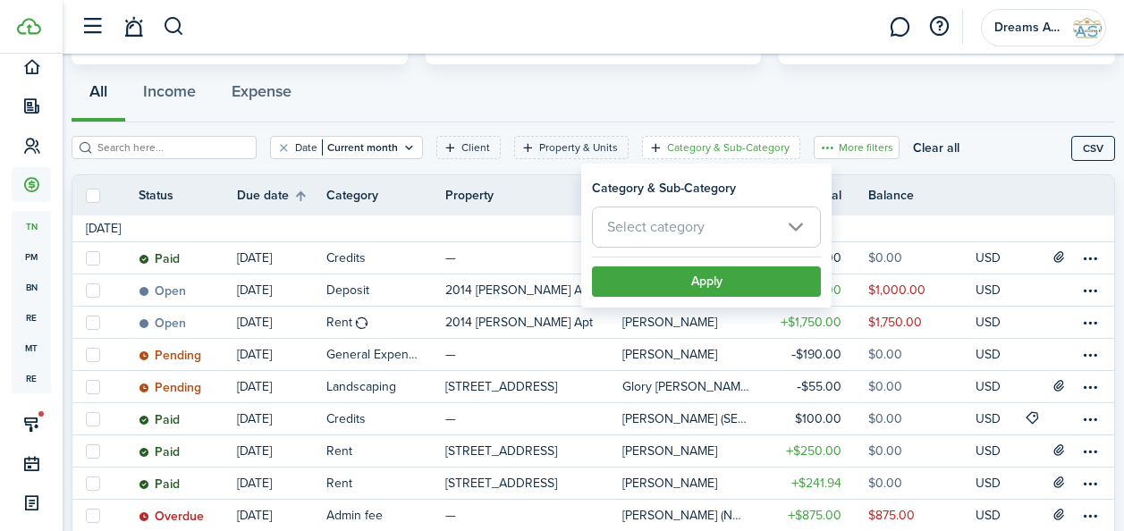
click at [819, 144] on button "More filters" at bounding box center [857, 147] width 86 height 23
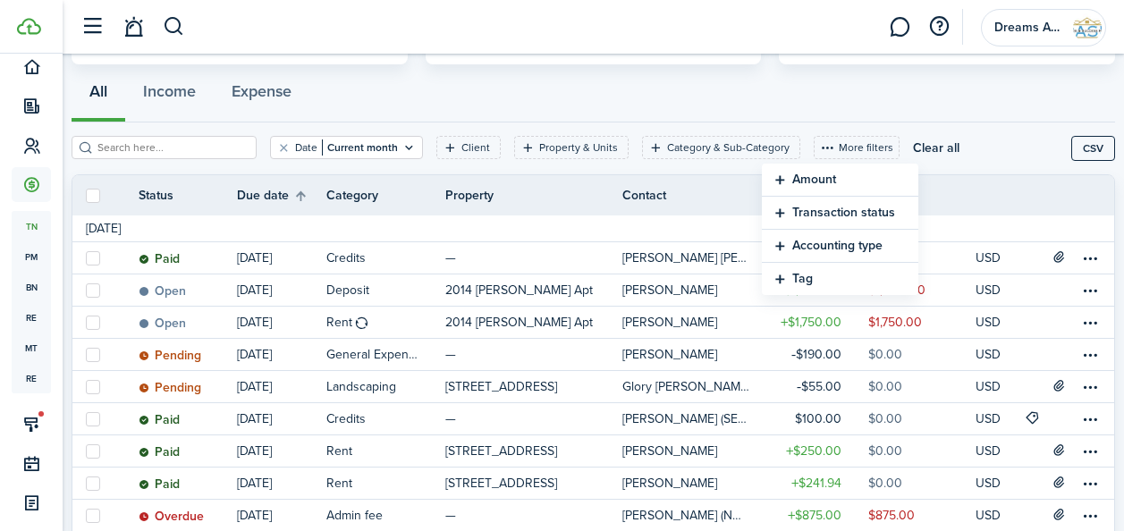
click at [813, 215] on button "Transaction status" at bounding box center [840, 213] width 156 height 33
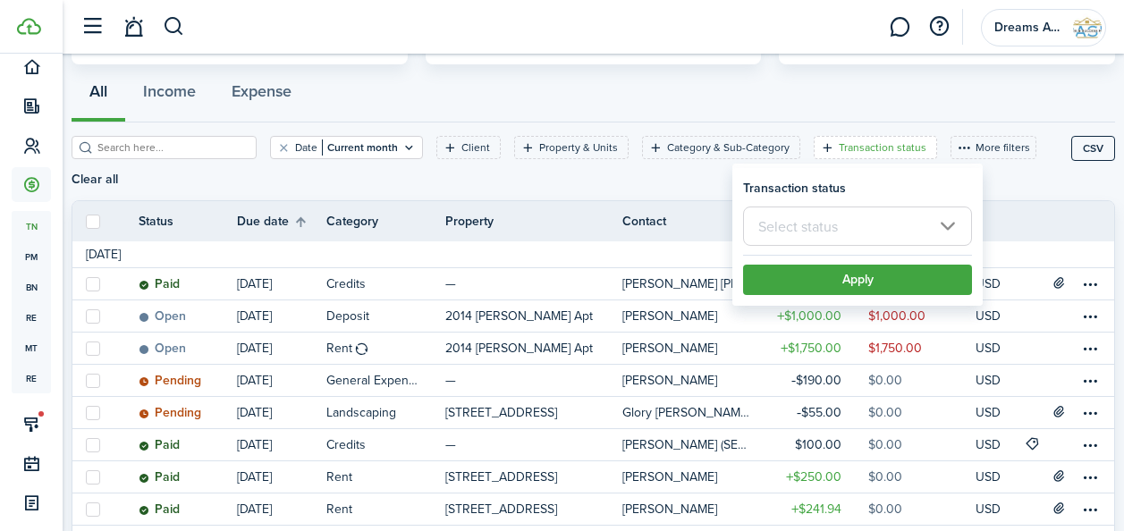
click at [810, 219] on input "text" at bounding box center [857, 226] width 229 height 39
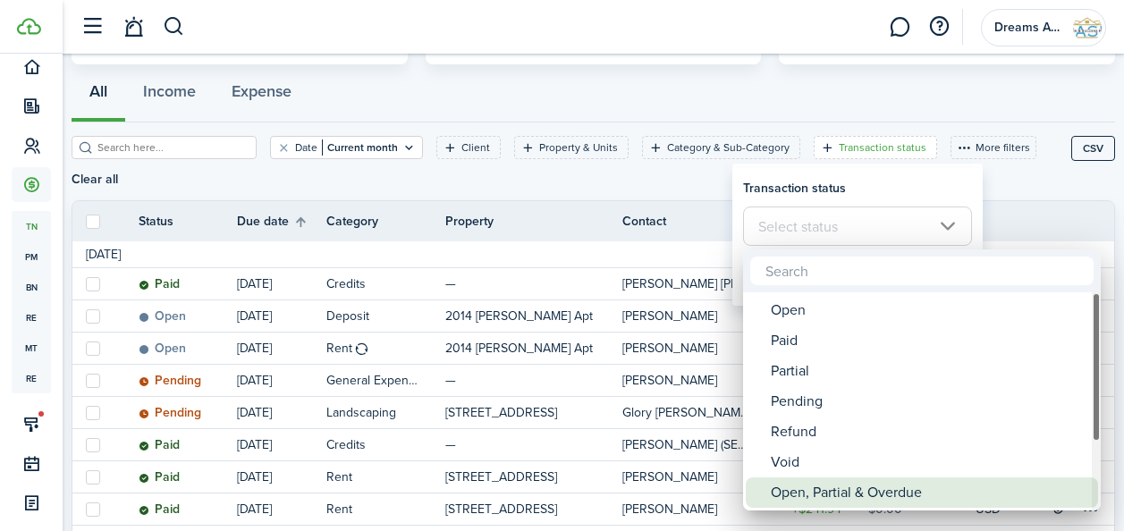
click at [804, 489] on div "Open, Partial & Overdue" at bounding box center [929, 492] width 316 height 30
type input "Open, Partial & Overdue"
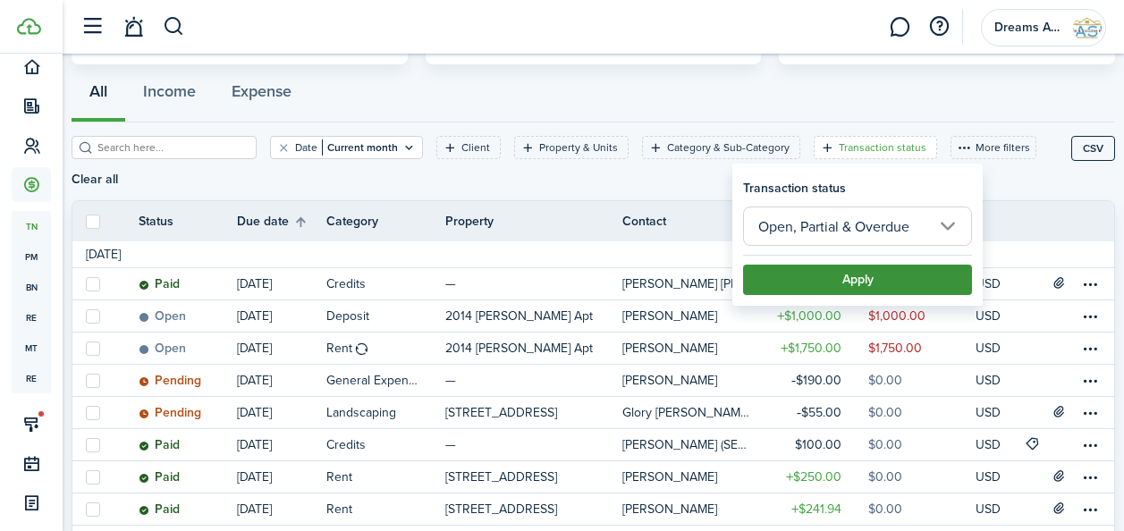
click at [778, 278] on button "Apply" at bounding box center [857, 280] width 229 height 30
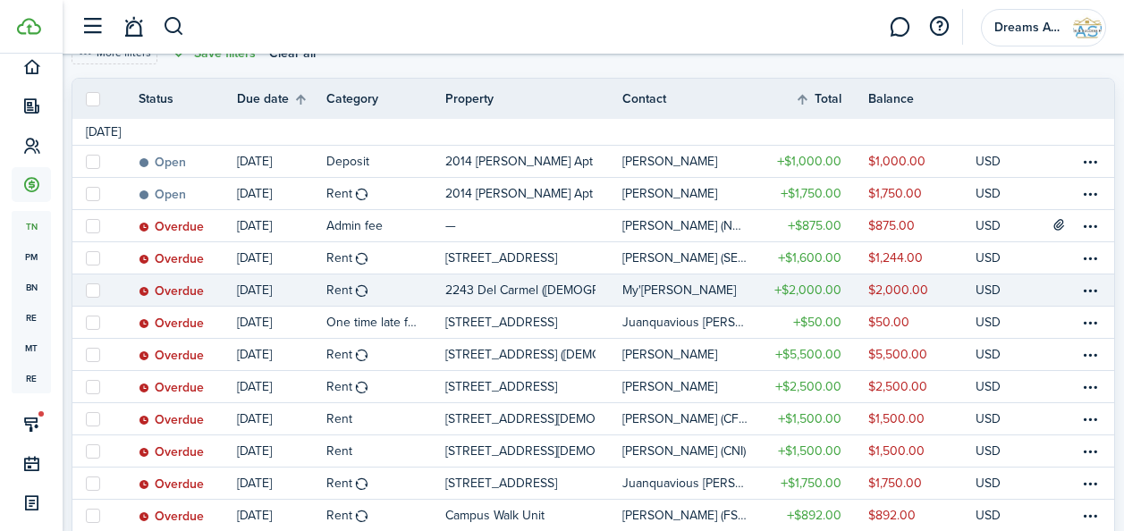
scroll to position [300, 0]
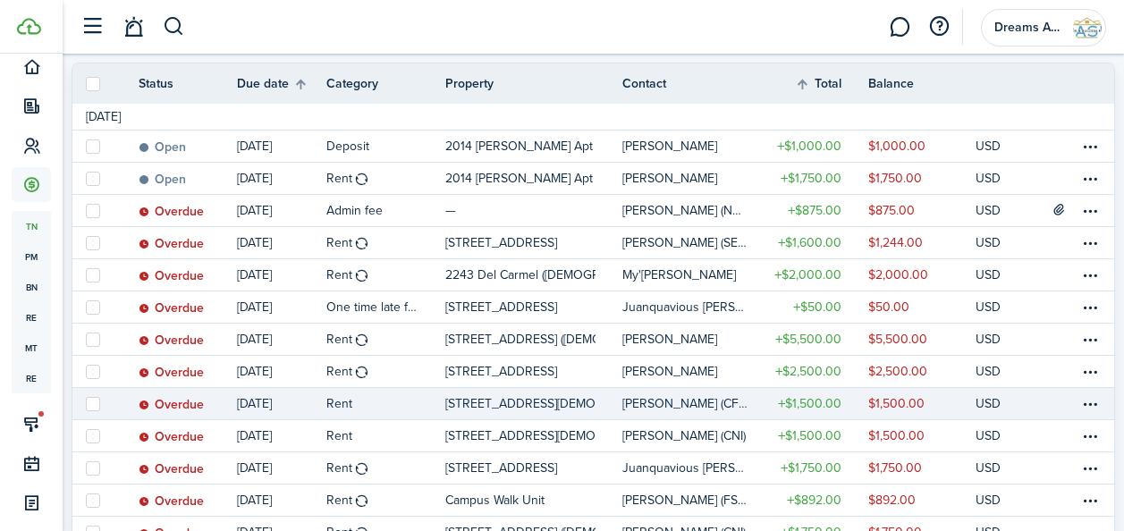
click at [672, 409] on table-profile-info-text "[PERSON_NAME] (CFCN)" at bounding box center [686, 404] width 128 height 14
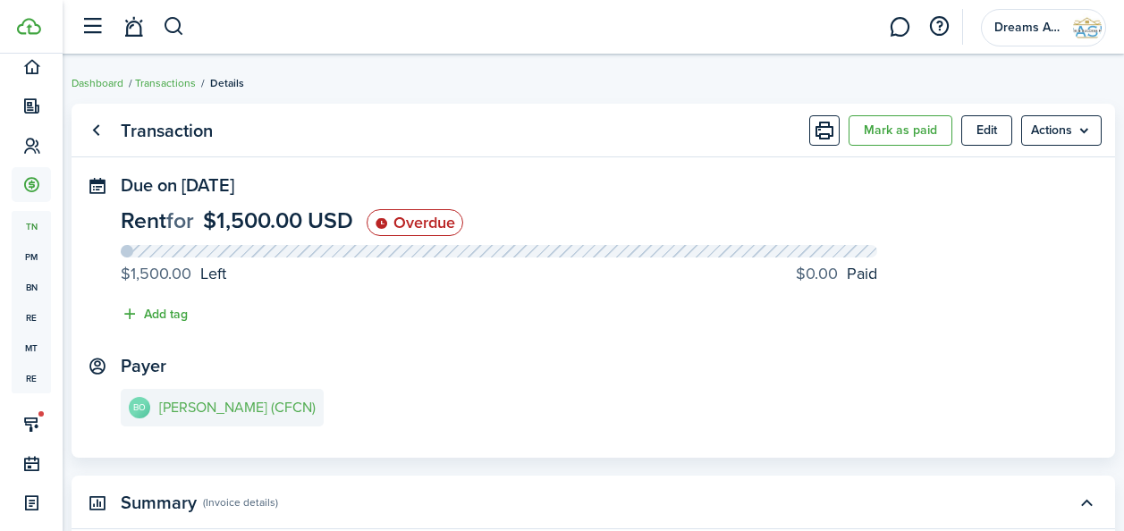
click at [284, 399] on link "[PERSON_NAME] (CFCN)" at bounding box center [222, 408] width 203 height 38
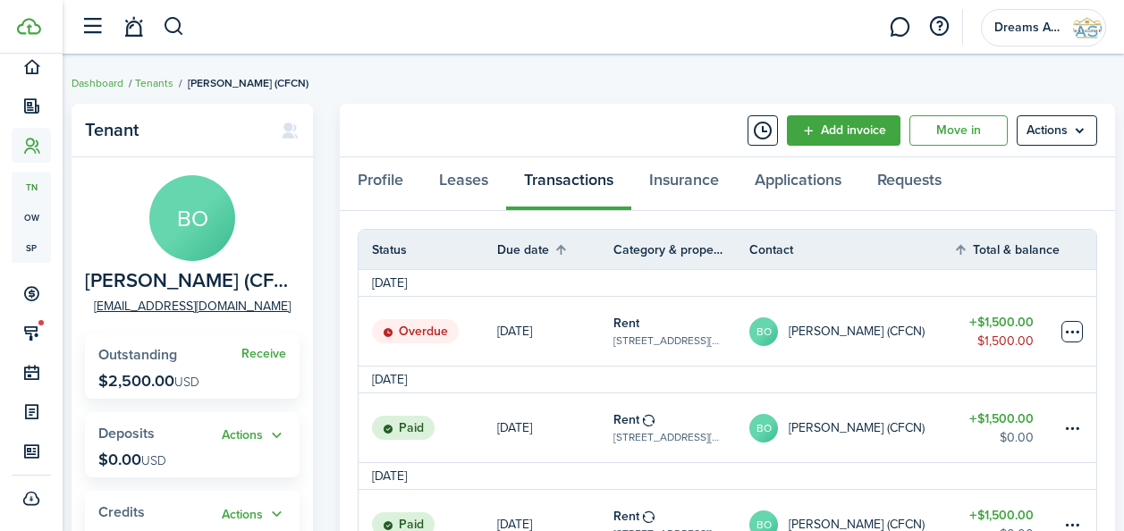
click at [1073, 332] on table-menu-btn-icon at bounding box center [1071, 331] width 21 height 21
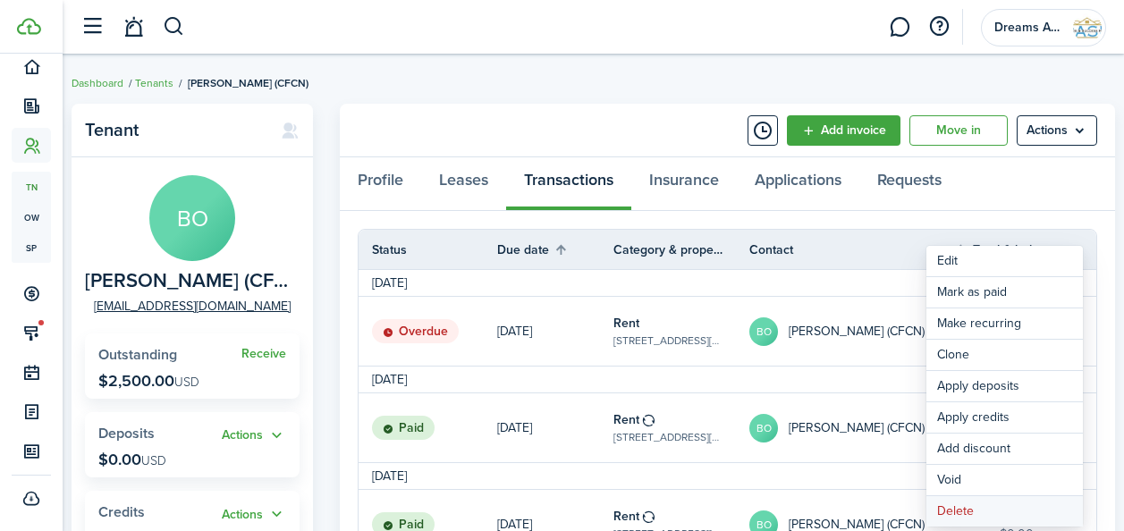
click at [983, 515] on button "Delete" at bounding box center [1004, 511] width 156 height 30
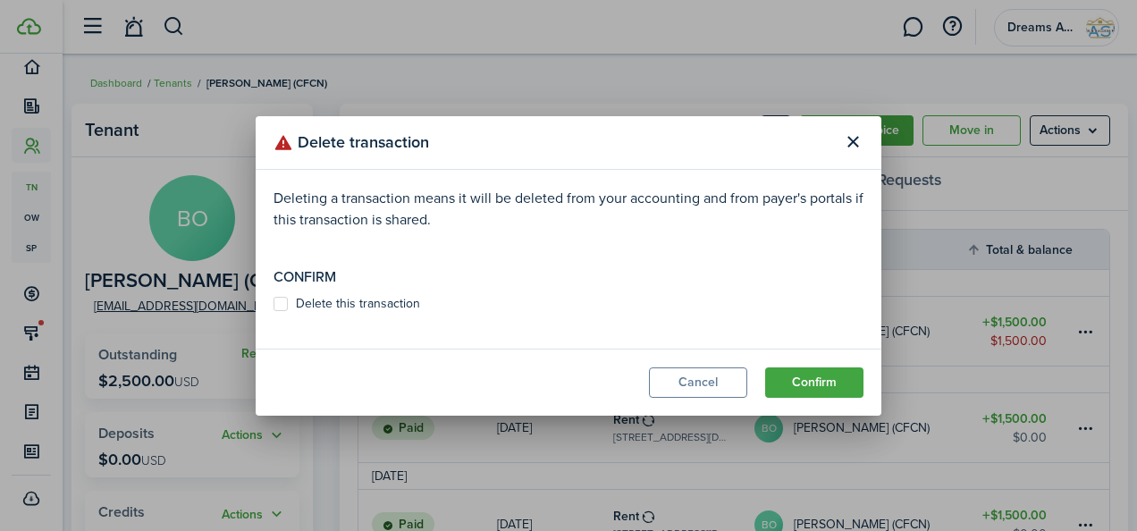
click at [284, 306] on label "Delete this transaction" at bounding box center [347, 304] width 147 height 14
click at [274, 304] on input "Delete this transaction" at bounding box center [273, 303] width 1 height 1
checkbox input "true"
click at [795, 388] on button "Confirm" at bounding box center [814, 382] width 98 height 30
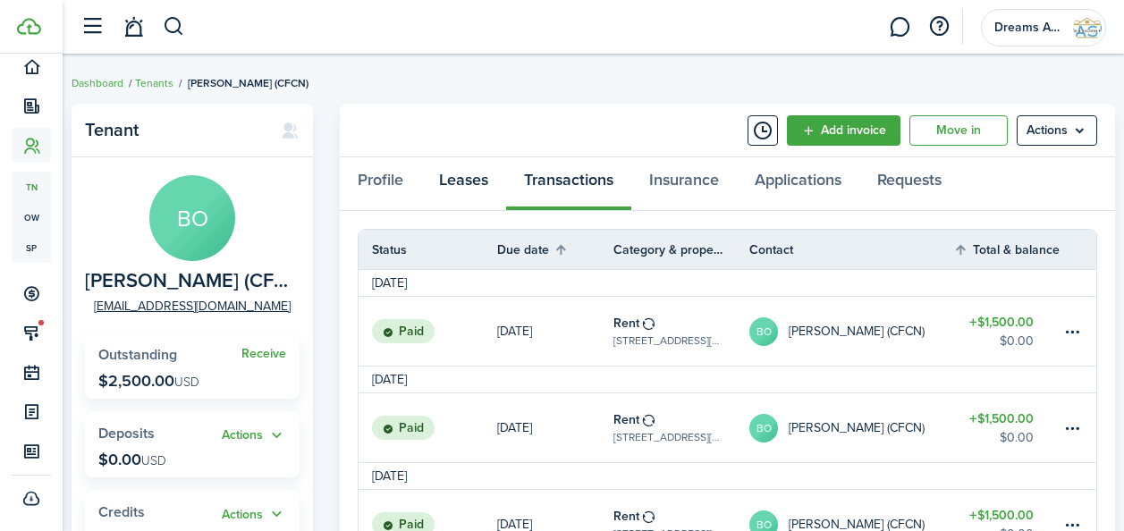
click at [464, 187] on link "Leases" at bounding box center [463, 184] width 85 height 54
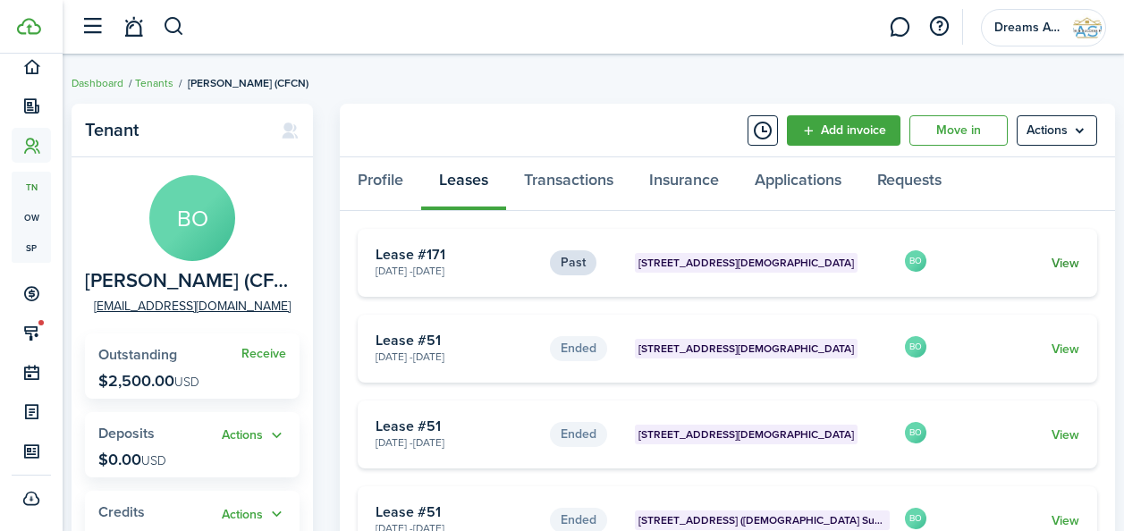
click at [1059, 260] on link "View" at bounding box center [1065, 263] width 28 height 19
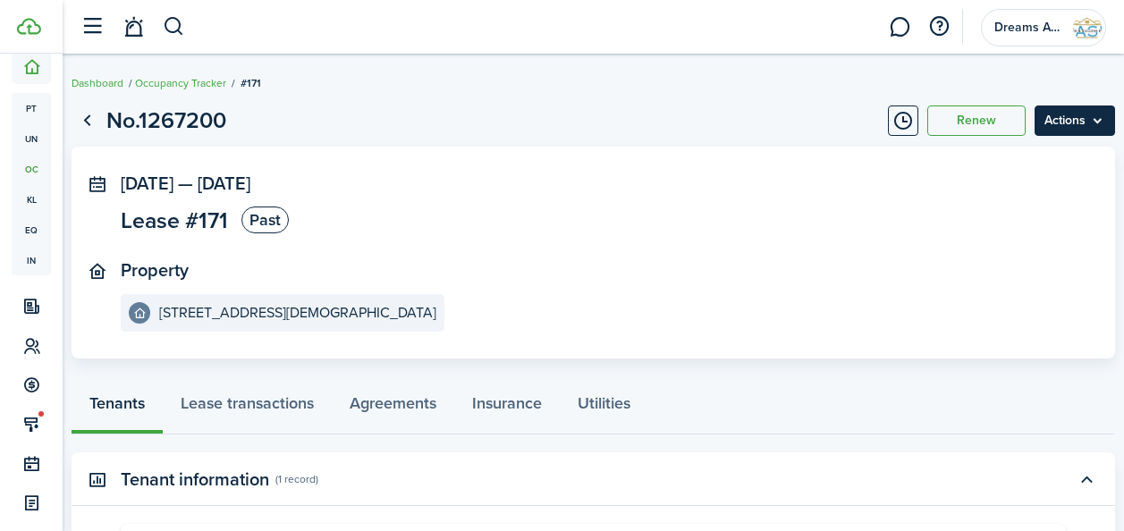
click at [1076, 126] on menu-btn "Actions" at bounding box center [1074, 120] width 80 height 30
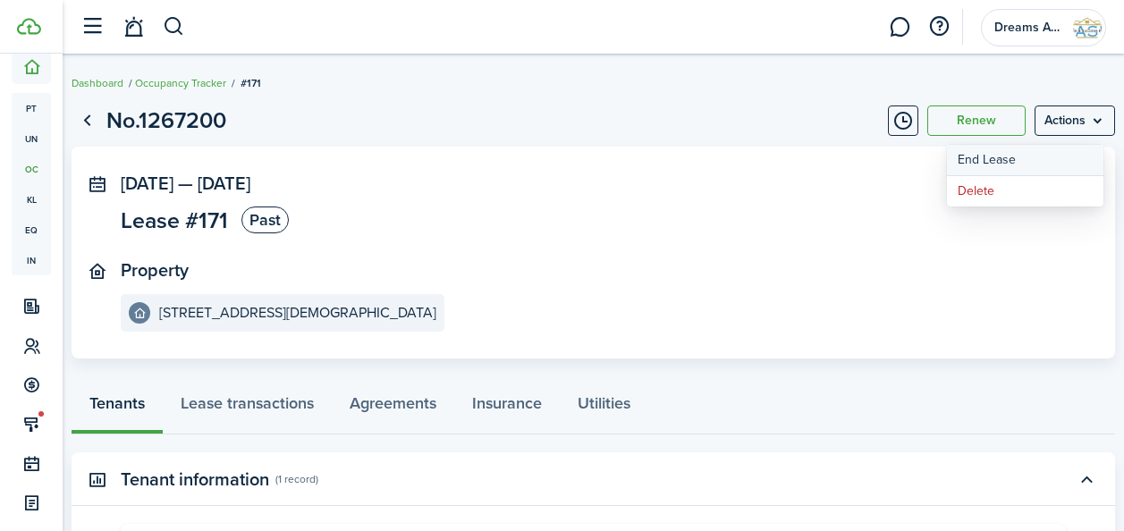
click at [1025, 160] on link "End Lease" at bounding box center [1025, 160] width 156 height 30
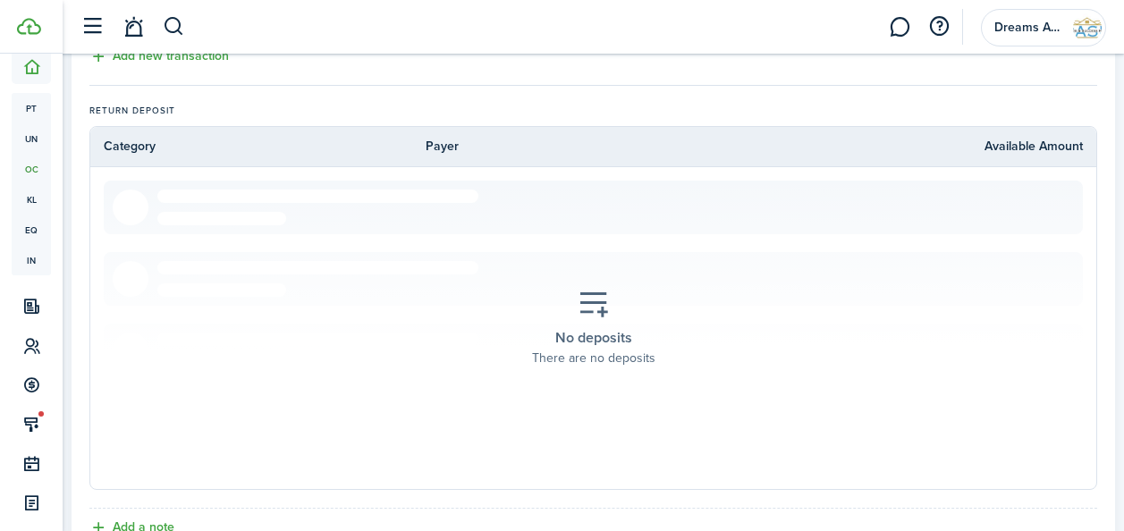
scroll to position [963, 0]
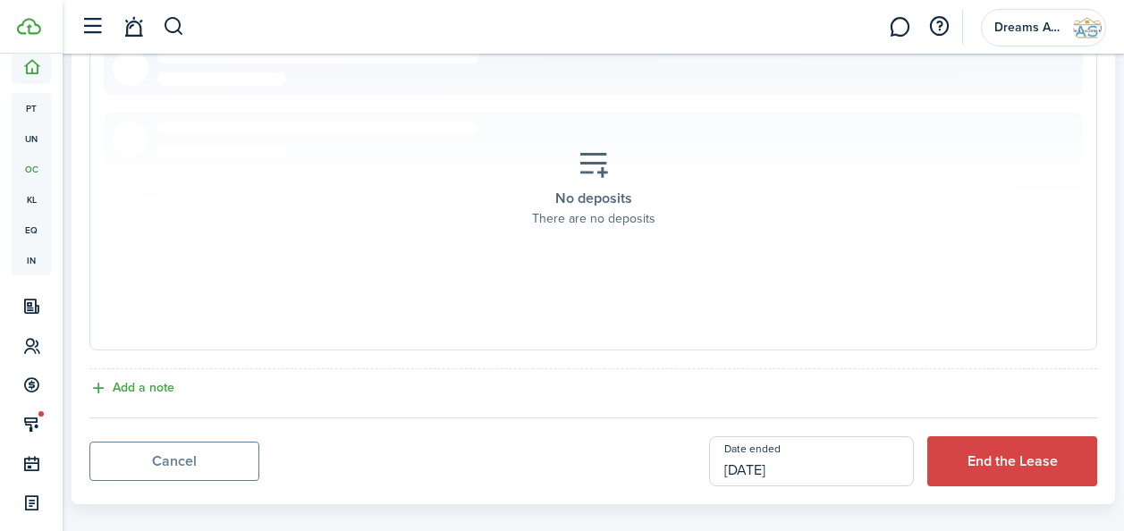
click at [770, 446] on input "[DATE]" at bounding box center [811, 461] width 205 height 50
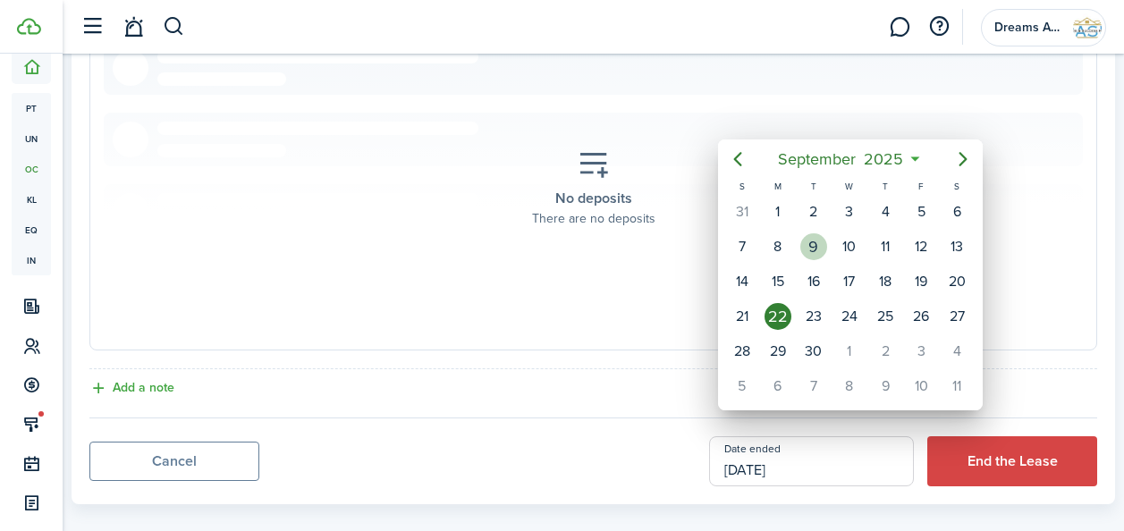
click at [808, 247] on div "9" at bounding box center [813, 246] width 27 height 27
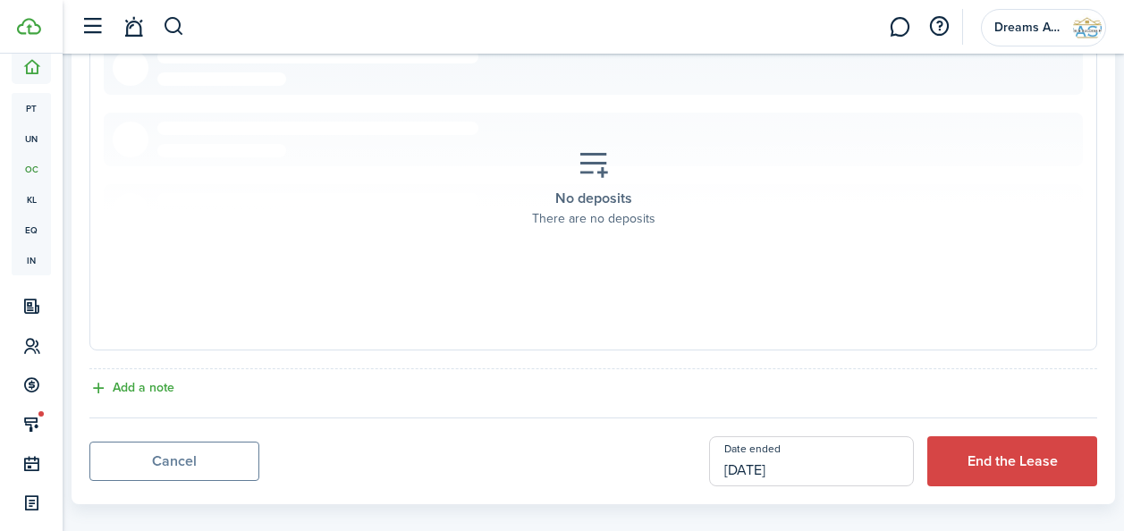
click at [754, 449] on input "[DATE]" at bounding box center [811, 461] width 205 height 50
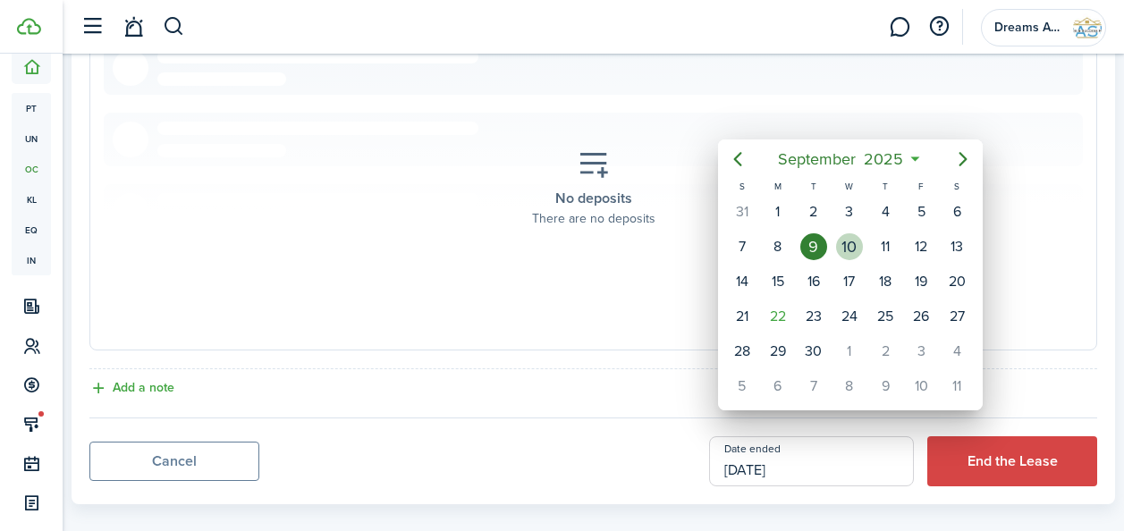
click at [852, 240] on div "10" at bounding box center [849, 246] width 27 height 27
type input "[DATE]"
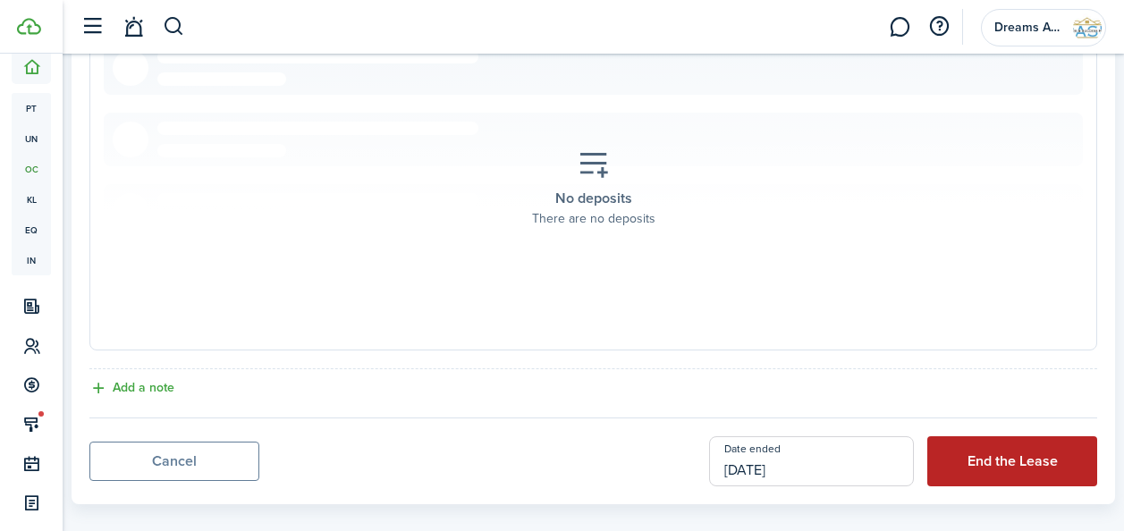
click at [948, 436] on button "End the Lease" at bounding box center [1012, 461] width 170 height 50
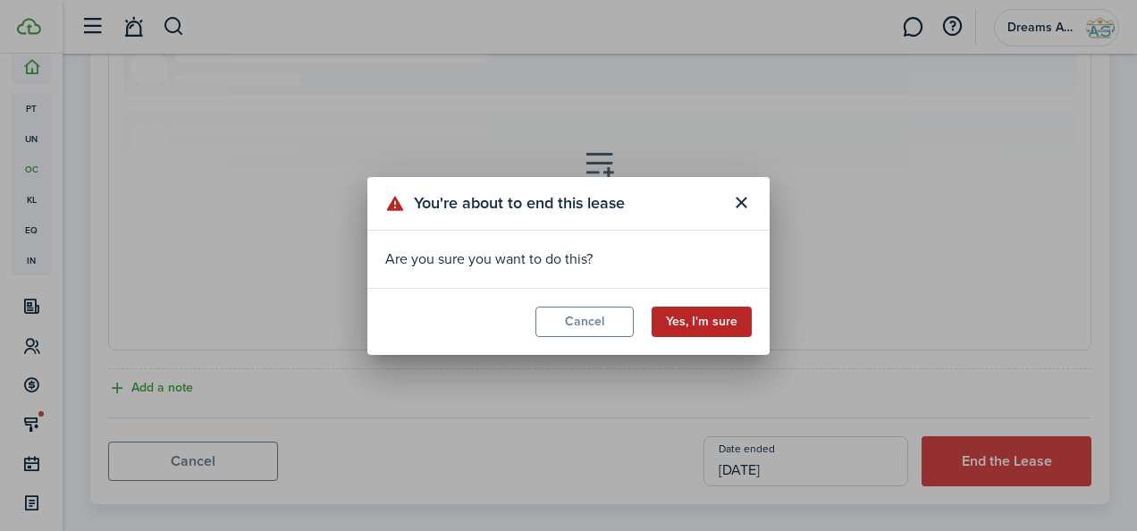
click at [688, 322] on button "Yes, I'm sure" at bounding box center [702, 322] width 100 height 30
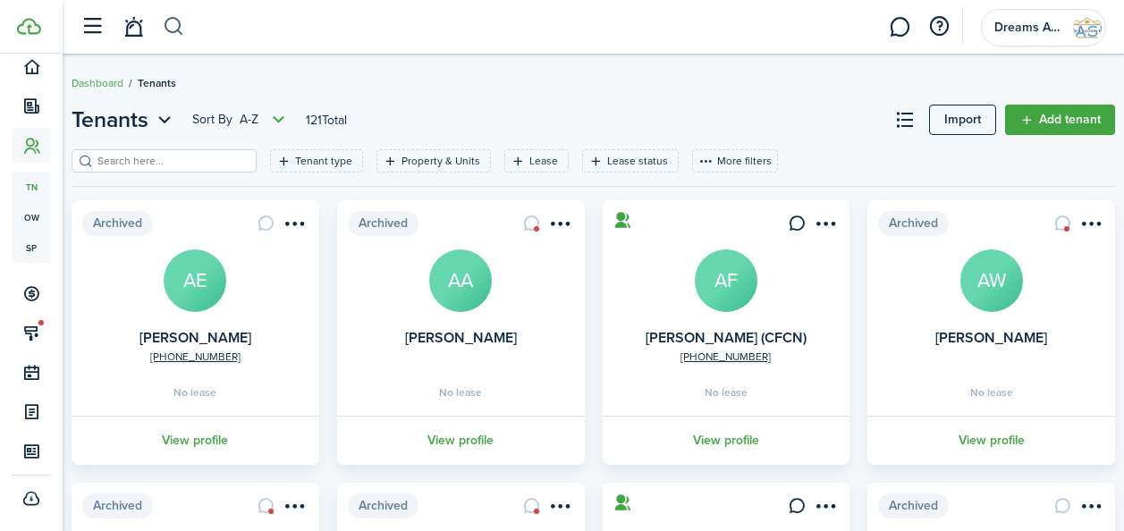
click at [167, 23] on button "button" at bounding box center [174, 27] width 22 height 30
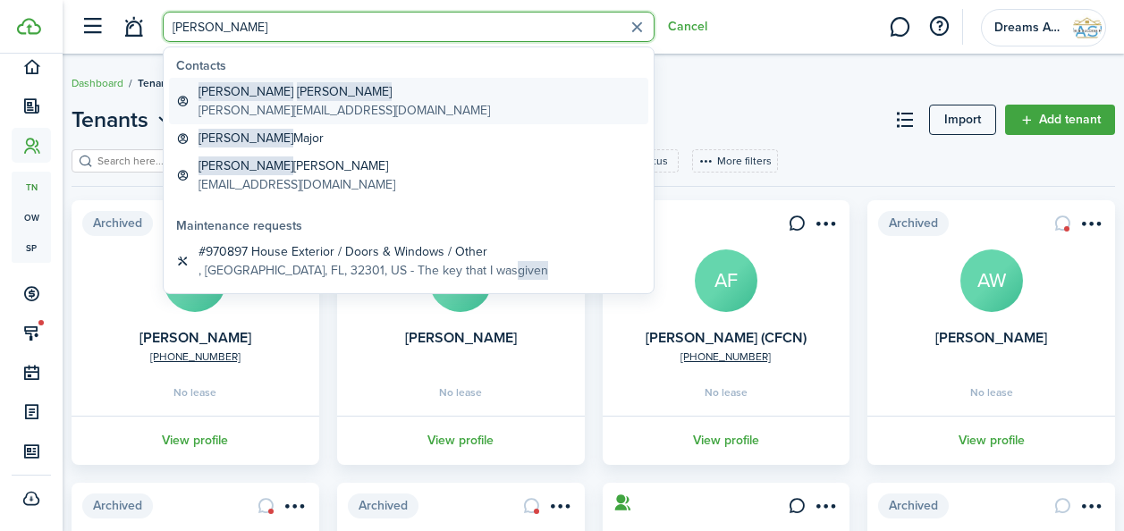
type input "[PERSON_NAME]"
click at [241, 106] on global-search-item-description "[PERSON_NAME][EMAIL_ADDRESS][DOMAIN_NAME]" at bounding box center [343, 110] width 291 height 19
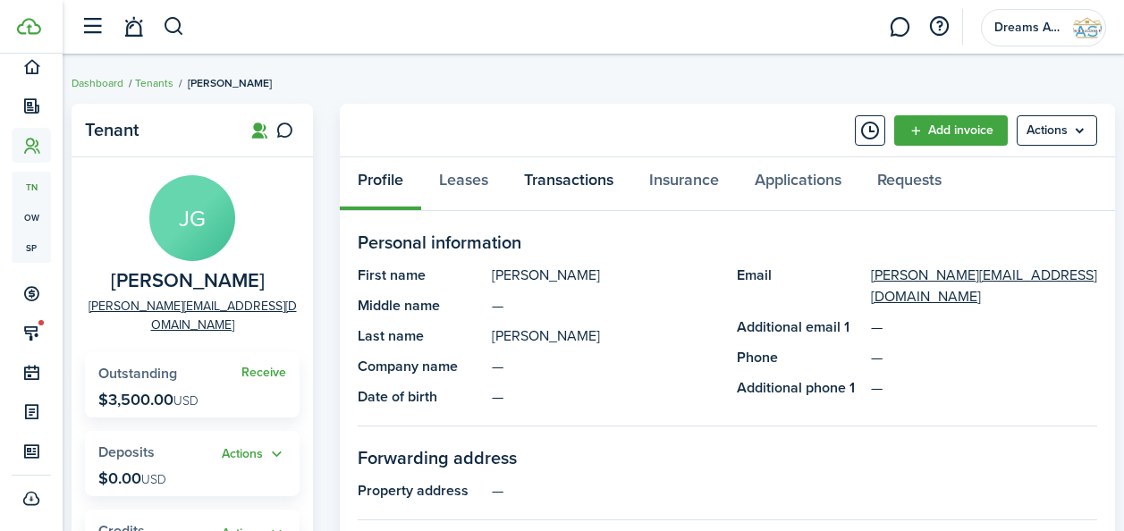
click at [563, 173] on link "Transactions" at bounding box center [568, 184] width 125 height 54
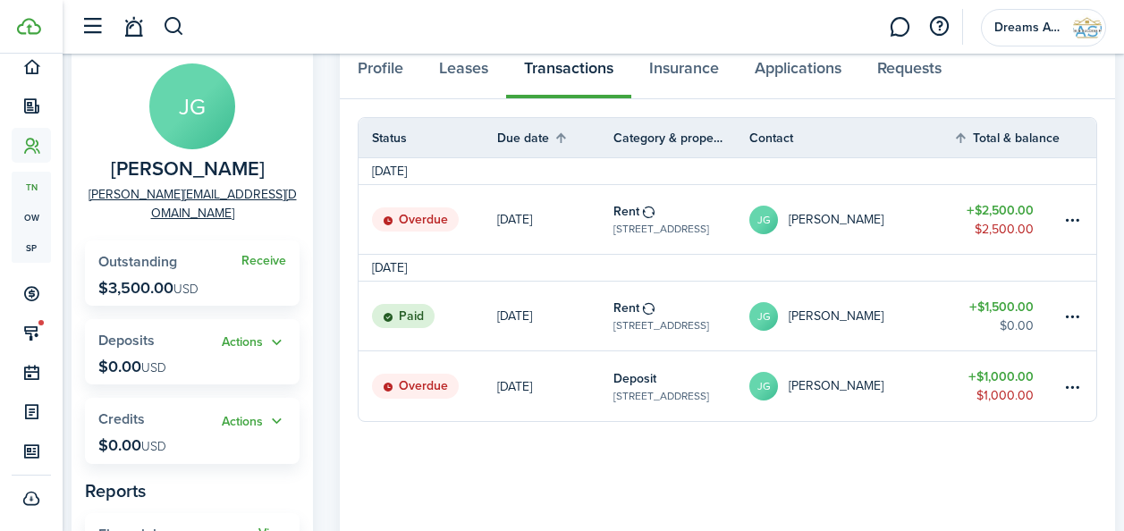
scroll to position [118, 0]
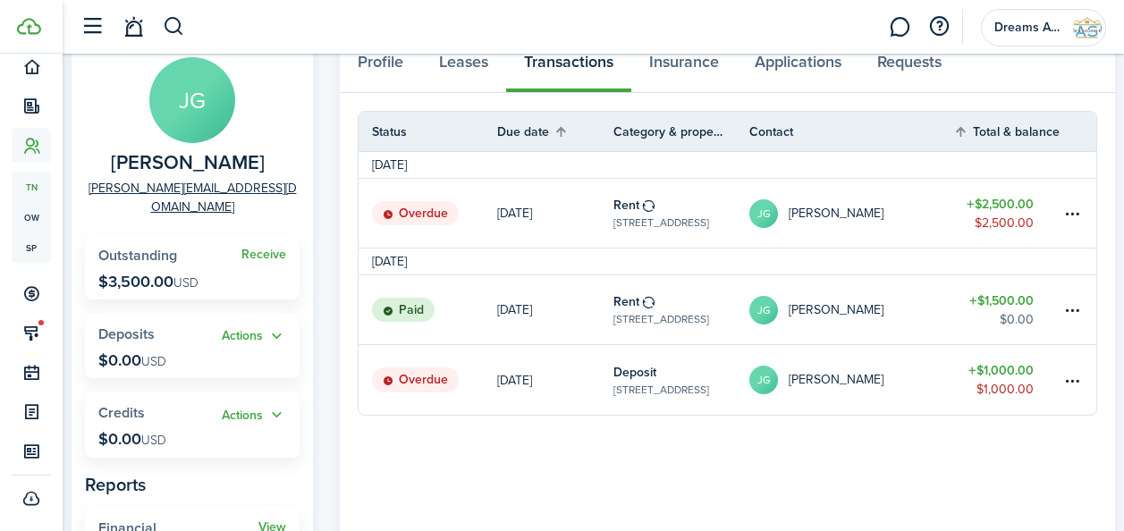
click at [675, 316] on table-subtitle "[STREET_ADDRESS]" at bounding box center [661, 319] width 96 height 16
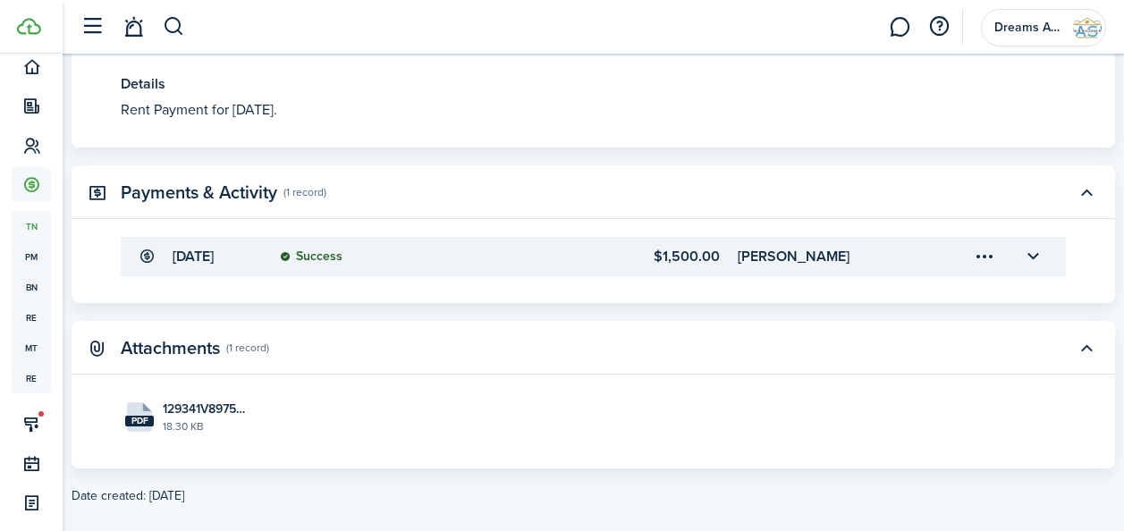
scroll to position [597, 0]
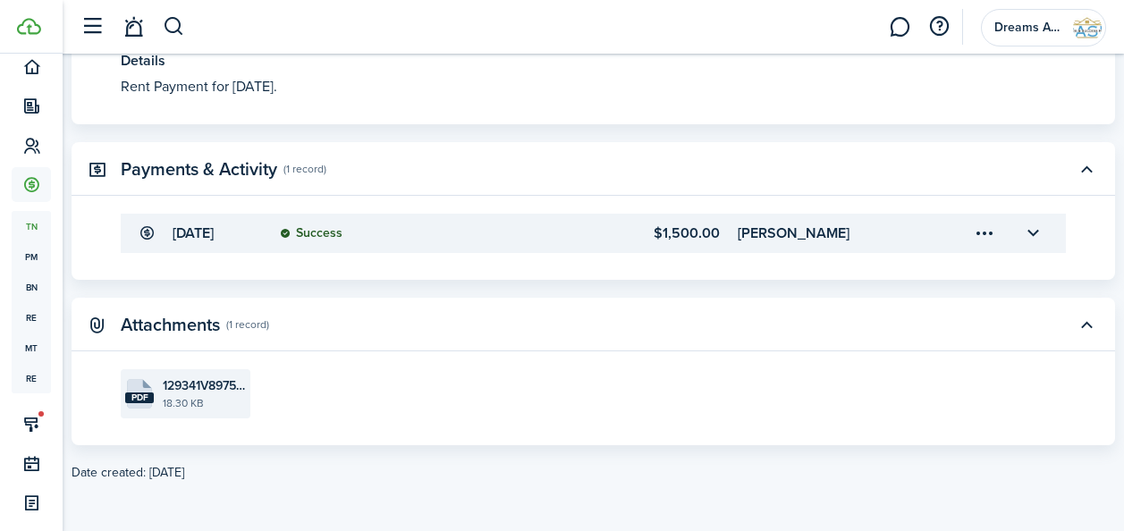
click at [219, 399] on file-size "18.30 KB" at bounding box center [204, 403] width 83 height 16
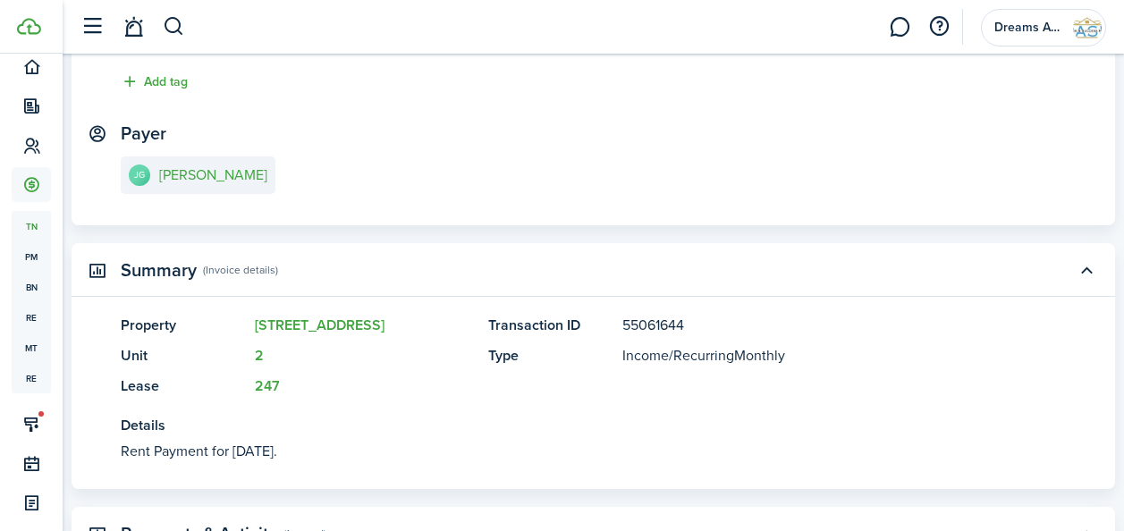
scroll to position [107, 0]
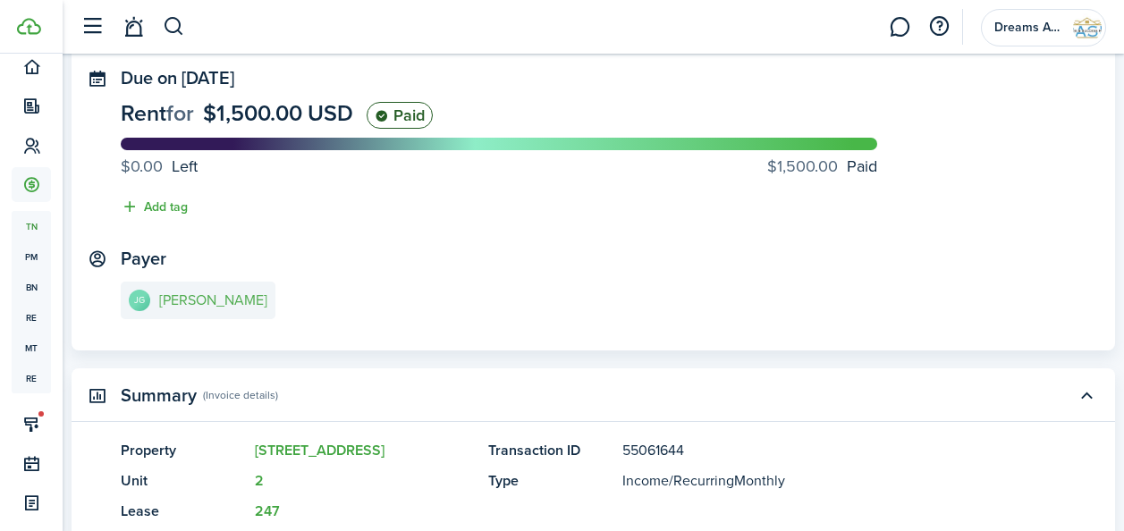
click at [234, 309] on link "[PERSON_NAME]" at bounding box center [198, 301] width 155 height 38
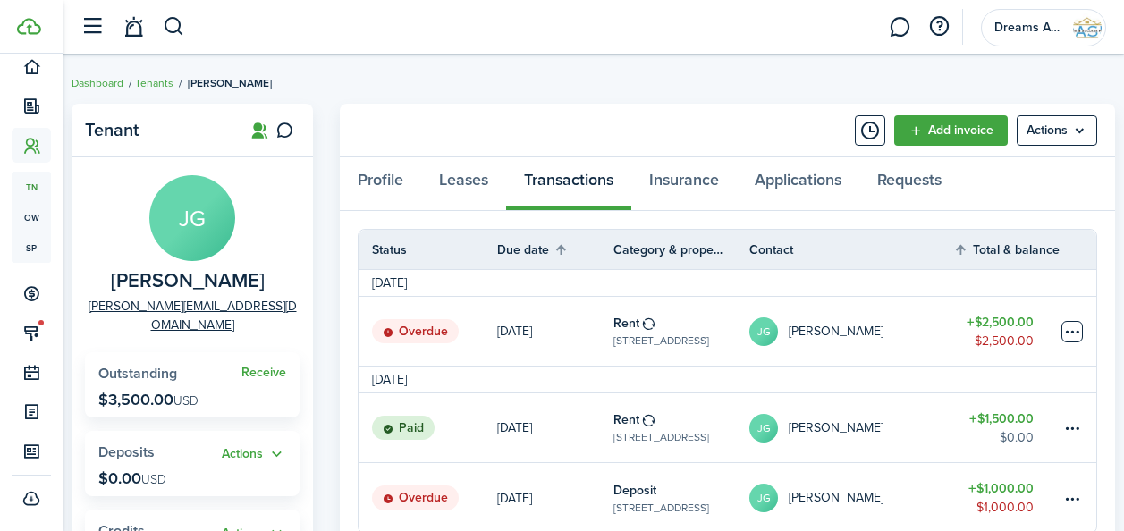
click at [1071, 328] on table-menu-btn-icon at bounding box center [1071, 331] width 21 height 21
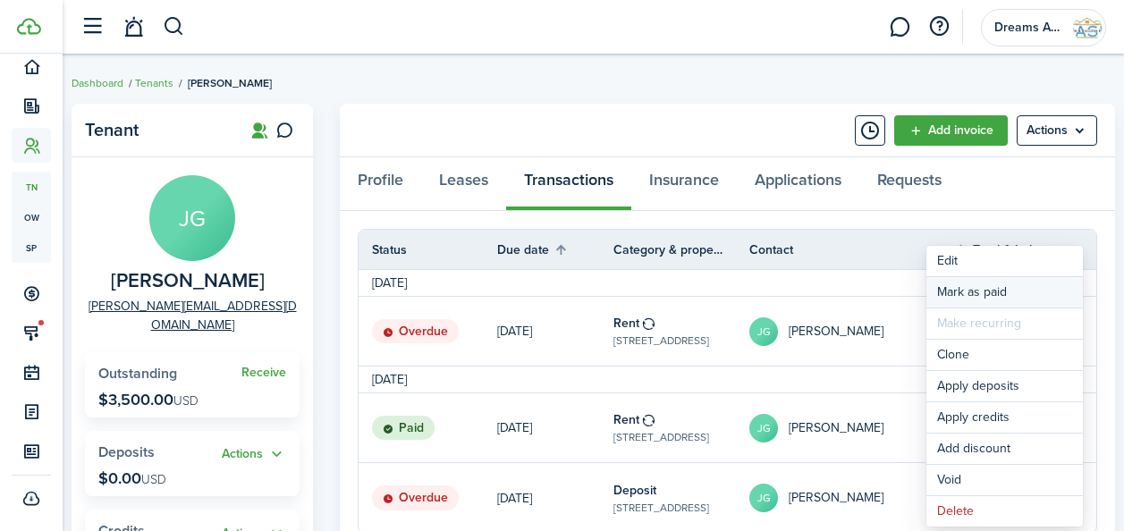
click at [951, 298] on link "Mark as paid" at bounding box center [1004, 292] width 156 height 30
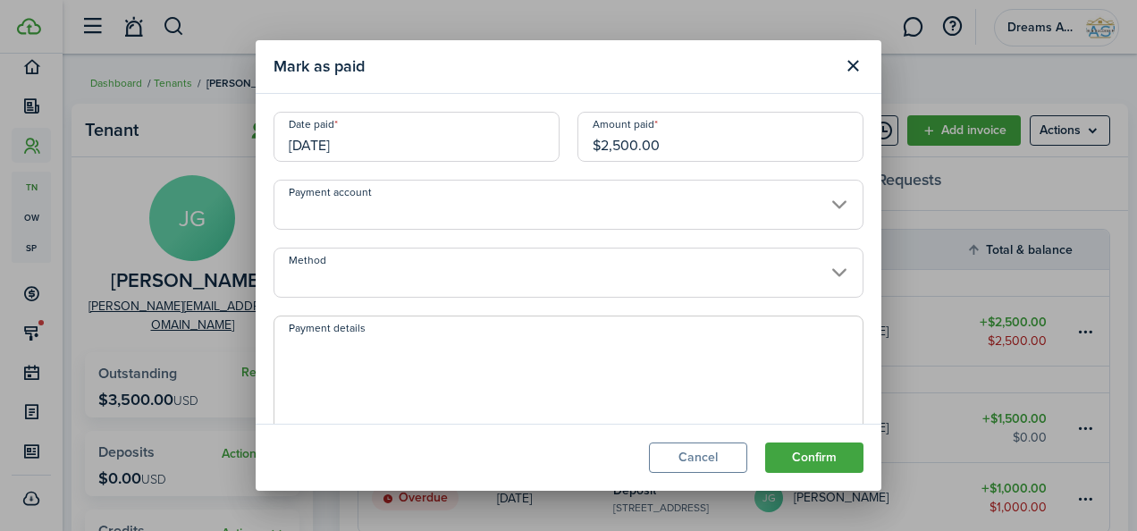
click at [450, 215] on input "Payment account" at bounding box center [569, 205] width 590 height 50
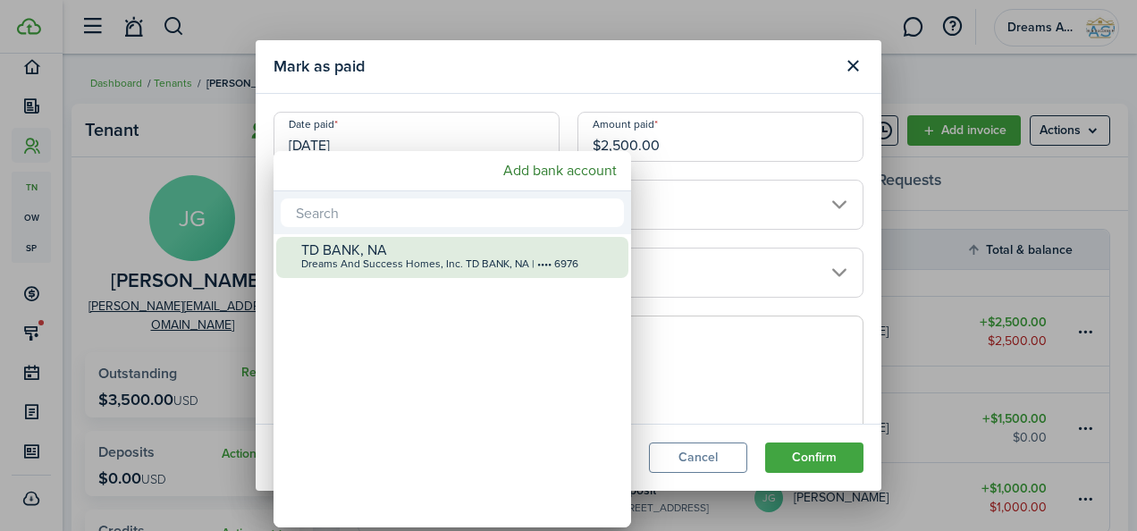
click at [431, 252] on div "TD BANK, NA" at bounding box center [459, 250] width 316 height 16
type input "•••• •••• •••• 6976"
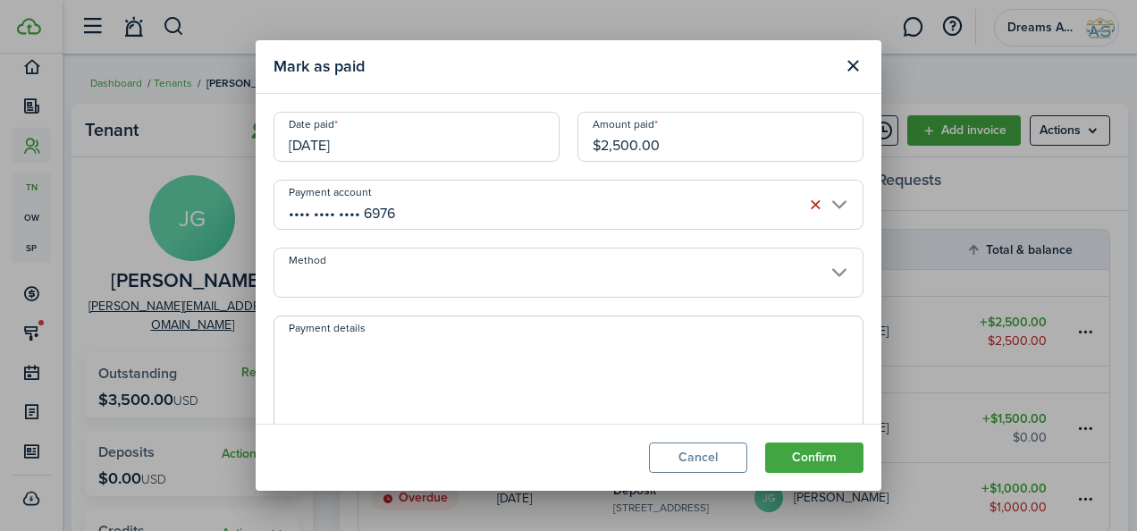
click at [422, 282] on input "Method" at bounding box center [569, 273] width 590 height 50
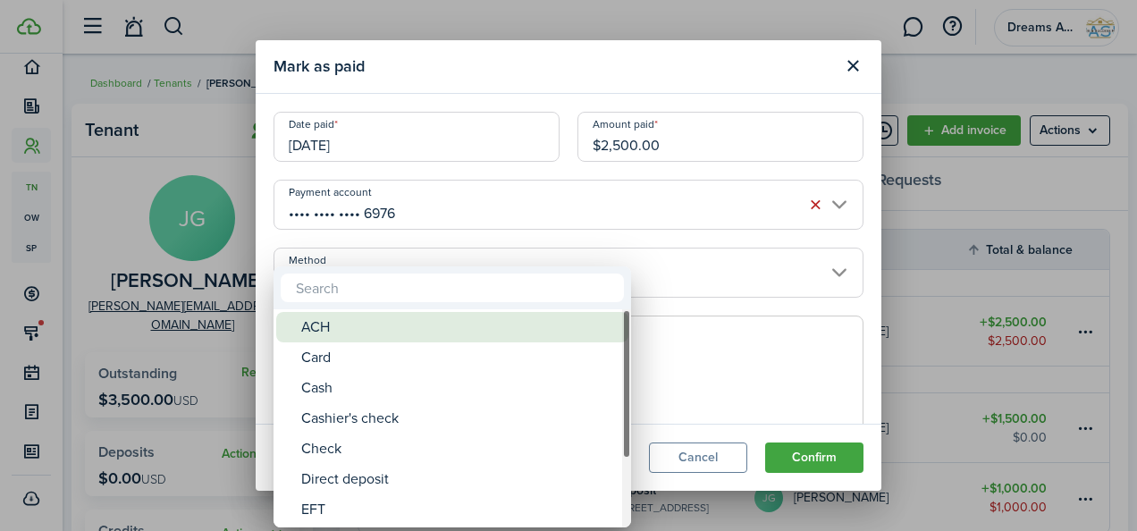
click at [409, 341] on div "ACH" at bounding box center [459, 327] width 316 height 30
type input "ACH"
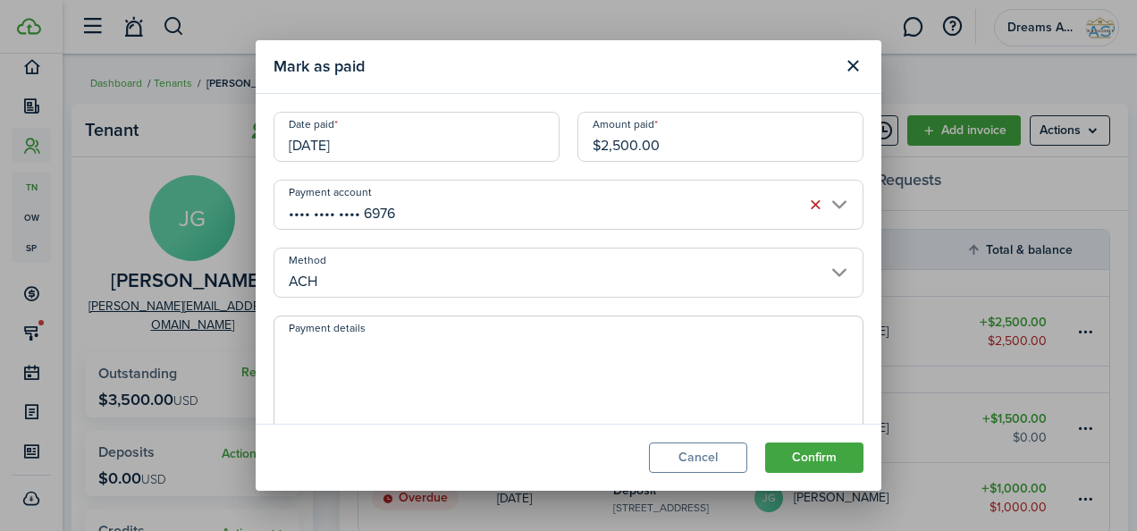
click at [601, 141] on input "$2,500.00" at bounding box center [721, 137] width 286 height 50
type input "$1,500.00"
click at [424, 357] on textarea "Payment details" at bounding box center [568, 379] width 588 height 86
paste textarea "107854190"
click at [288, 344] on textarea "107854190" at bounding box center [568, 379] width 588 height 86
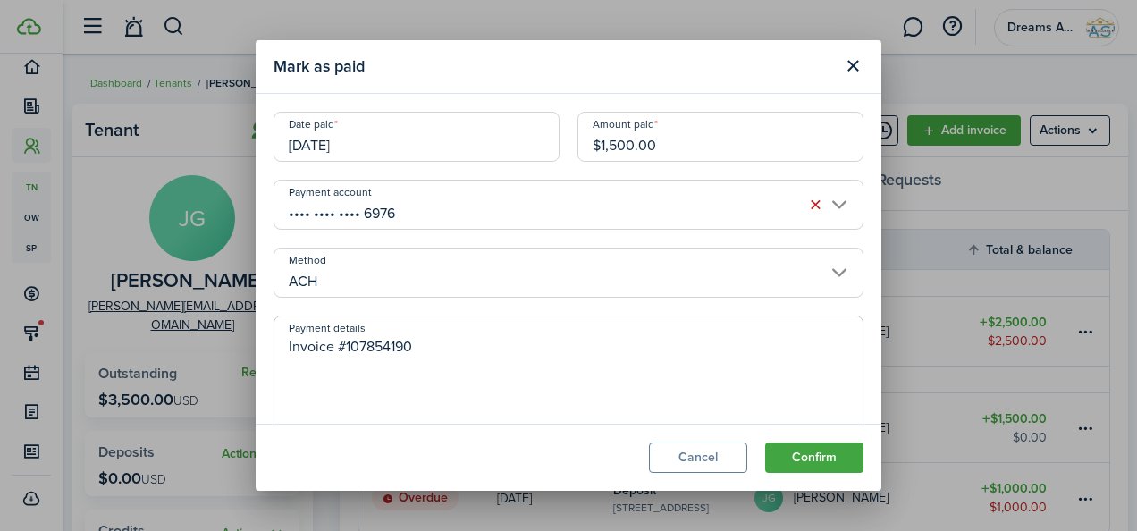
click at [309, 364] on textarea "Invoice #107854190" at bounding box center [568, 379] width 588 height 86
click at [433, 349] on textarea "Invoice #107854190" at bounding box center [568, 379] width 588 height 86
paste textarea "V90471"
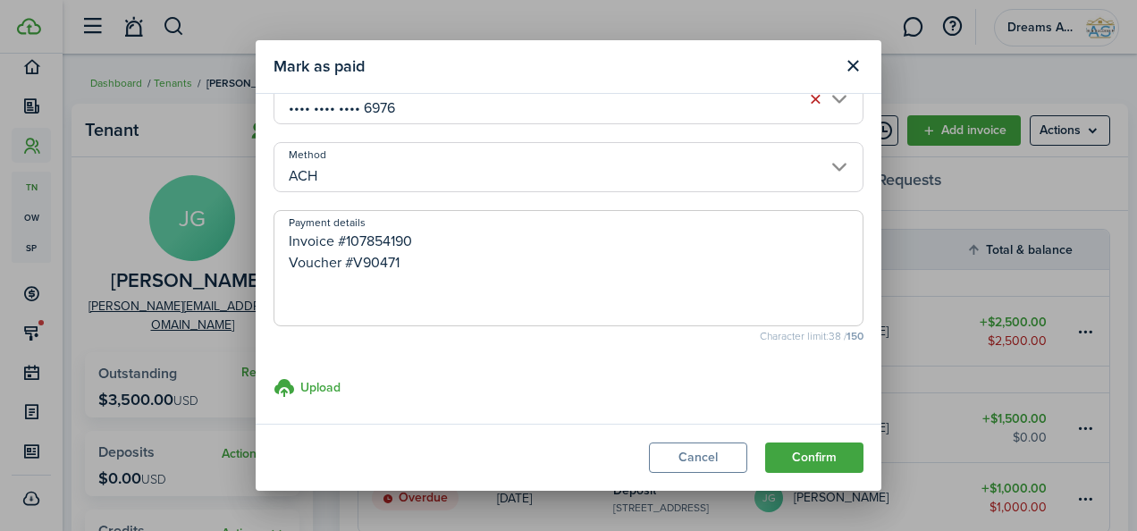
scroll to position [107, 0]
type textarea "Invoice #107854190 Voucher #V90471"
click at [325, 383] on h3 "Upload" at bounding box center [320, 385] width 40 height 19
click at [274, 375] on input "Upload store documents and templates Choose file" at bounding box center [274, 375] width 0 height 0
click at [391, 295] on textarea "Invoice #107854190 Voucher #V90471" at bounding box center [568, 272] width 588 height 86
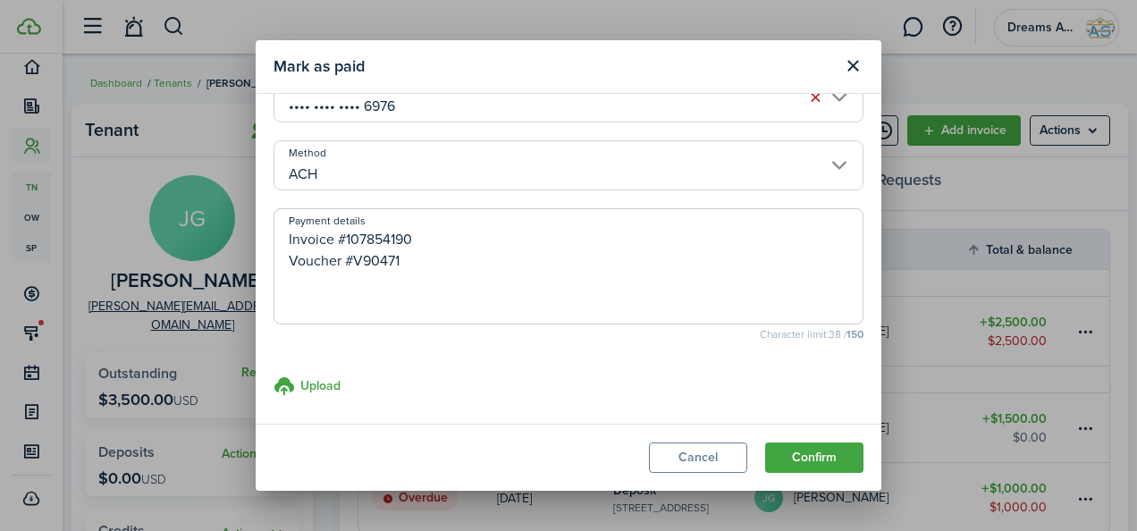
click at [414, 272] on textarea "Invoice #107854190 Voucher #V90471" at bounding box center [568, 272] width 588 height 86
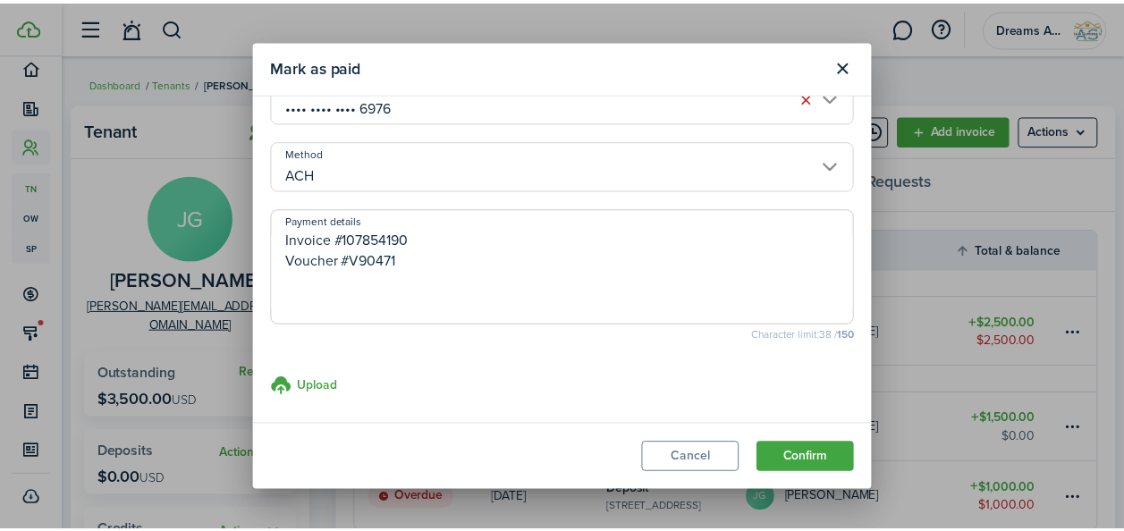
scroll to position [183, 0]
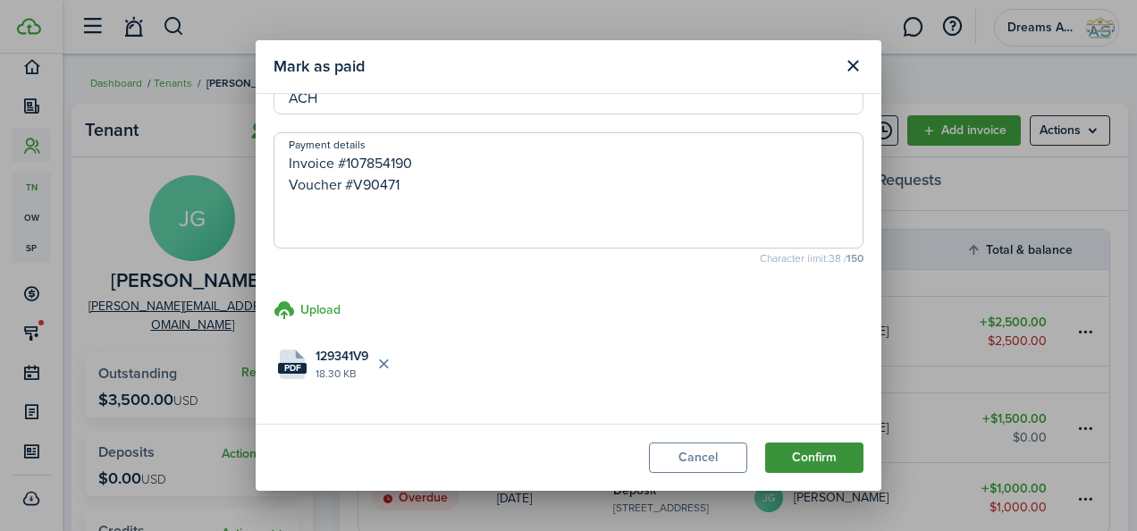
click at [790, 456] on button "Confirm" at bounding box center [814, 458] width 98 height 30
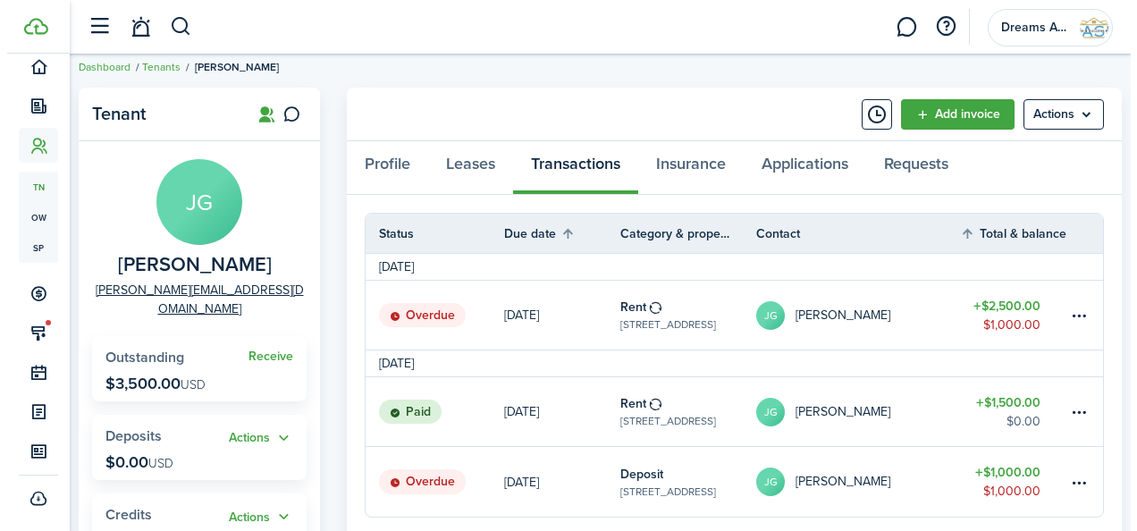
scroll to position [13, 0]
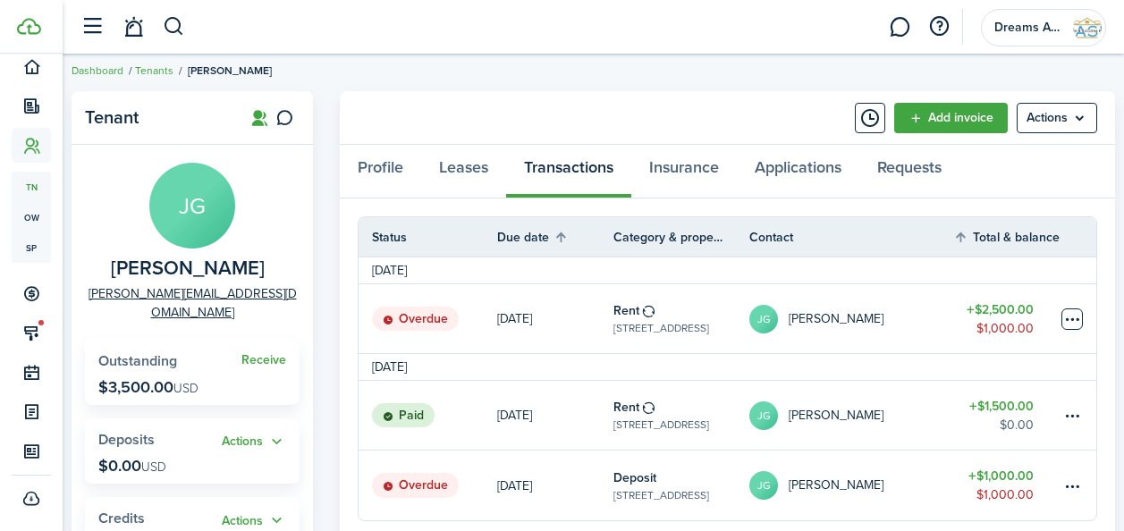
click at [1067, 320] on table-menu-btn-icon at bounding box center [1071, 318] width 21 height 21
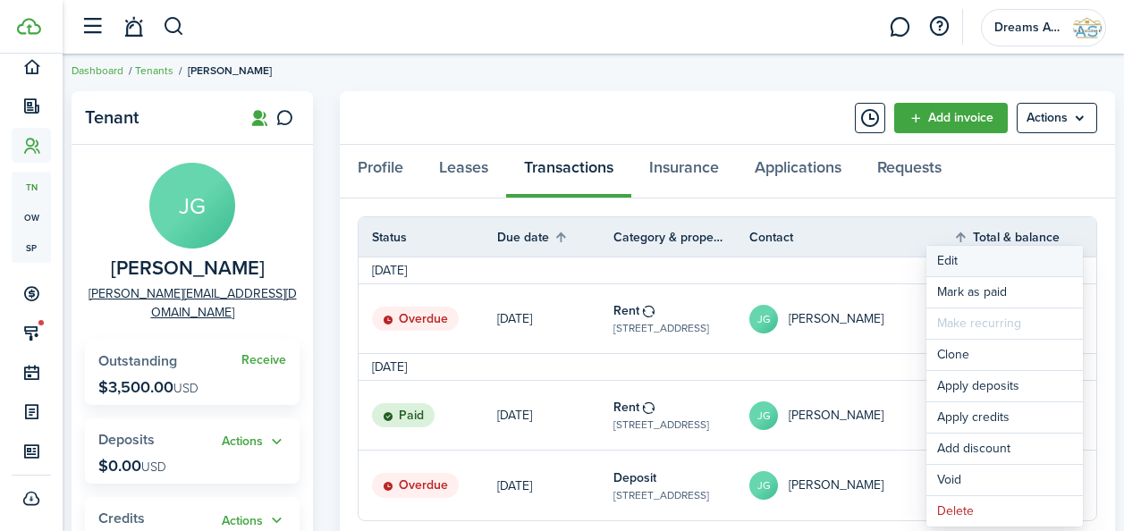
click at [944, 266] on button "Edit" at bounding box center [1004, 261] width 156 height 30
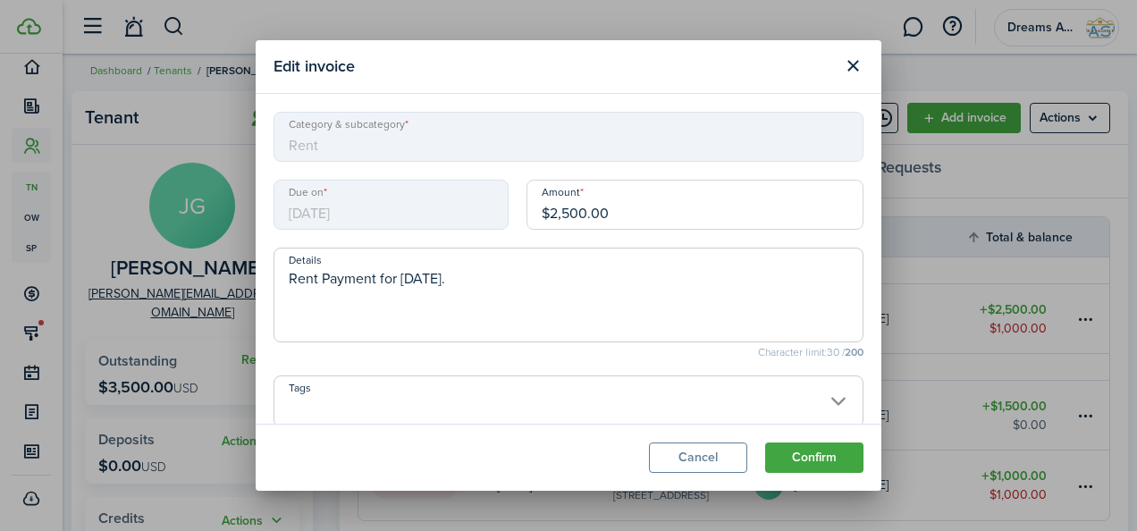
click at [531, 276] on textarea "Rent Payment for [DATE]." at bounding box center [568, 300] width 588 height 64
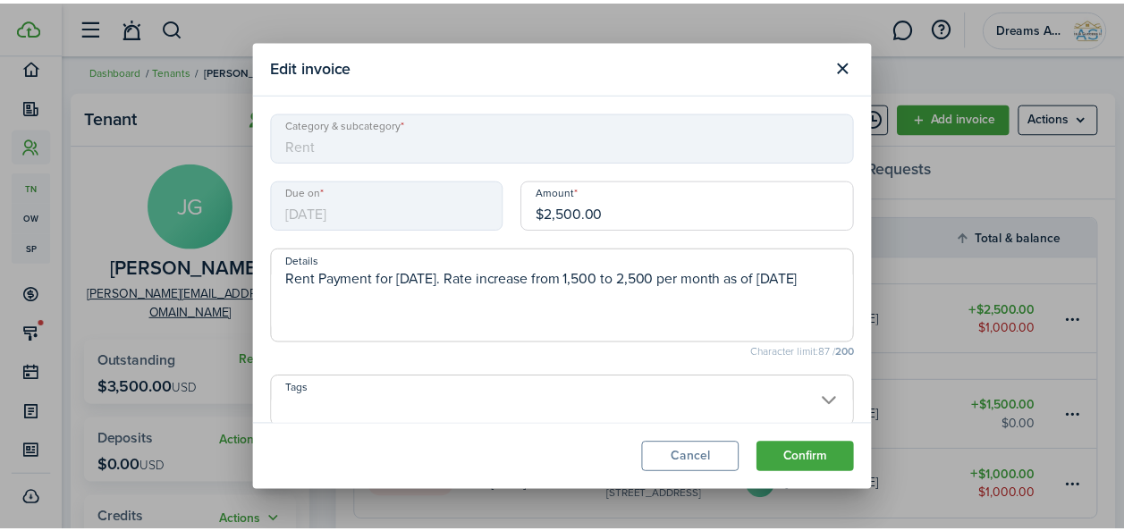
scroll to position [64, 0]
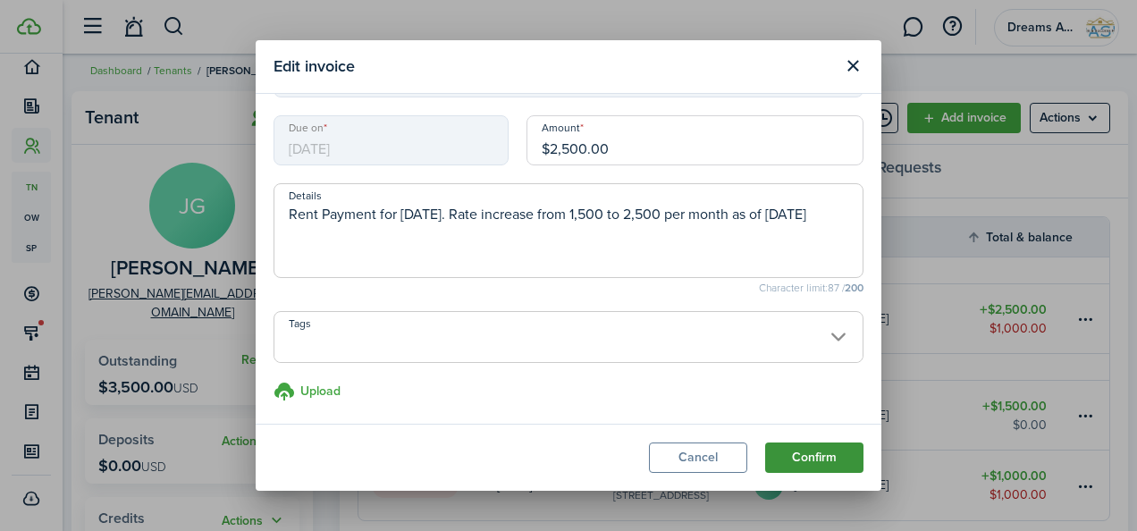
type textarea "Rent Payment for [DATE]. Rate increase from 1,500 to 2,500 per month as of [DAT…"
click at [795, 463] on button "Confirm" at bounding box center [814, 458] width 98 height 30
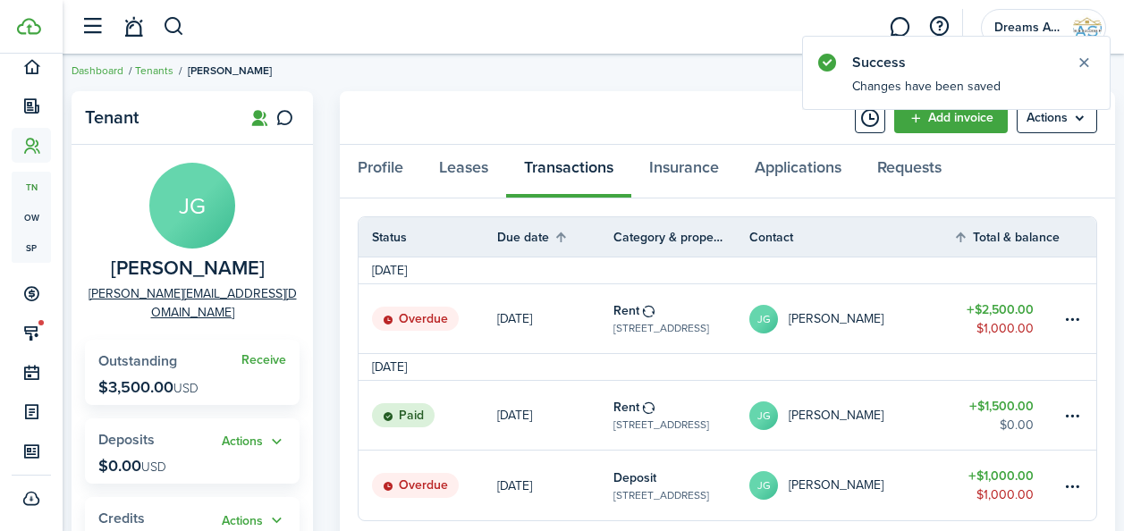
click at [809, 323] on table-profile-info-text "[PERSON_NAME]" at bounding box center [836, 319] width 95 height 14
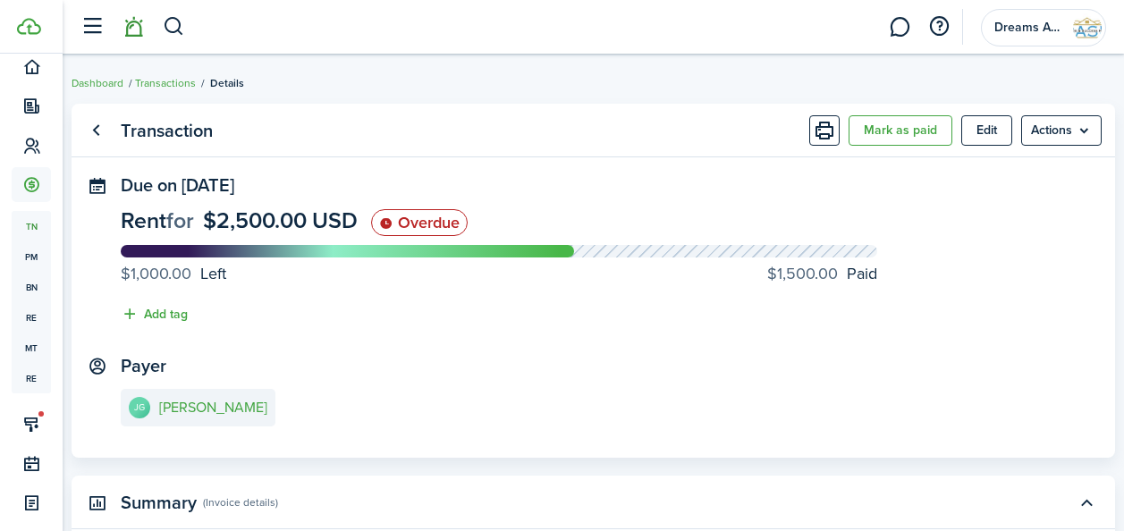
click at [143, 27] on link at bounding box center [133, 27] width 34 height 46
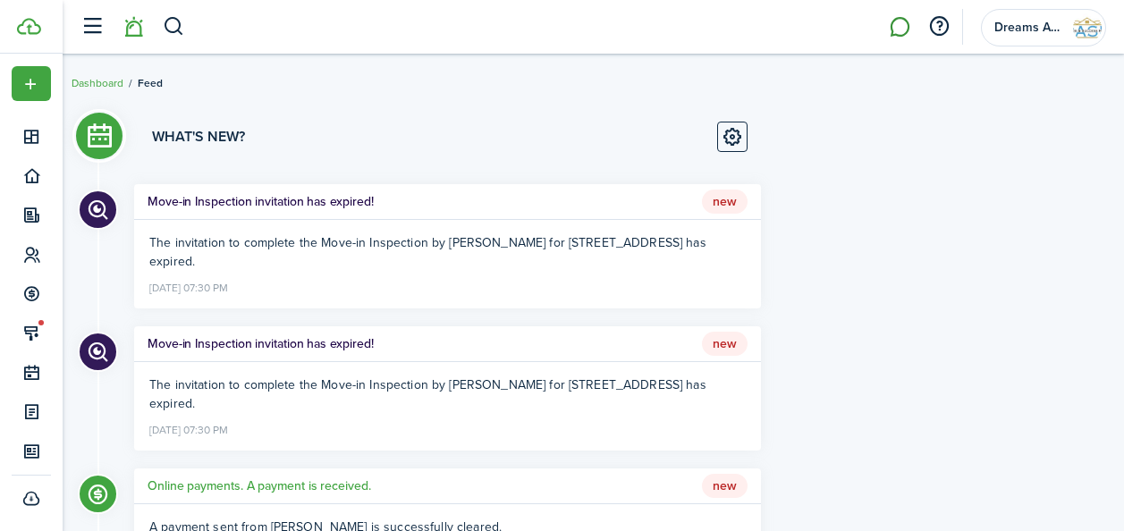
click at [898, 34] on link at bounding box center [899, 27] width 34 height 46
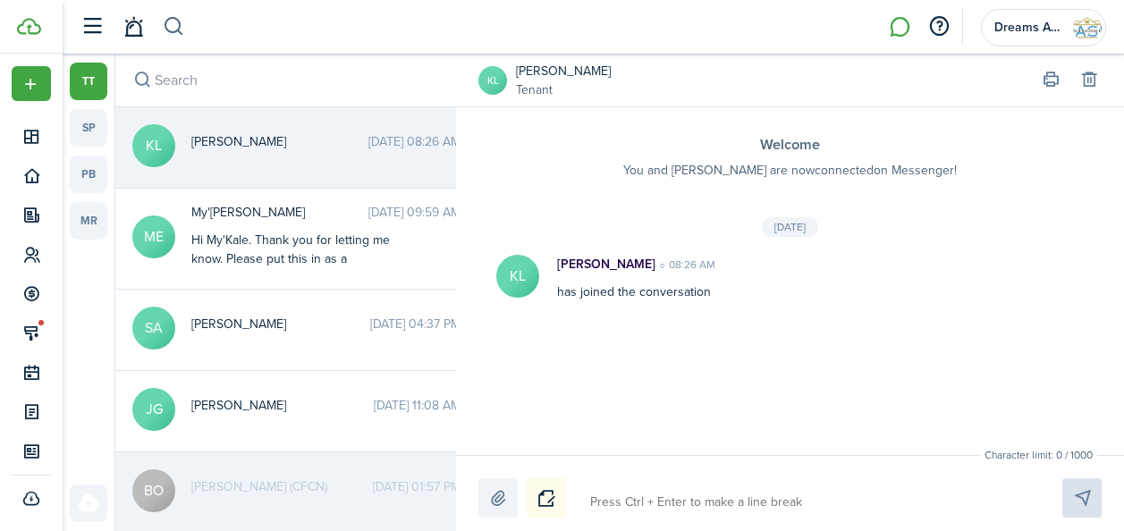
click at [172, 30] on button "button" at bounding box center [174, 27] width 22 height 30
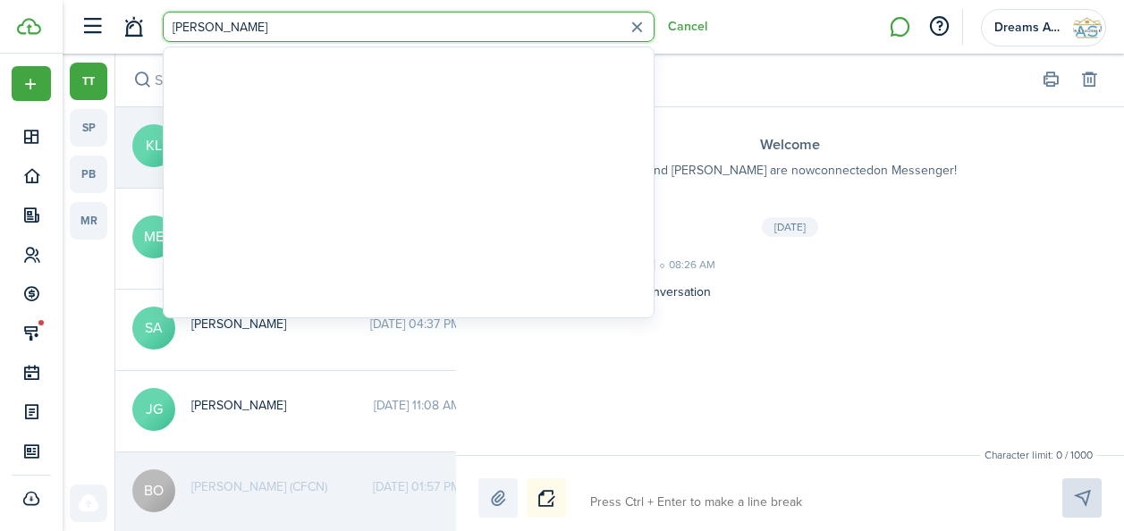
type input "[PERSON_NAME]"
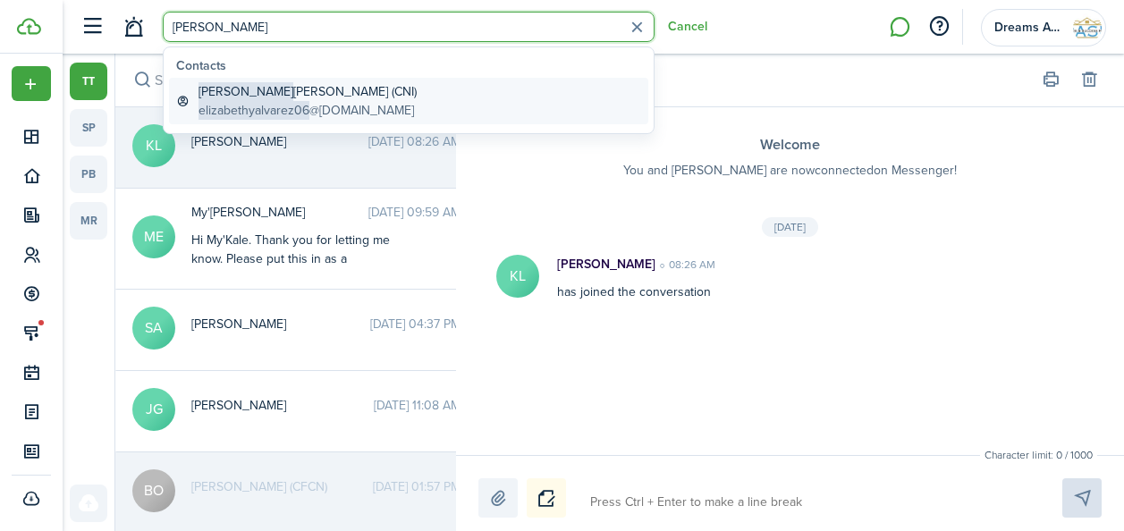
click at [228, 94] on span "[PERSON_NAME]" at bounding box center [245, 91] width 95 height 19
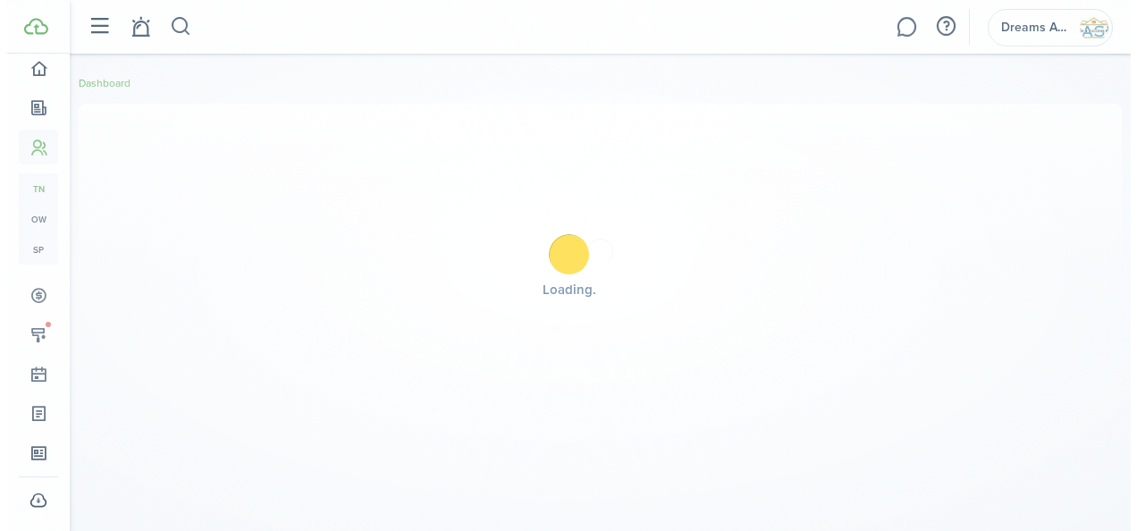
scroll to position [114, 0]
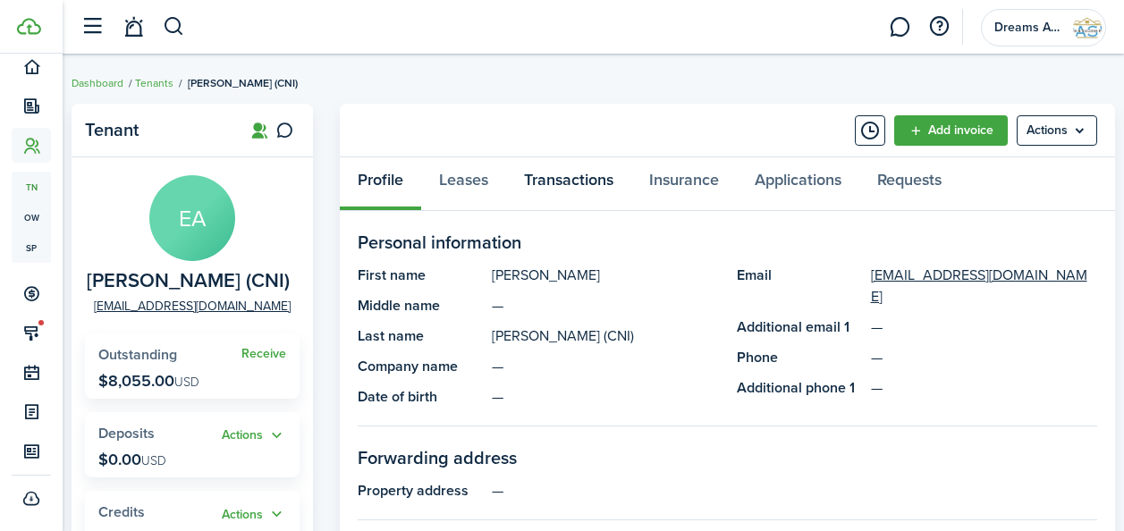
click at [550, 179] on link "Transactions" at bounding box center [568, 184] width 125 height 54
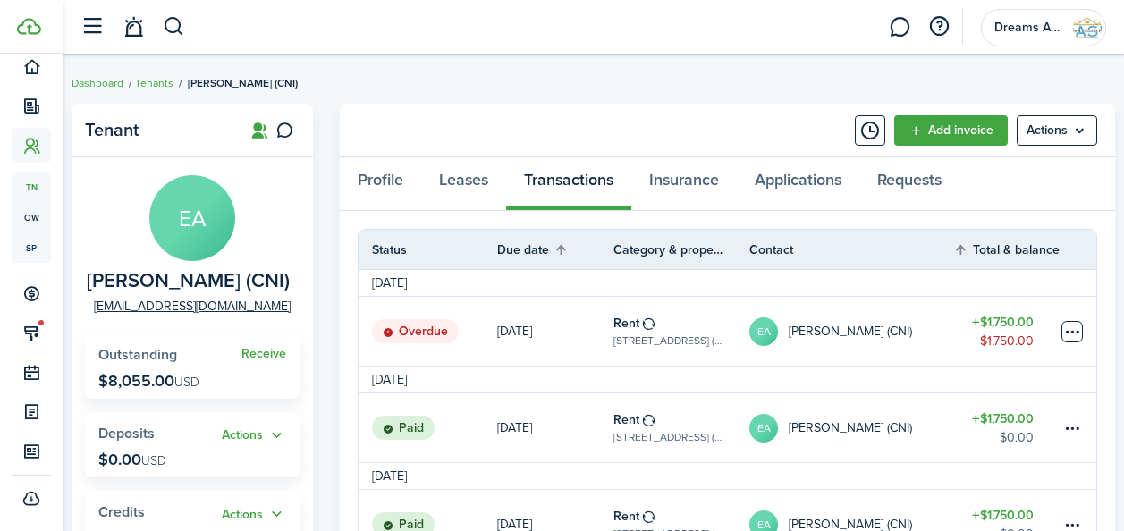
click at [1076, 333] on table-menu-btn-icon at bounding box center [1071, 331] width 21 height 21
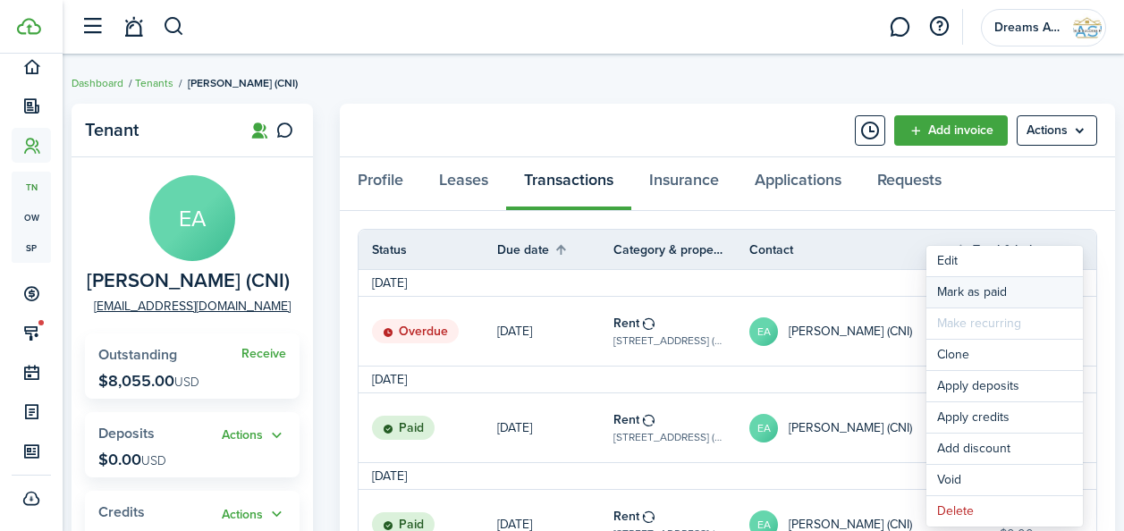
click at [966, 291] on link "Mark as paid" at bounding box center [1004, 292] width 156 height 30
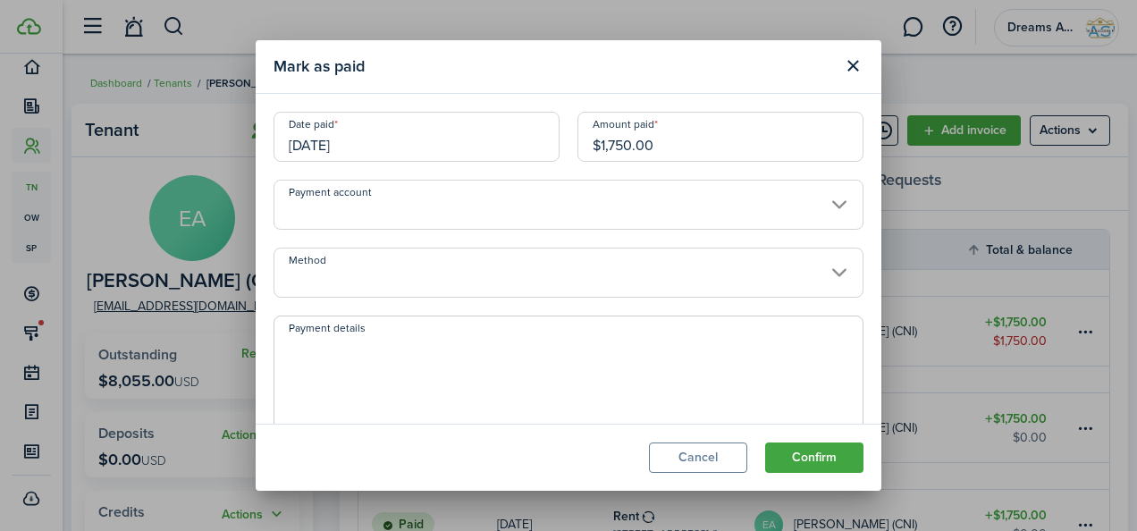
click at [491, 210] on input "Payment account" at bounding box center [569, 205] width 590 height 50
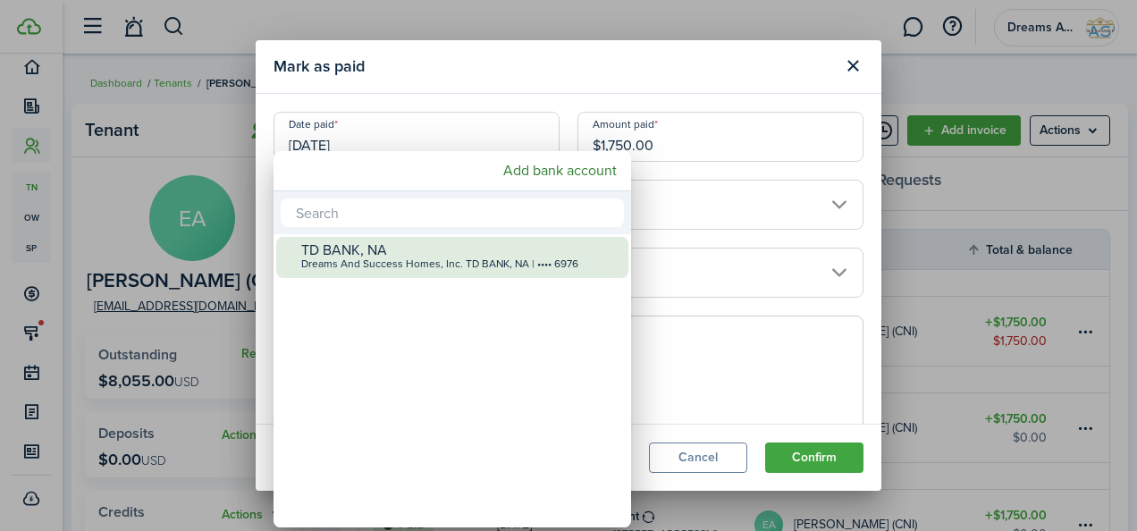
click at [464, 253] on div "TD BANK, NA" at bounding box center [459, 250] width 316 height 16
type input "•••• •••• •••• 6976"
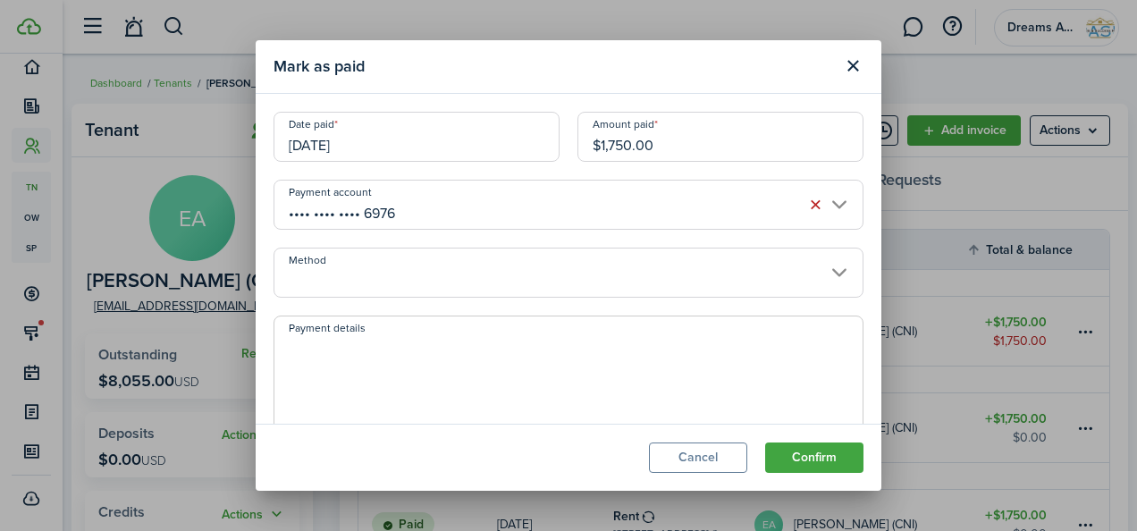
click at [464, 271] on input "Method" at bounding box center [569, 273] width 590 height 50
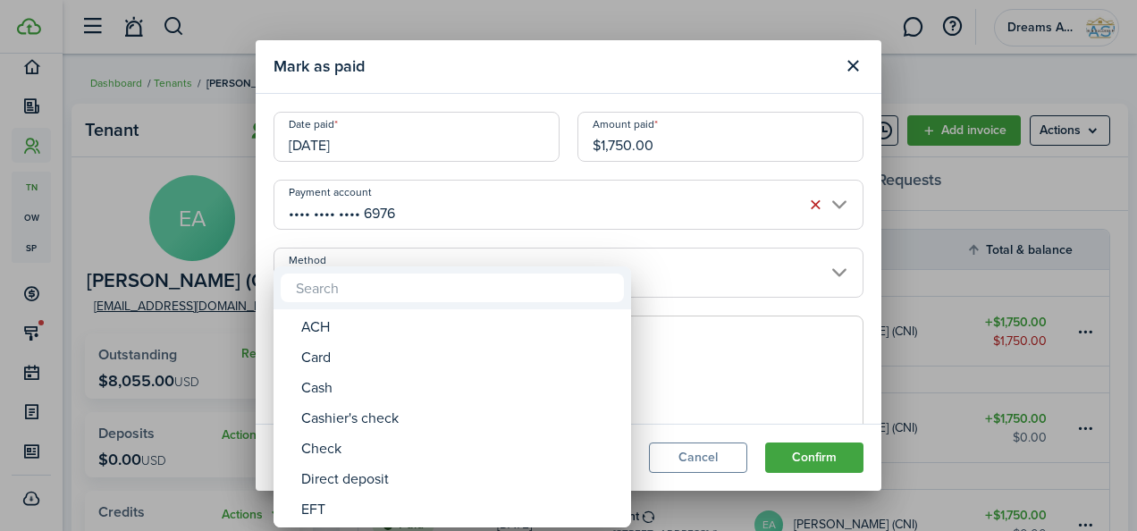
click at [456, 315] on div "ACH" at bounding box center [459, 327] width 316 height 30
type input "ACH"
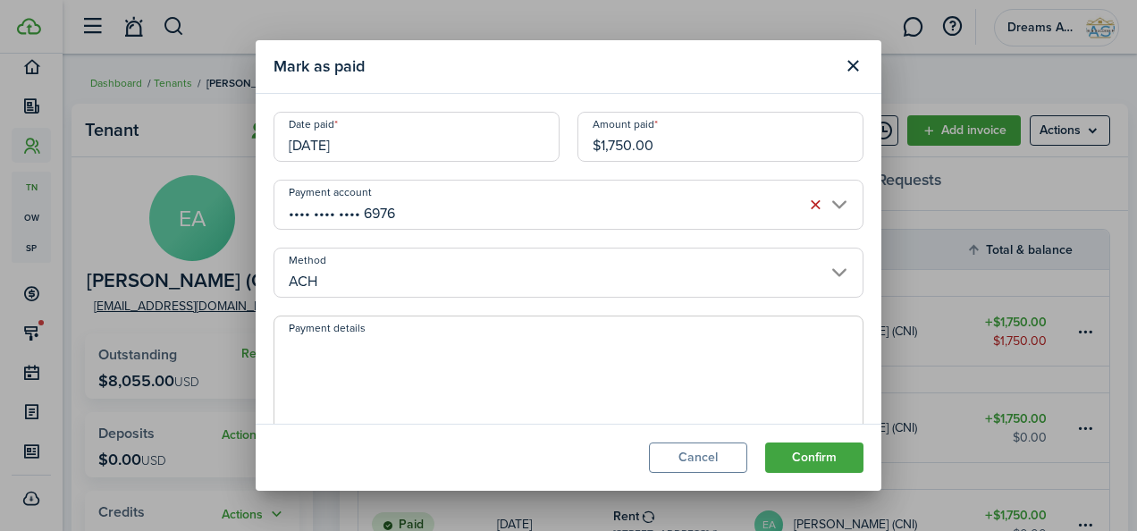
click at [432, 359] on textarea "Payment details" at bounding box center [568, 379] width 588 height 86
paste textarea "107831877-1"
click at [289, 346] on textarea "107831877-1" at bounding box center [568, 379] width 588 height 86
click at [299, 372] on textarea "Invoice# 107831877-1" at bounding box center [568, 379] width 588 height 86
click at [443, 342] on textarea "Invoice# 107831877-1" at bounding box center [568, 379] width 588 height 86
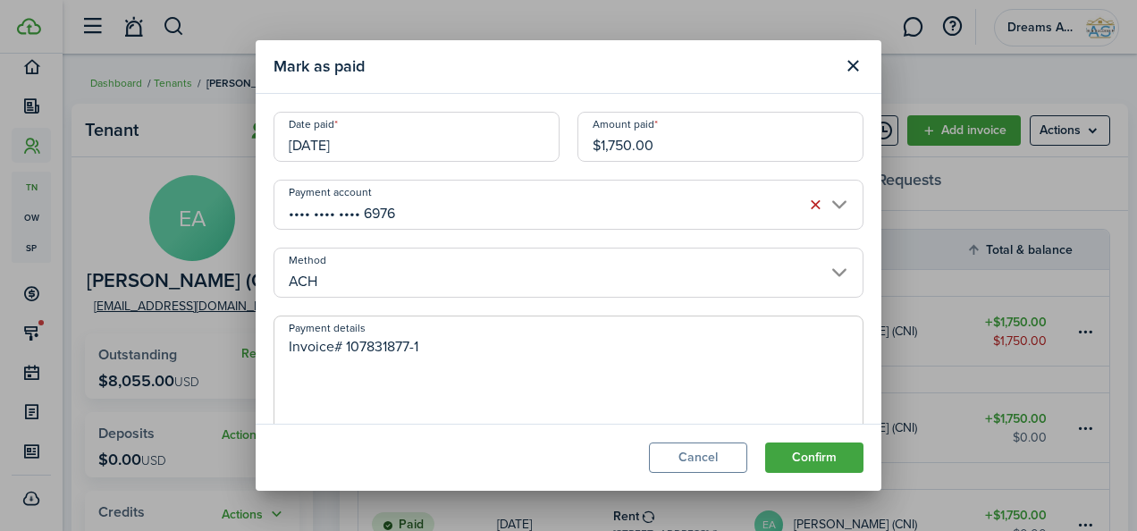
type textarea "Invoice# 107831877-1"
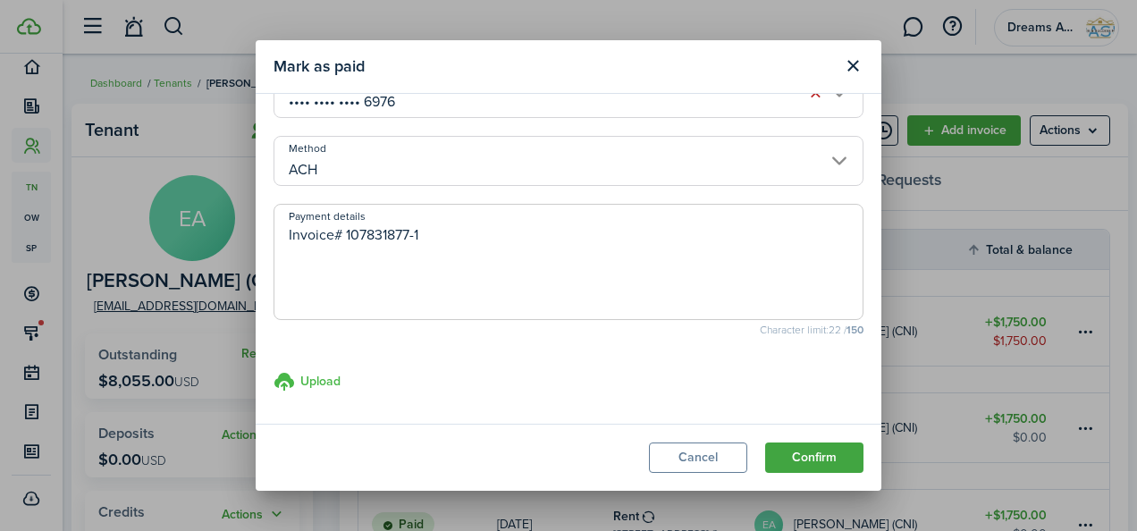
click at [315, 375] on h3 "Upload" at bounding box center [320, 381] width 40 height 19
click at [274, 371] on input "Upload store documents and templates Choose file" at bounding box center [274, 371] width 0 height 0
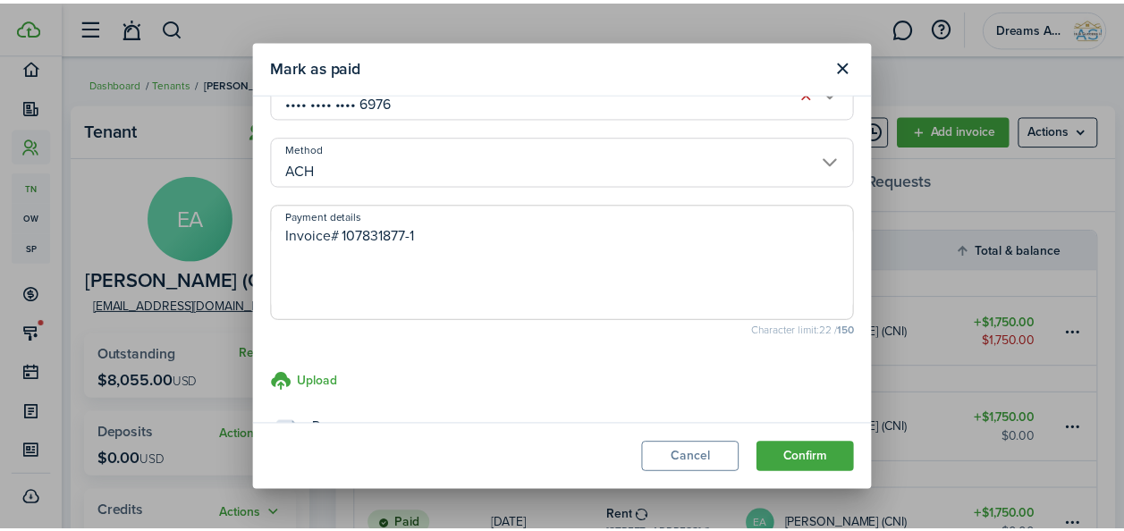
scroll to position [183, 0]
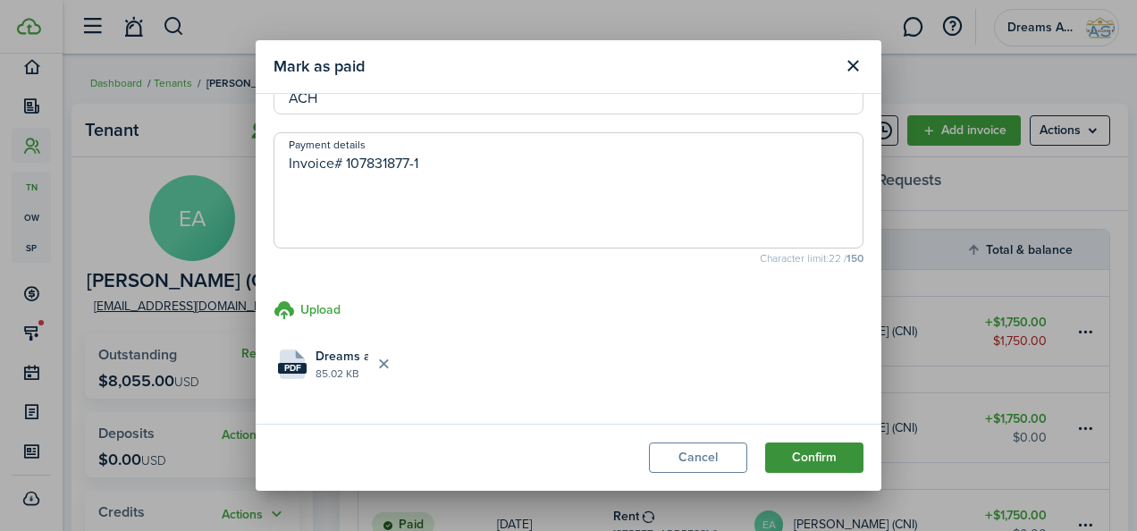
click at [797, 453] on button "Confirm" at bounding box center [814, 458] width 98 height 30
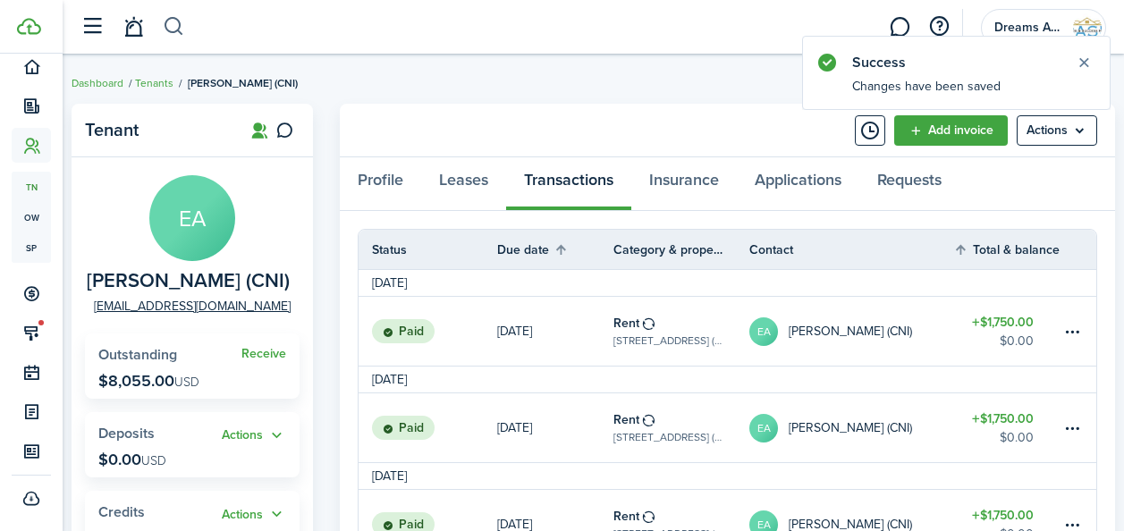
click at [165, 23] on button "button" at bounding box center [174, 27] width 22 height 30
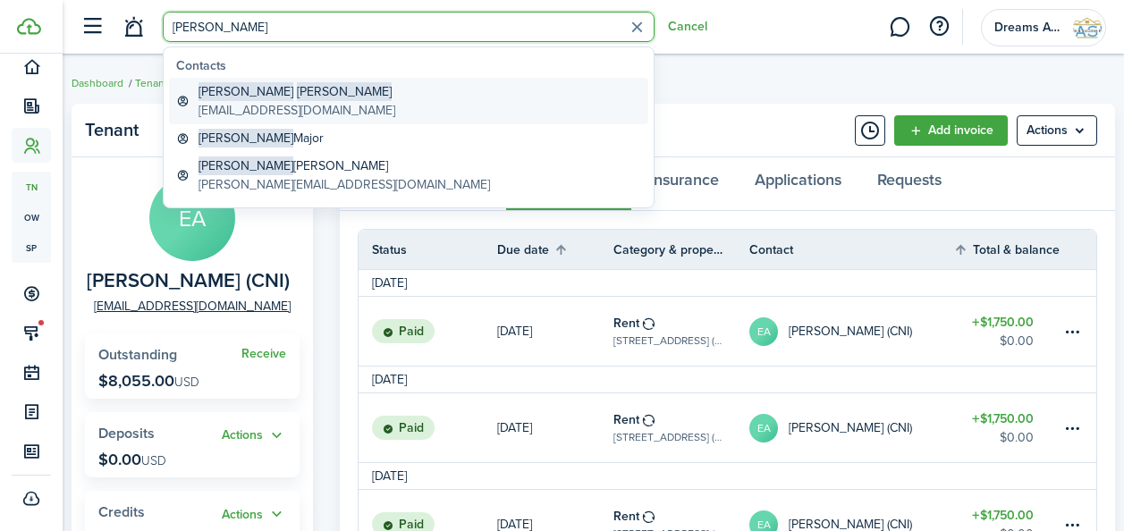
type input "[PERSON_NAME]"
click at [232, 97] on span "[PERSON_NAME]" at bounding box center [245, 91] width 95 height 19
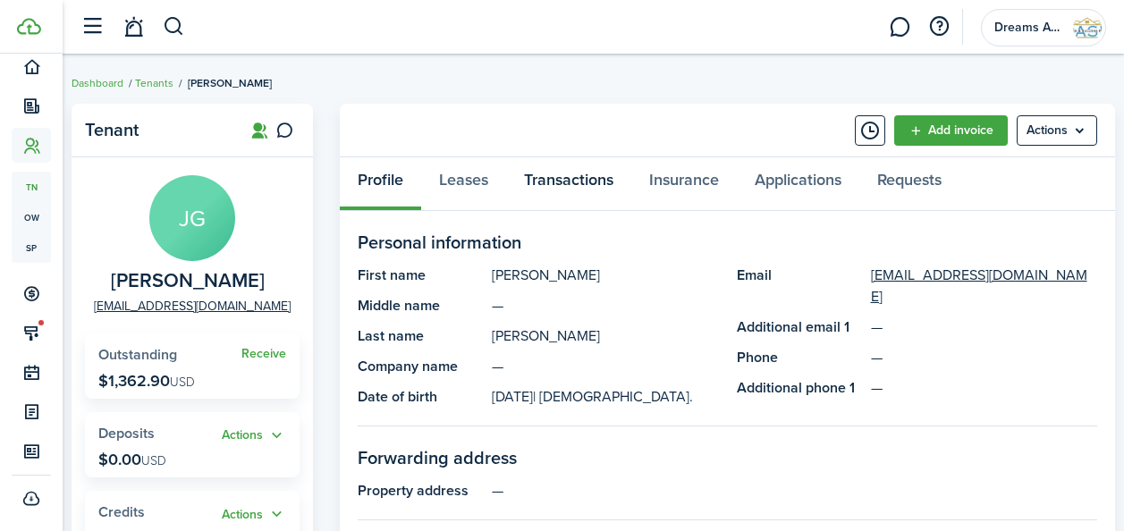
click at [540, 181] on link "Transactions" at bounding box center [568, 184] width 125 height 54
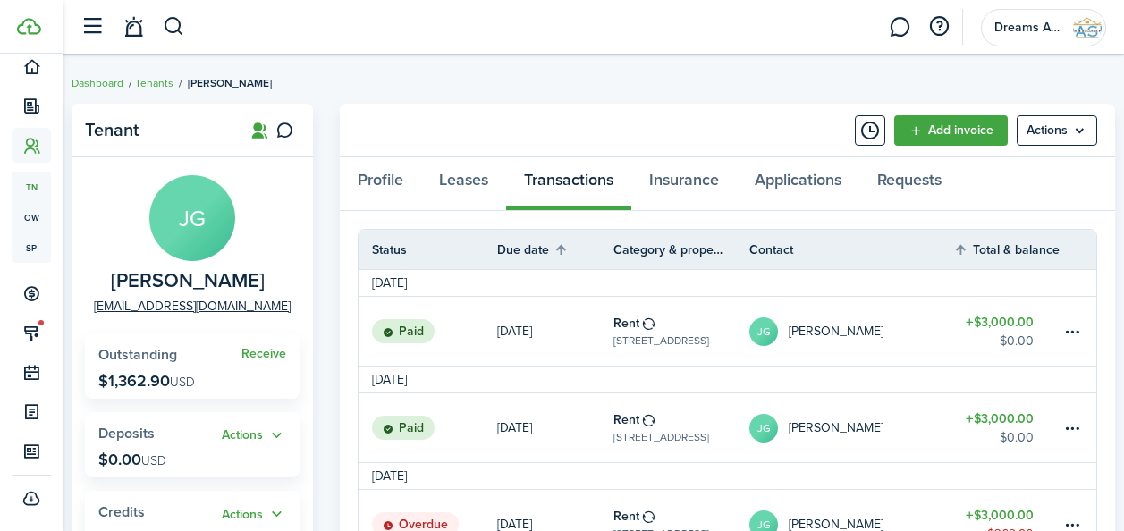
click at [644, 341] on table-subtitle "[STREET_ADDRESS]" at bounding box center [661, 341] width 96 height 16
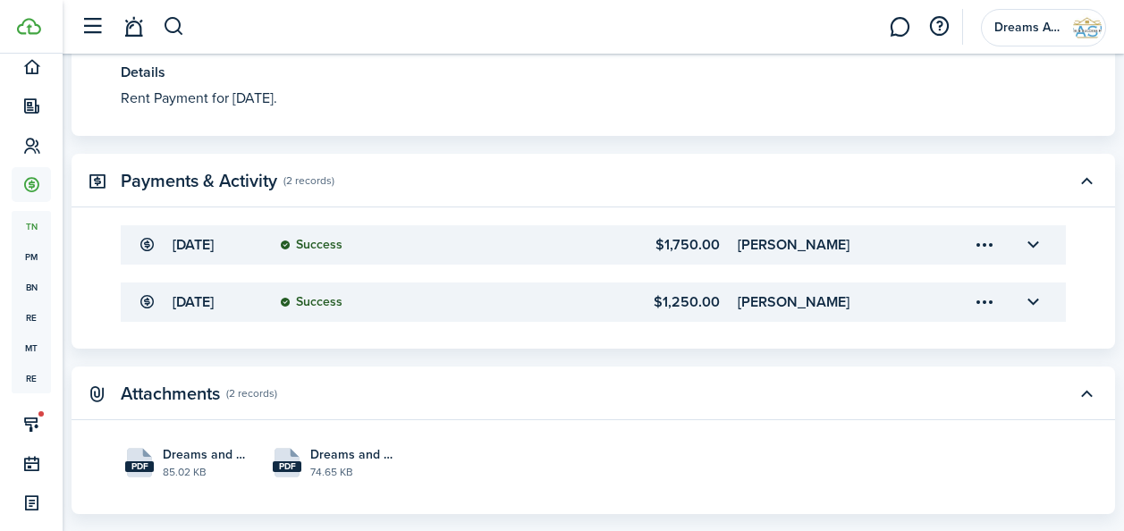
scroll to position [586, 0]
click at [354, 470] on file-size "74.65 KB" at bounding box center [351, 471] width 83 height 16
click at [181, 27] on button "button" at bounding box center [174, 27] width 22 height 30
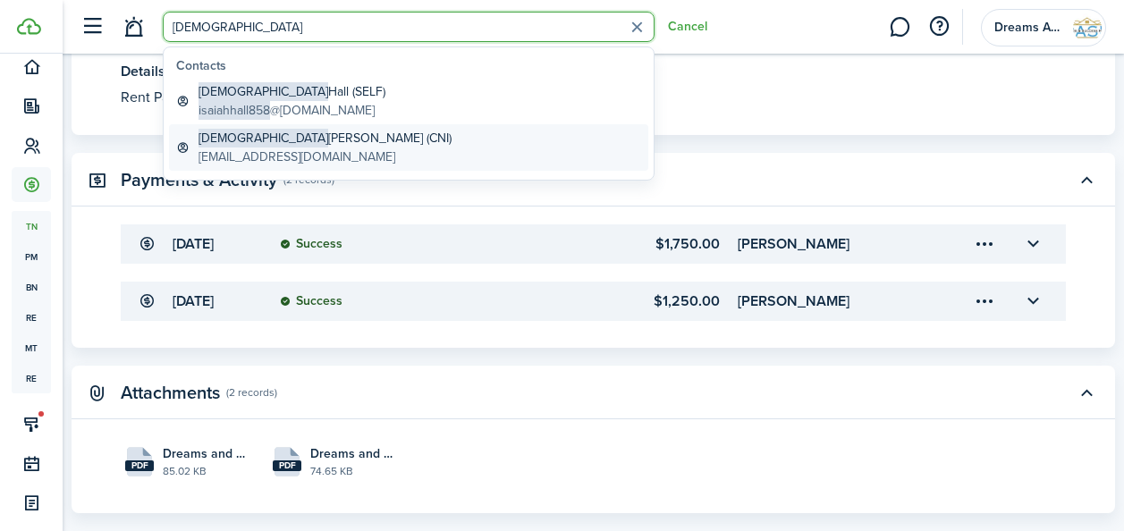
type input "[DEMOGRAPHIC_DATA]"
click at [248, 148] on global-search-item-description "[EMAIL_ADDRESS][DOMAIN_NAME]" at bounding box center [324, 157] width 253 height 19
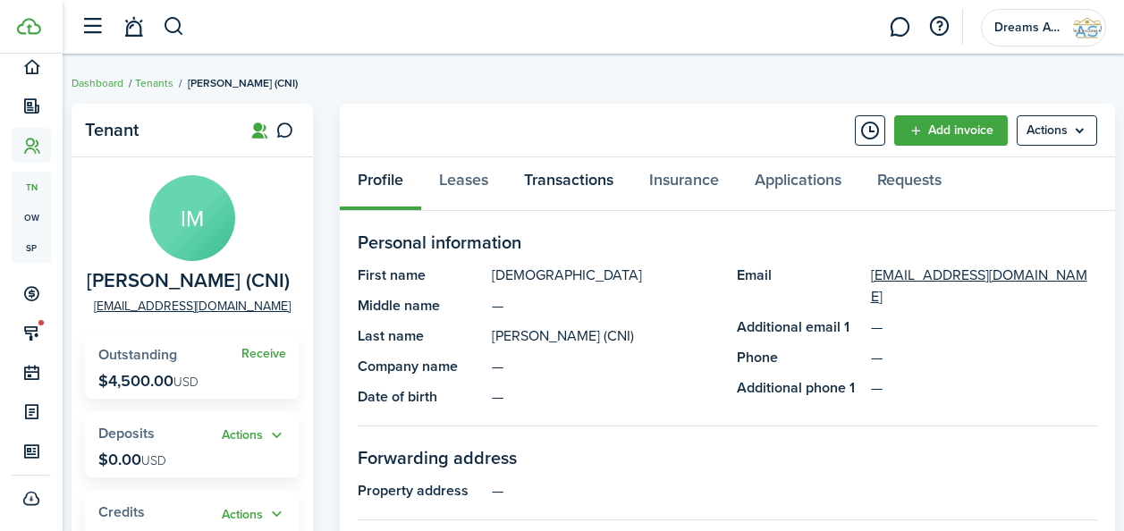
click at [587, 183] on link "Transactions" at bounding box center [568, 184] width 125 height 54
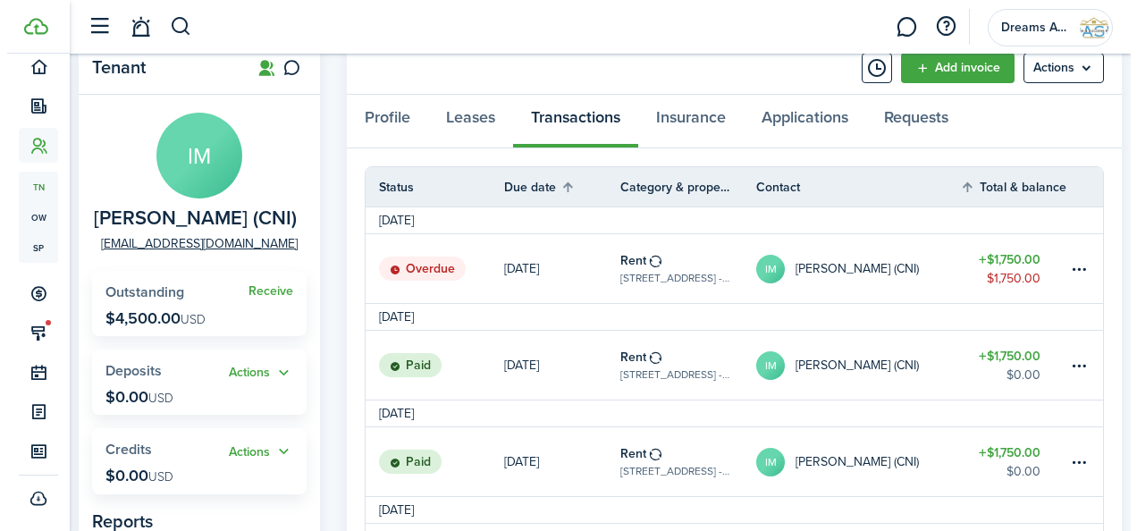
scroll to position [62, 0]
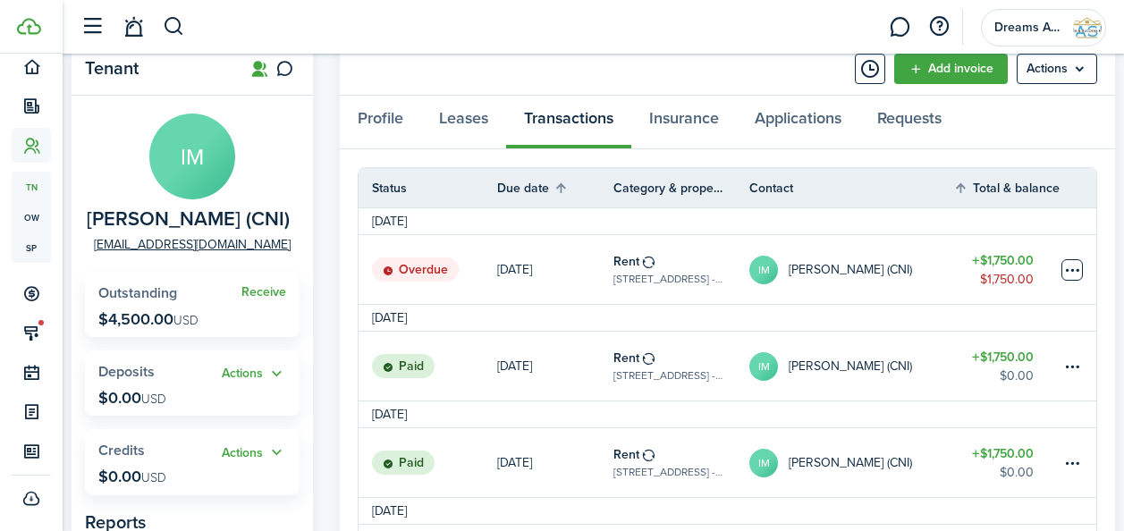
click at [1070, 265] on table-menu-btn-icon at bounding box center [1071, 269] width 21 height 21
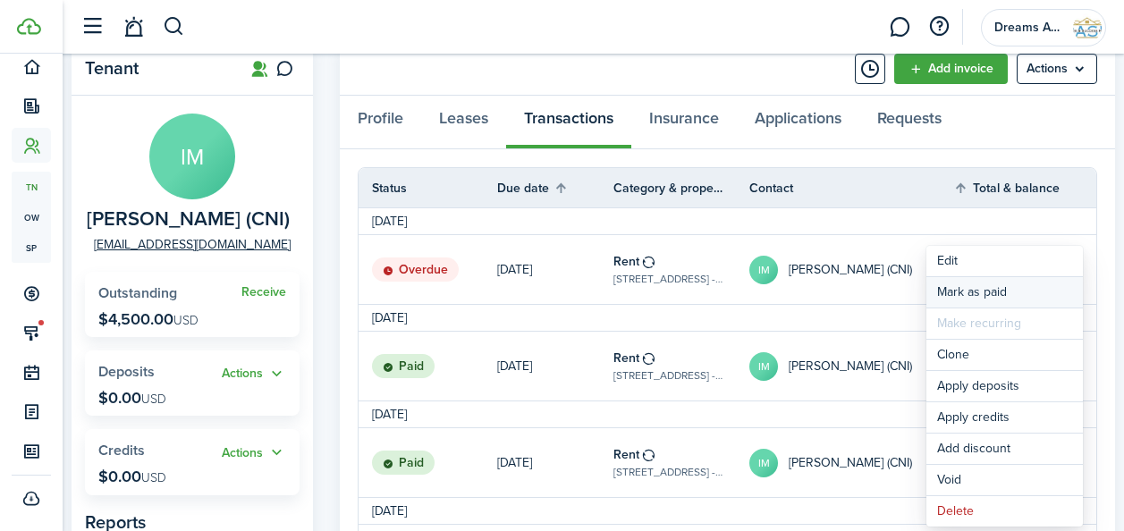
click at [956, 289] on link "Mark as paid" at bounding box center [1004, 292] width 156 height 30
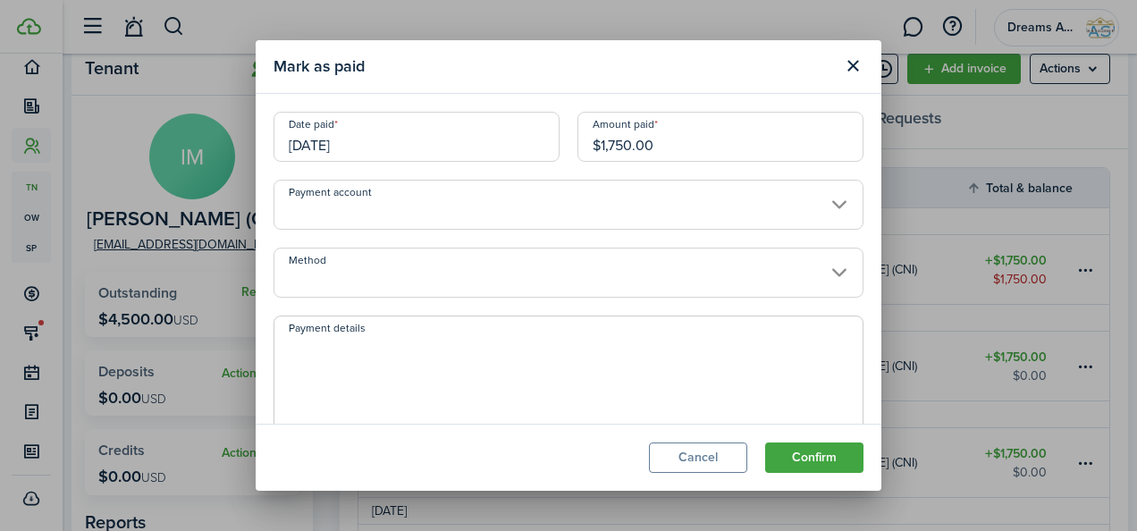
click at [380, 371] on textarea "Payment details" at bounding box center [568, 379] width 588 height 86
paste textarea "107831884-1"
click at [291, 349] on textarea "107831884-1" at bounding box center [568, 379] width 588 height 86
click at [329, 207] on input "Payment account" at bounding box center [569, 205] width 590 height 50
type textarea "Invoice #107831884-1"
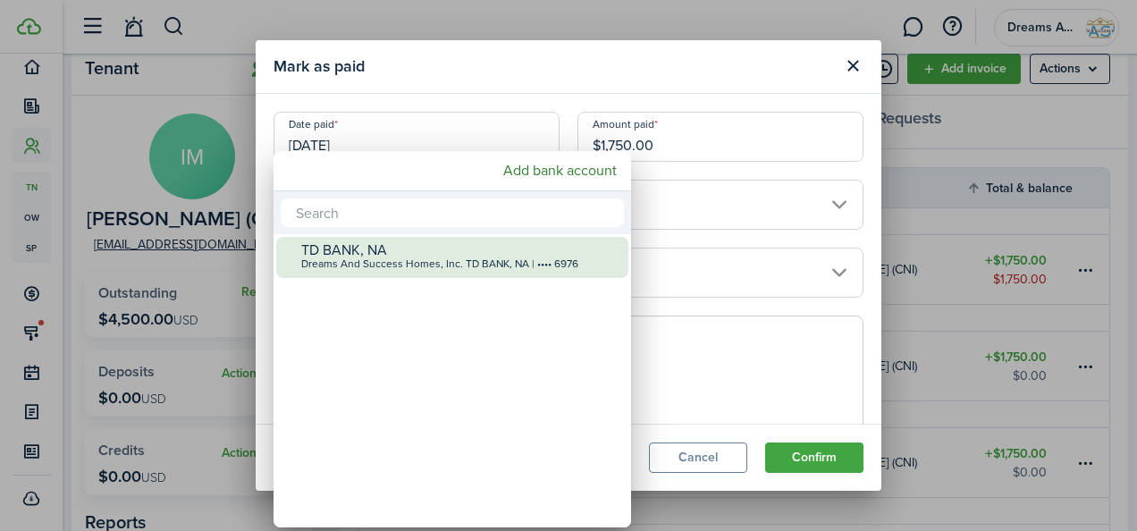
click at [328, 253] on div "TD BANK, NA" at bounding box center [459, 250] width 316 height 16
type input "•••• •••• •••• 6976"
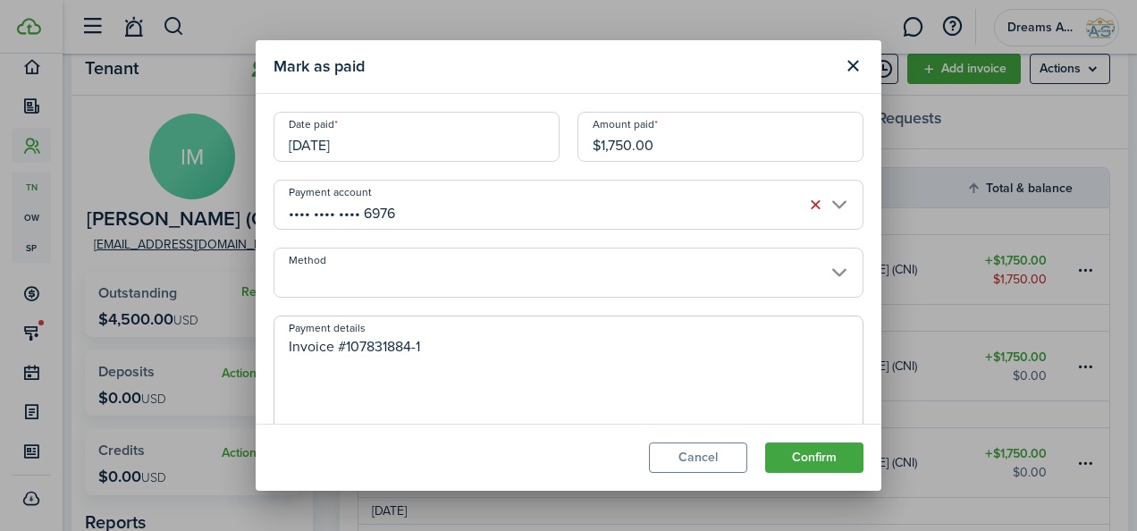
click at [318, 283] on input "Method" at bounding box center [569, 273] width 590 height 50
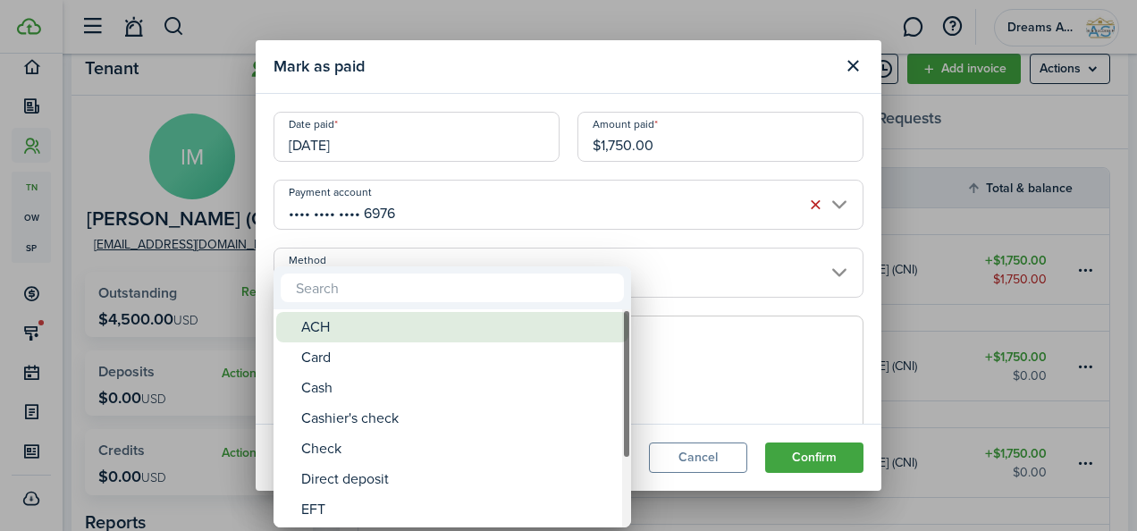
click at [324, 329] on div "ACH" at bounding box center [459, 327] width 316 height 30
type input "ACH"
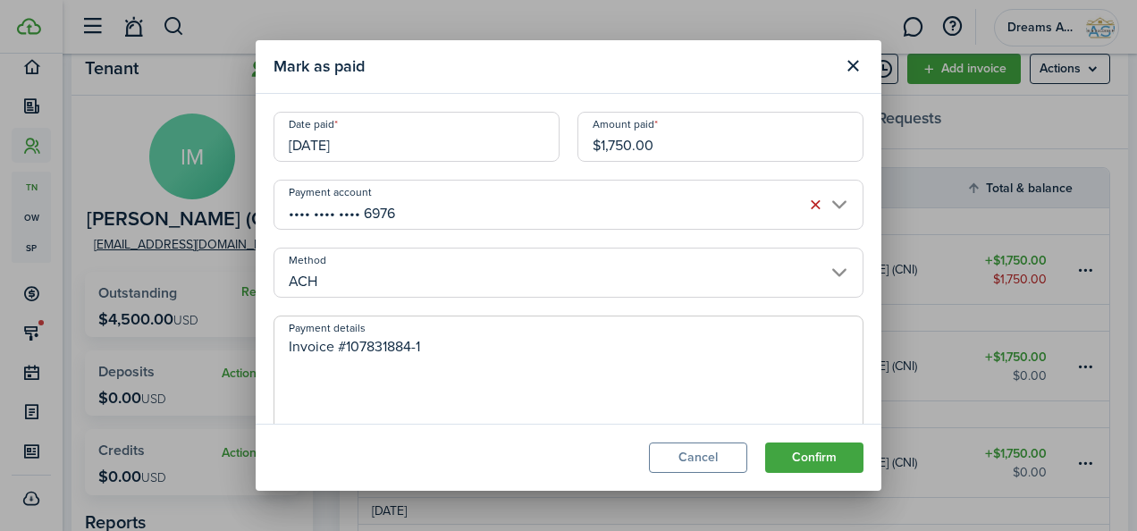
click at [384, 377] on textarea "Invoice #107831884-1" at bounding box center [568, 379] width 588 height 86
click at [439, 340] on textarea "Invoice #107831884-1" at bounding box center [568, 379] width 588 height 86
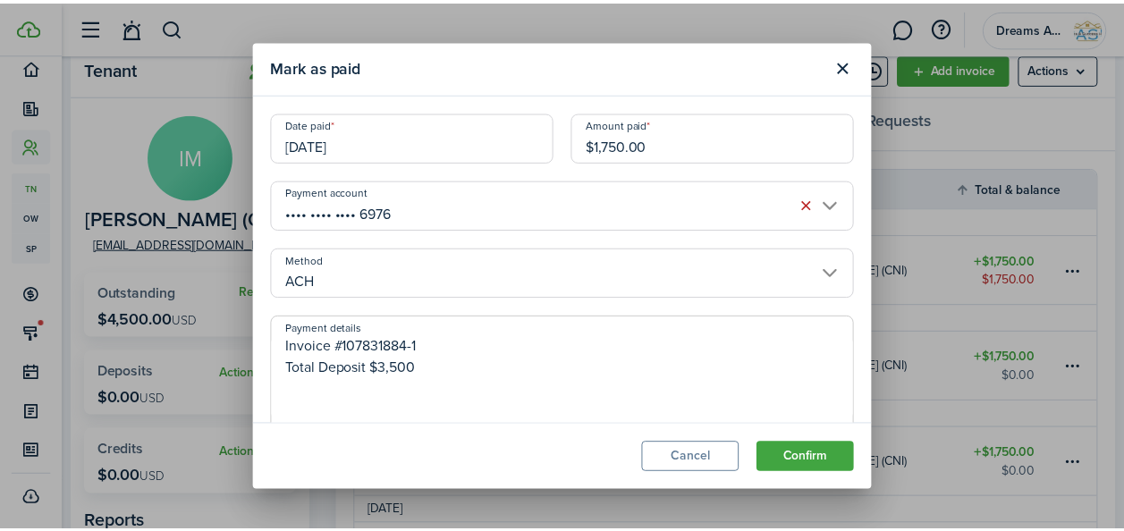
scroll to position [112, 0]
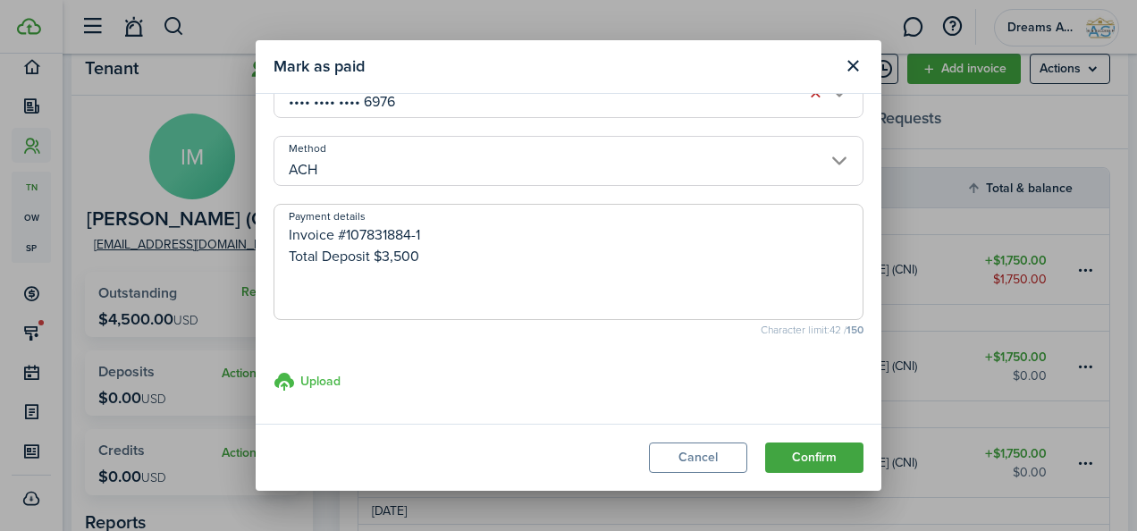
type textarea "Invoice #107831884-1 Total Deposit $3,500"
click at [306, 384] on h3 "Upload" at bounding box center [320, 381] width 40 height 19
click at [274, 371] on input "Upload store documents and templates Choose file" at bounding box center [274, 371] width 0 height 0
click at [815, 458] on button "Confirm" at bounding box center [814, 458] width 98 height 30
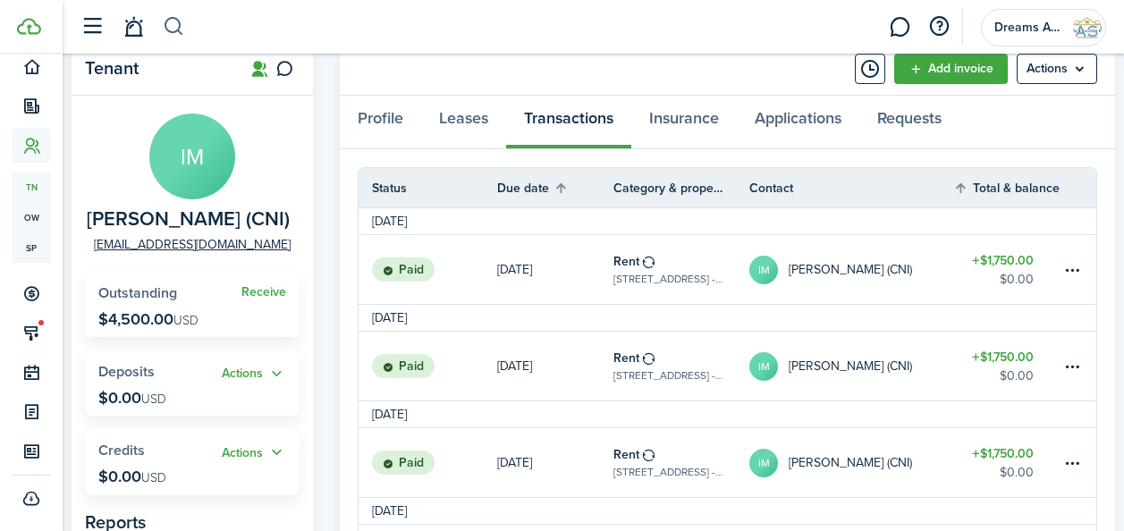
click at [173, 24] on button "button" at bounding box center [174, 27] width 22 height 30
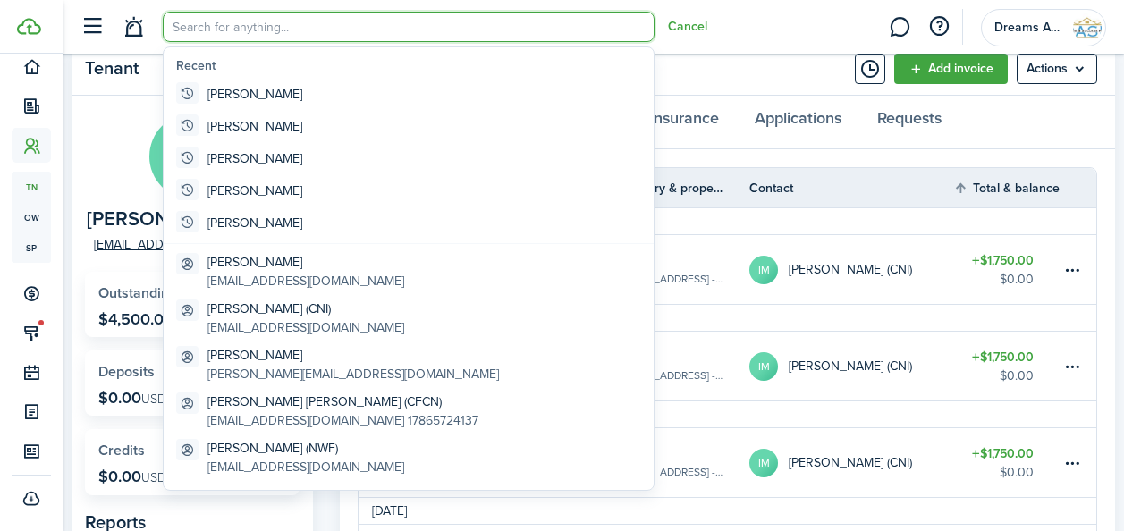
scroll to position [0, 0]
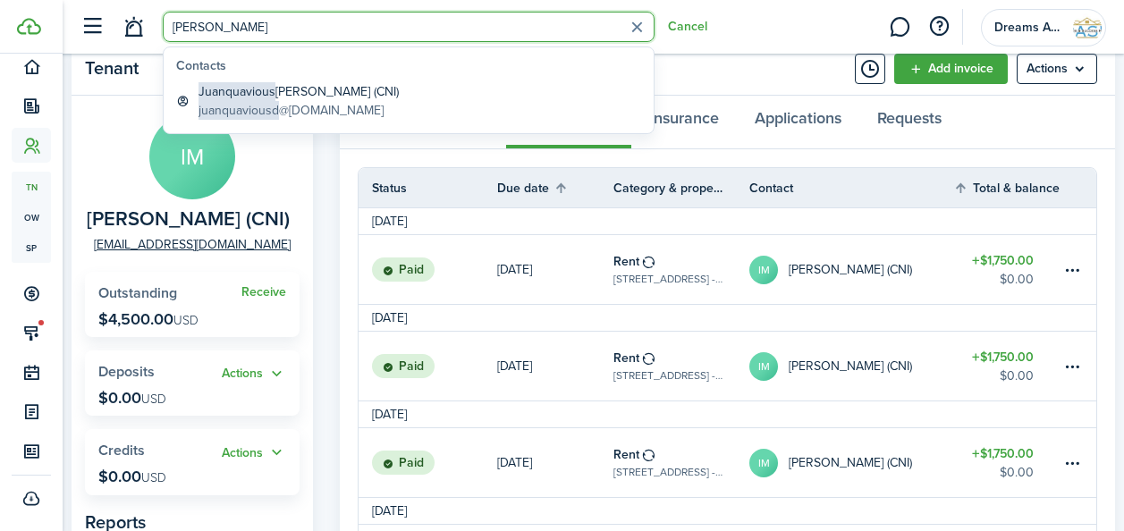
type input "[PERSON_NAME]"
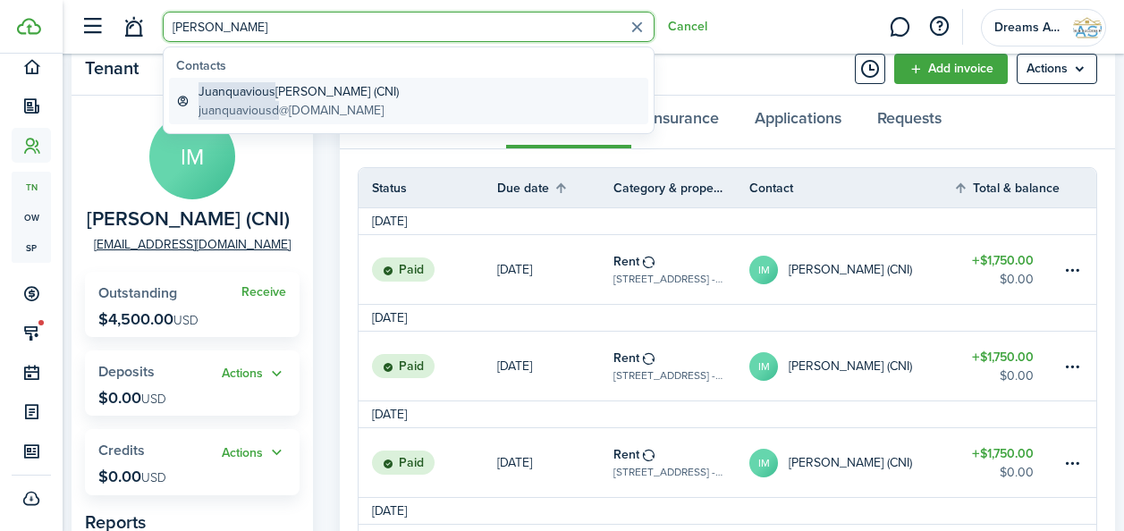
click at [224, 85] on span "Juanquavious" at bounding box center [236, 91] width 77 height 19
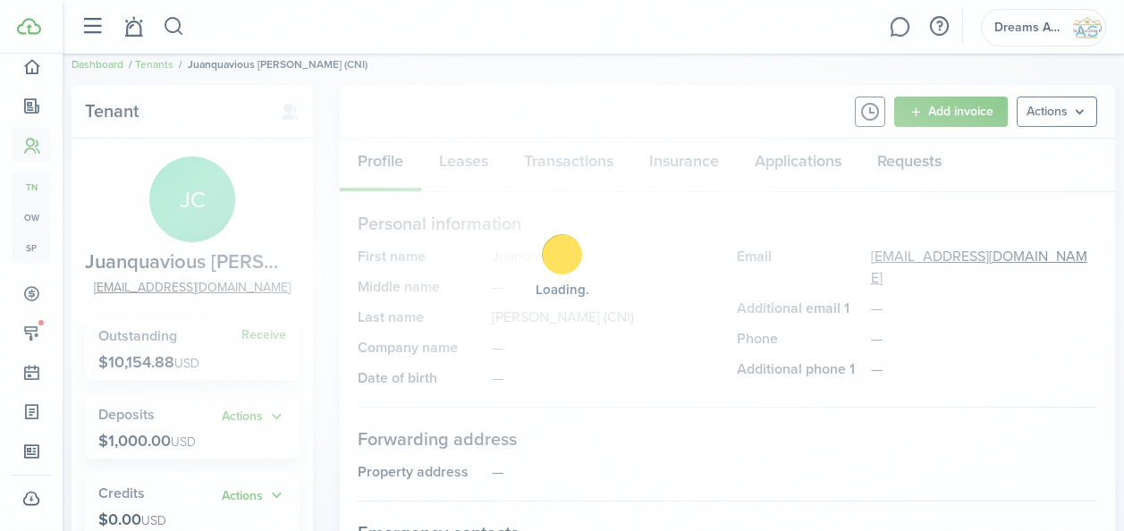
scroll to position [62, 0]
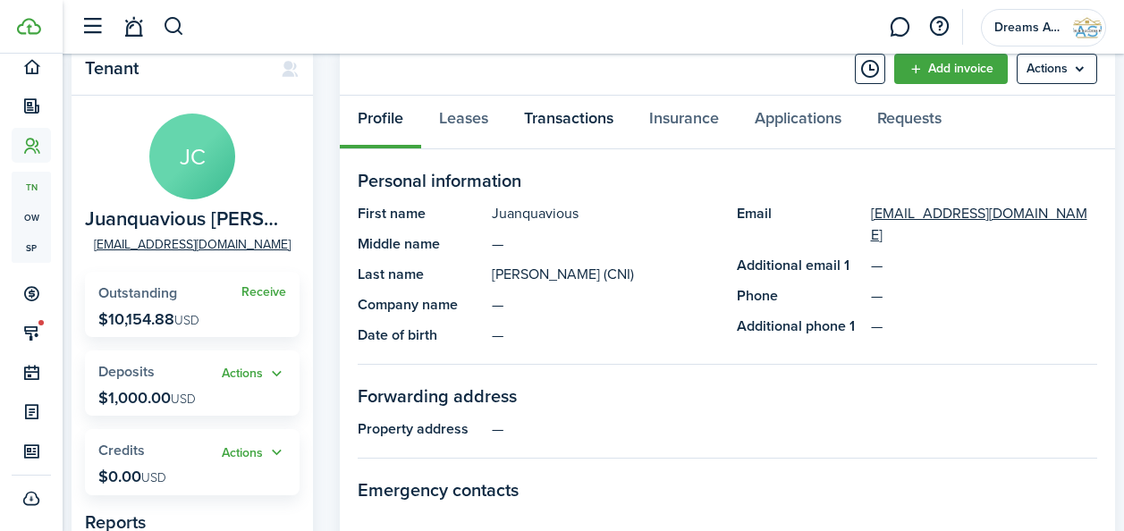
click at [544, 128] on link "Transactions" at bounding box center [568, 123] width 125 height 54
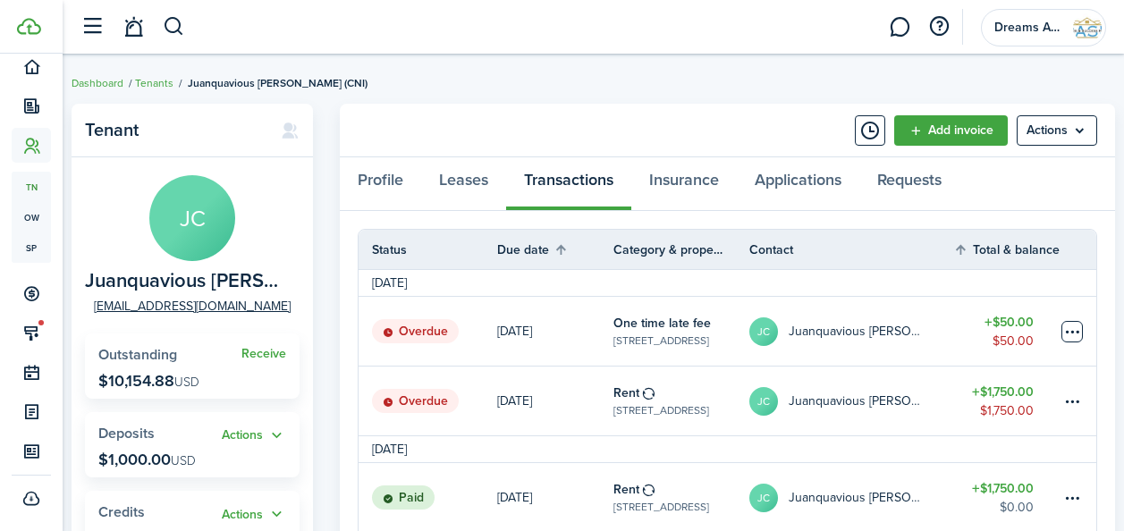
click at [1070, 325] on table-menu-btn-icon at bounding box center [1071, 331] width 21 height 21
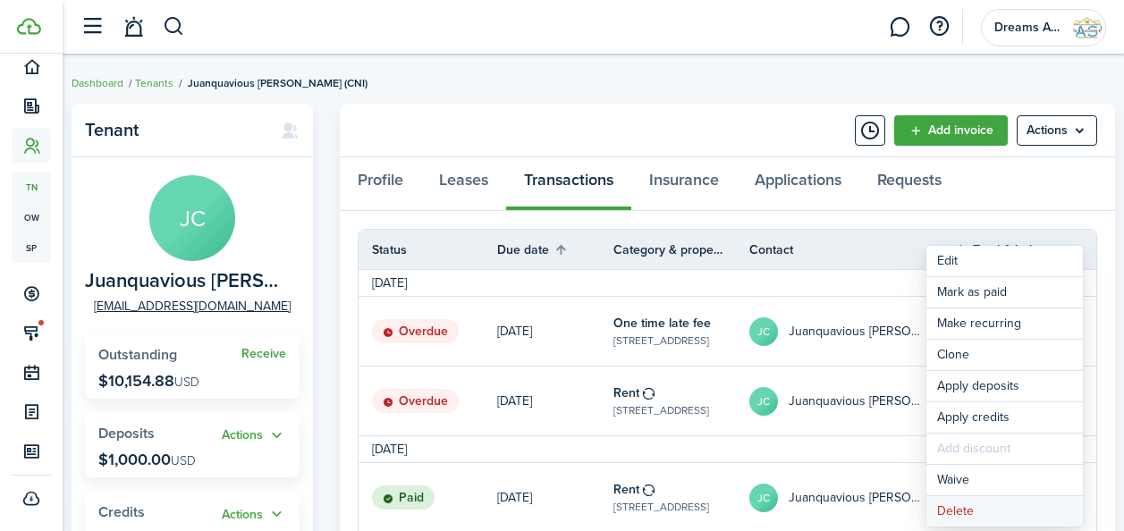
click at [972, 502] on button "Delete" at bounding box center [1004, 511] width 156 height 30
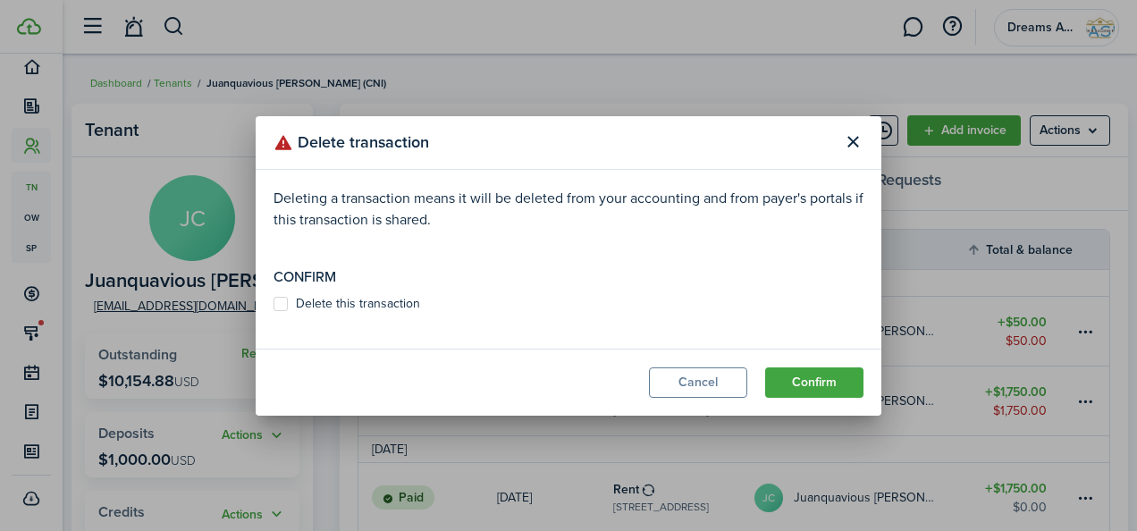
click at [277, 306] on label "Delete this transaction" at bounding box center [347, 304] width 147 height 14
click at [274, 304] on input "Delete this transaction" at bounding box center [273, 303] width 1 height 1
checkbox input "true"
click at [781, 380] on button "Confirm" at bounding box center [814, 382] width 98 height 30
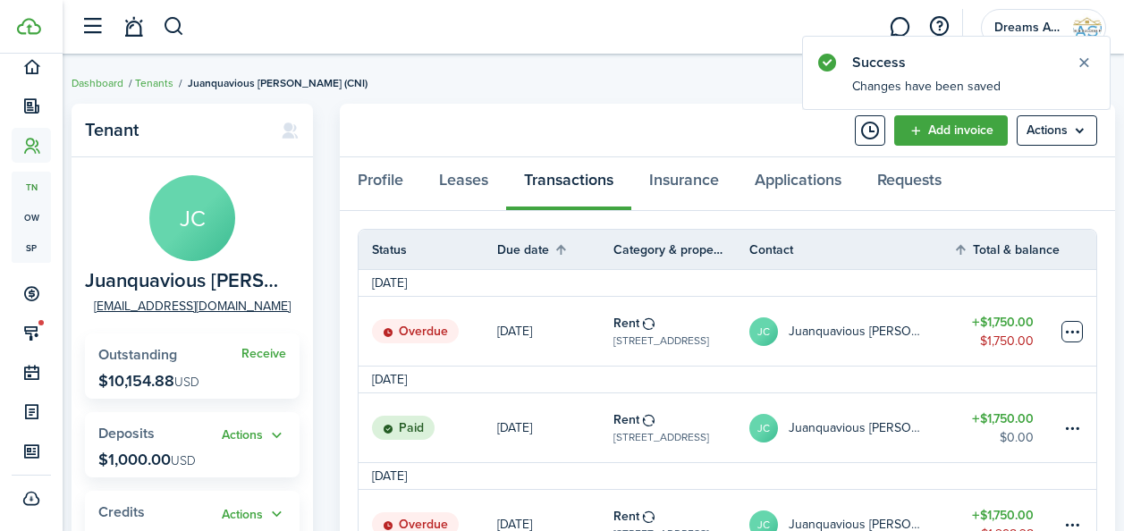
click at [1076, 327] on table-menu-btn-icon at bounding box center [1071, 331] width 21 height 21
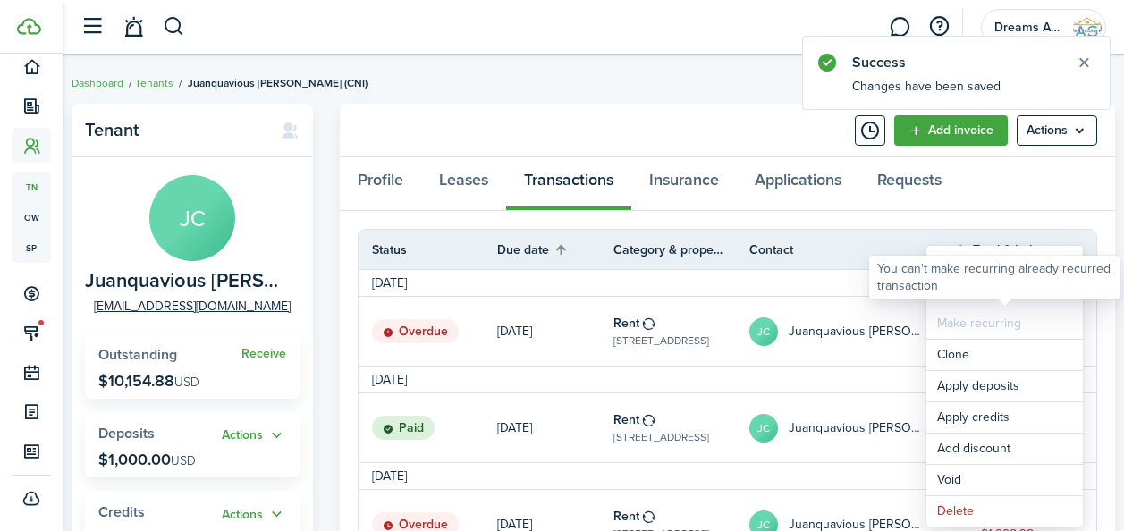
click at [950, 293] on div "You can't make recurring already recurred transaction" at bounding box center [994, 277] width 234 height 35
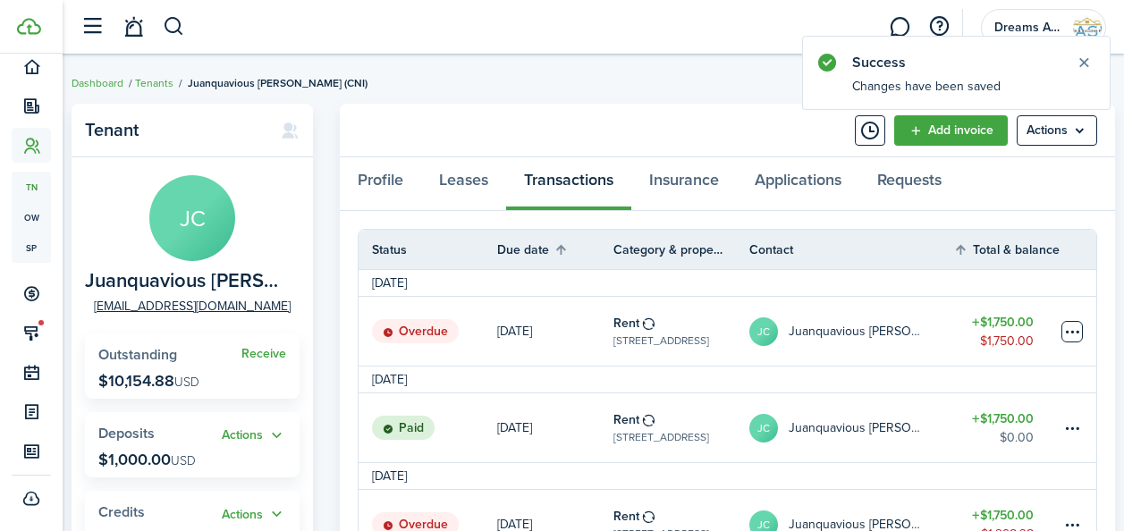
click at [1077, 334] on table-menu-btn-icon "Open menu" at bounding box center [1071, 331] width 21 height 21
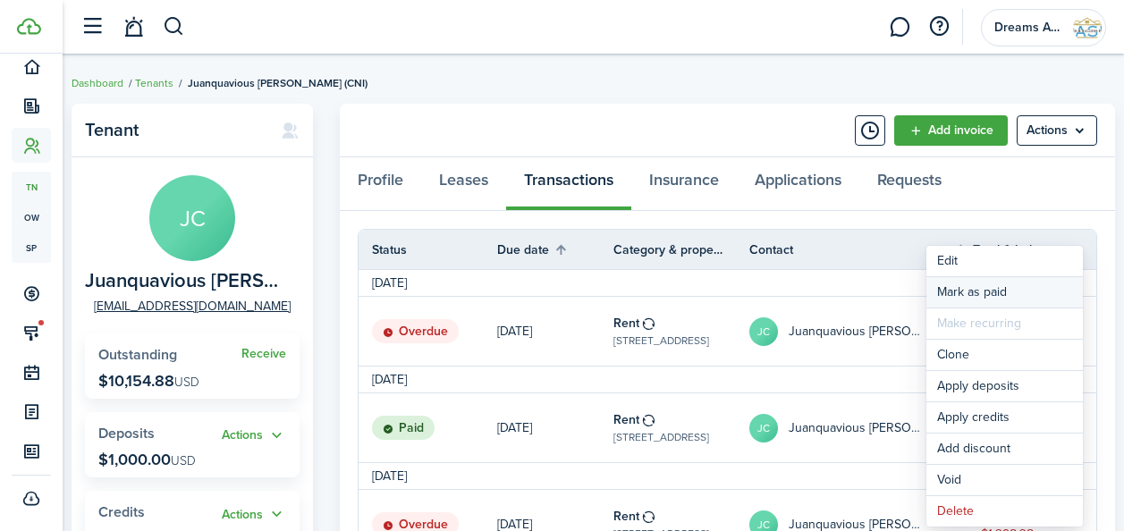
click at [953, 282] on link "Mark as paid" at bounding box center [1004, 292] width 156 height 30
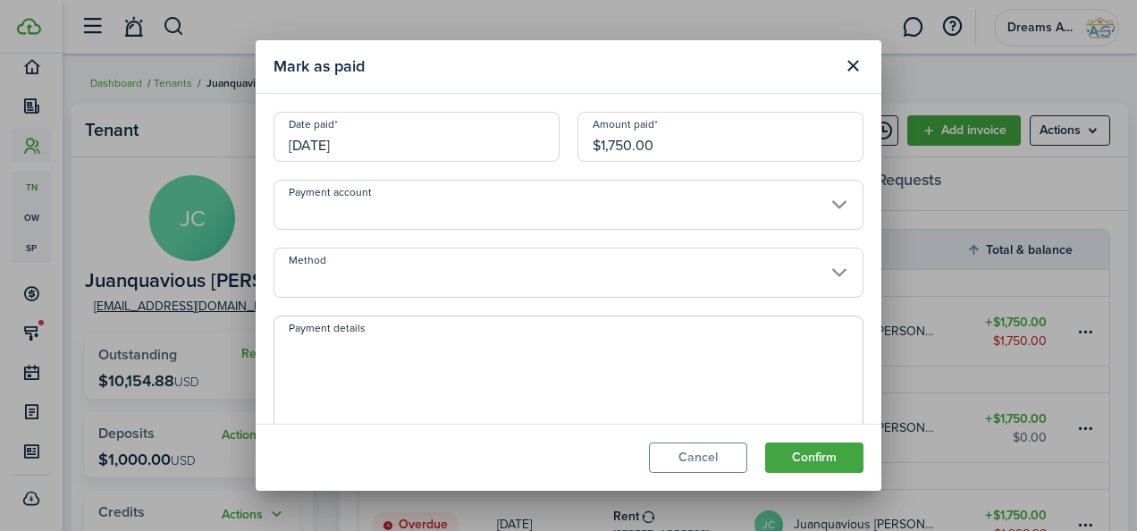
click at [396, 211] on input "Payment account" at bounding box center [569, 205] width 590 height 50
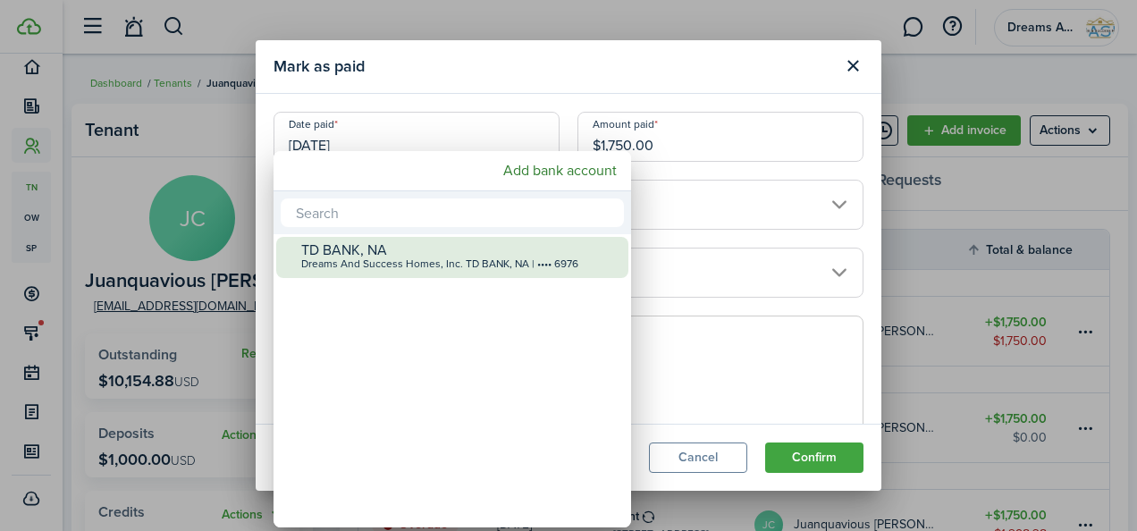
click at [384, 259] on div "Dreams And Success Homes, Inc. TD BANK, NA | •••• 6976" at bounding box center [459, 264] width 316 height 13
type input "•••• •••• •••• 6976"
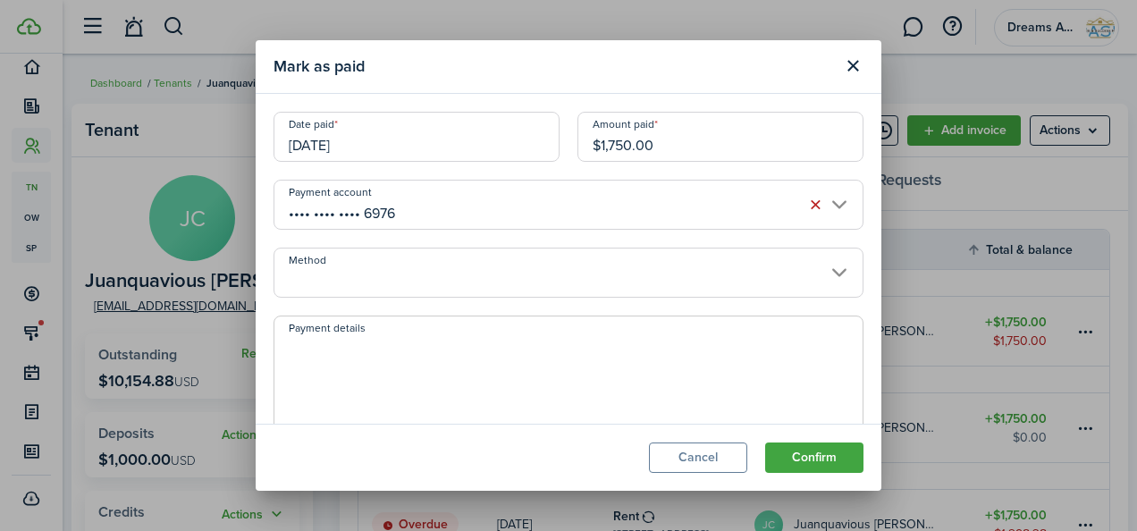
click at [383, 266] on input "Method" at bounding box center [569, 273] width 590 height 50
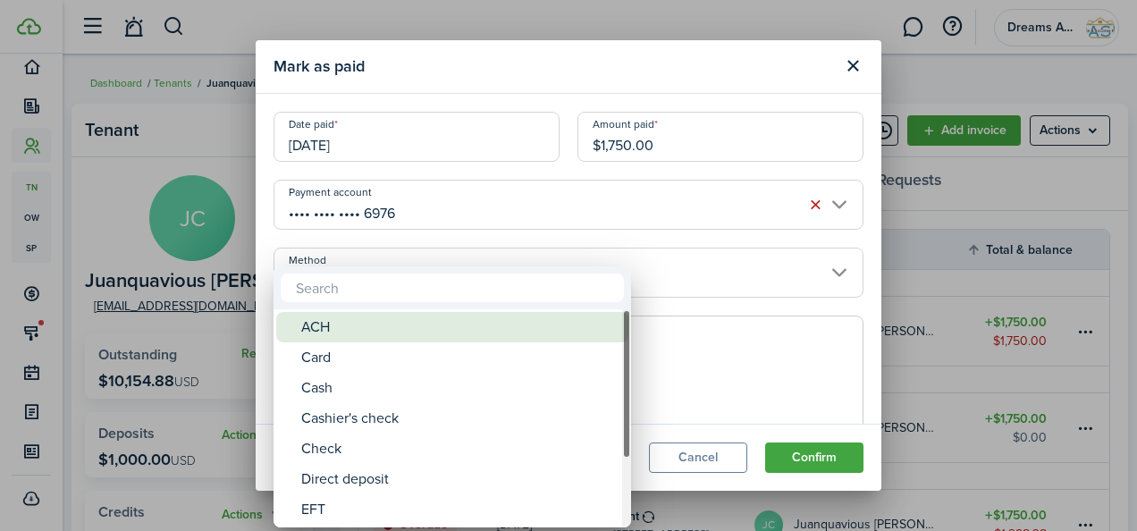
click at [375, 325] on div "ACH" at bounding box center [459, 327] width 316 height 30
type input "ACH"
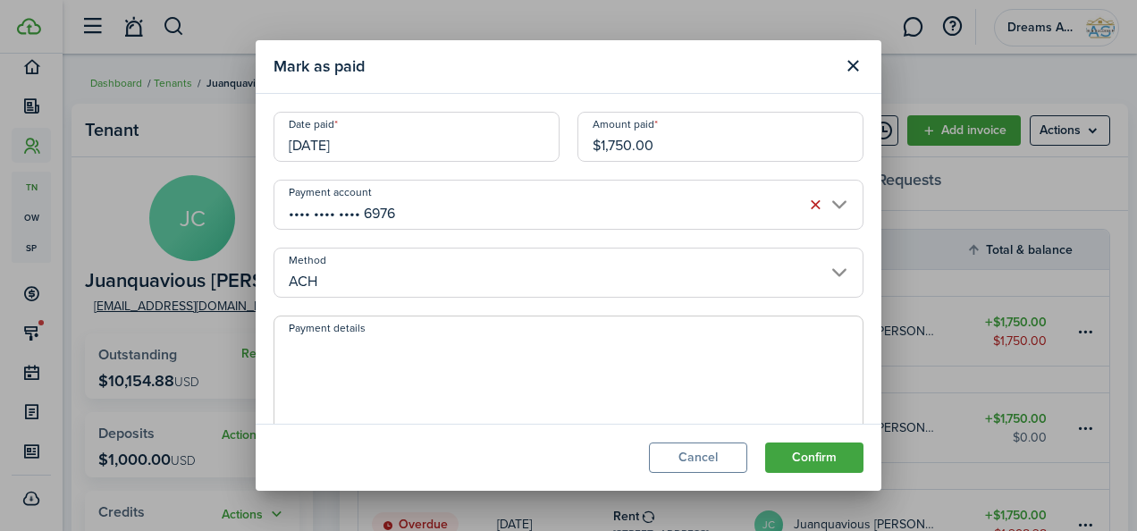
click at [369, 350] on textarea "Payment details" at bounding box center [568, 379] width 588 height 86
paste textarea "107831884-2"
click at [285, 348] on textarea "107831884-2" at bounding box center [568, 379] width 588 height 86
click at [288, 371] on textarea "Invoice #107831884-2" at bounding box center [568, 379] width 588 height 86
click at [474, 342] on textarea "Invoice #107831884-2" at bounding box center [568, 379] width 588 height 86
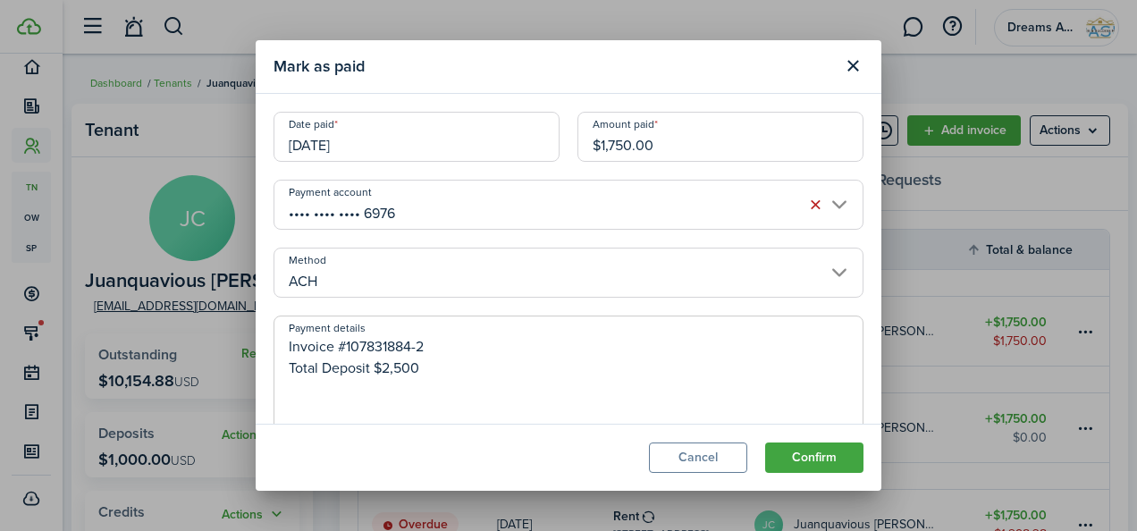
click at [389, 368] on textarea "Invoice #107831884-2 Total Deposit $2,500" at bounding box center [568, 379] width 588 height 86
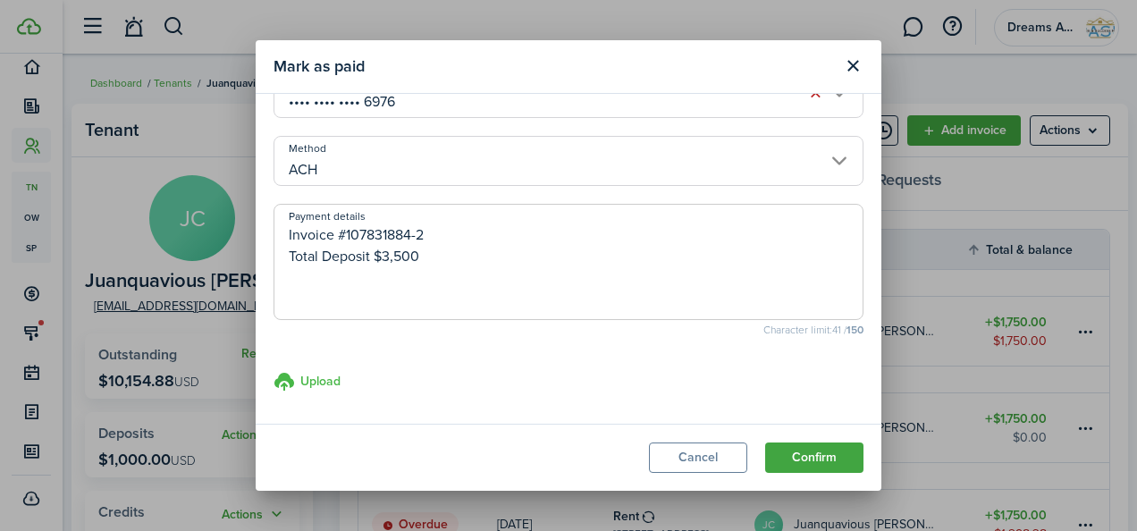
type textarea "Invoice #107831884-2 Total Deposit $3,500"
click at [330, 385] on h3 "Upload" at bounding box center [320, 381] width 40 height 19
click at [274, 371] on input "Upload store documents and templates Choose file" at bounding box center [274, 371] width 0 height 0
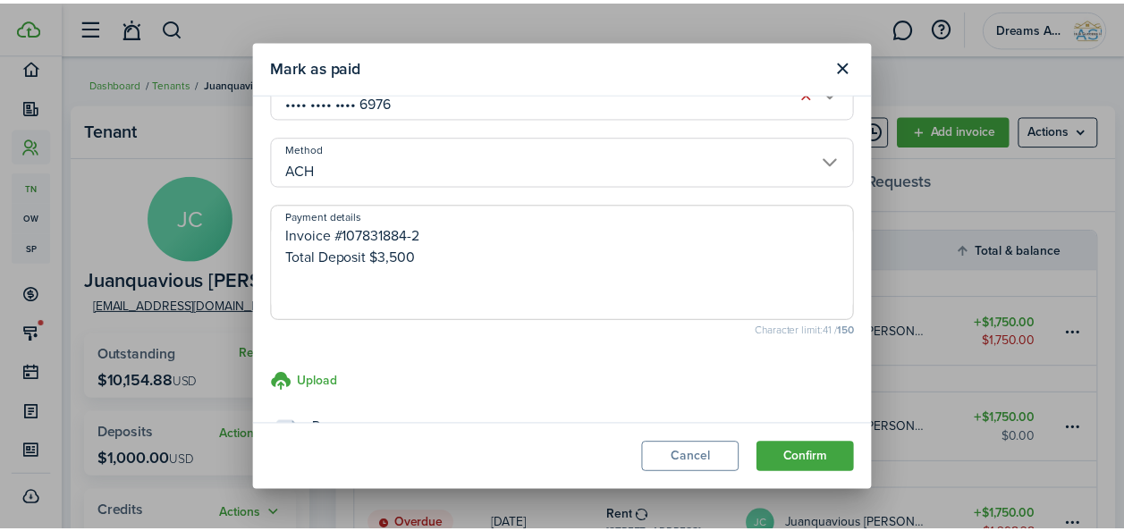
scroll to position [183, 0]
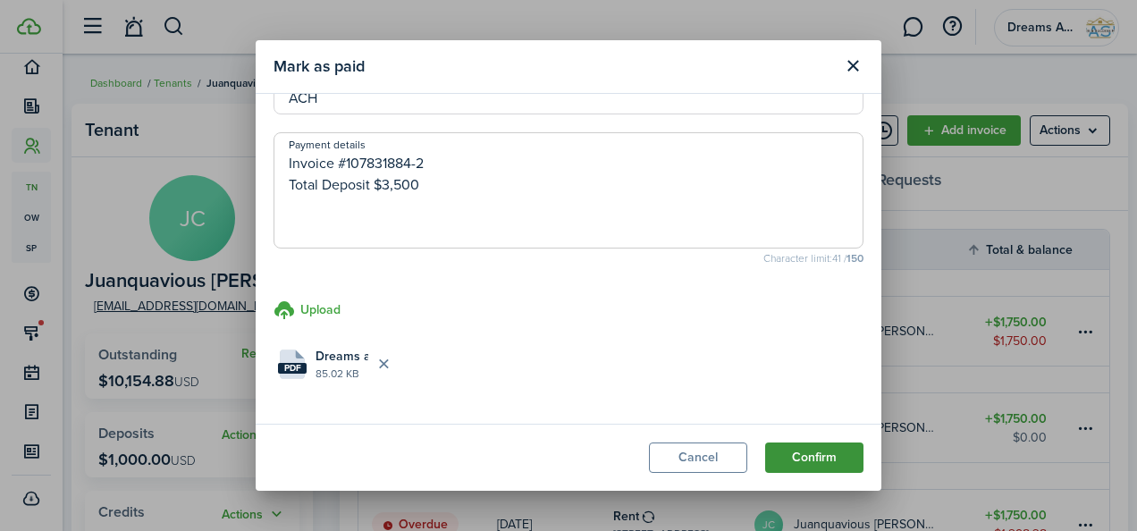
click at [787, 459] on button "Confirm" at bounding box center [814, 458] width 98 height 30
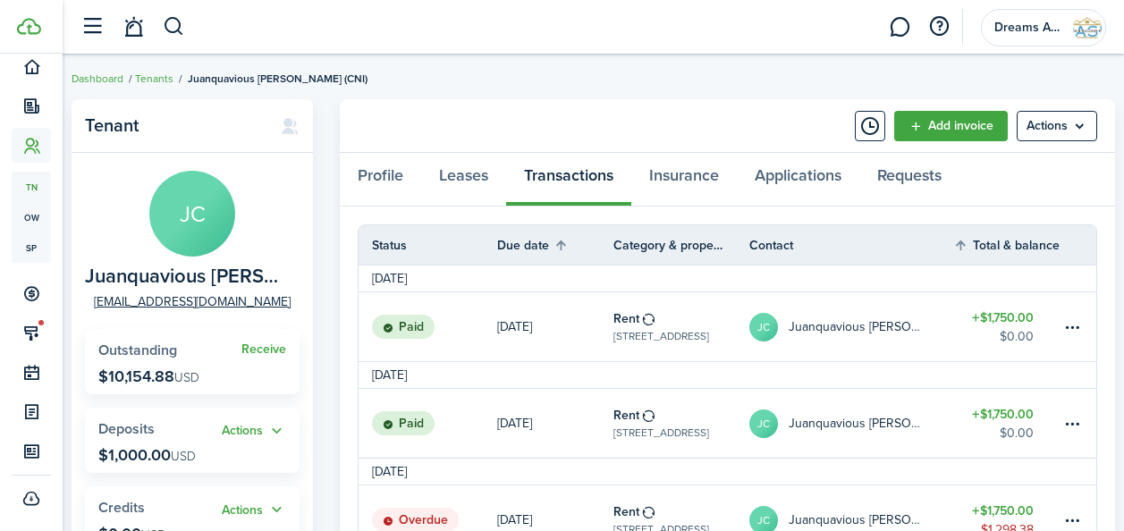
scroll to position [0, 0]
